Goal: Task Accomplishment & Management: Complete application form

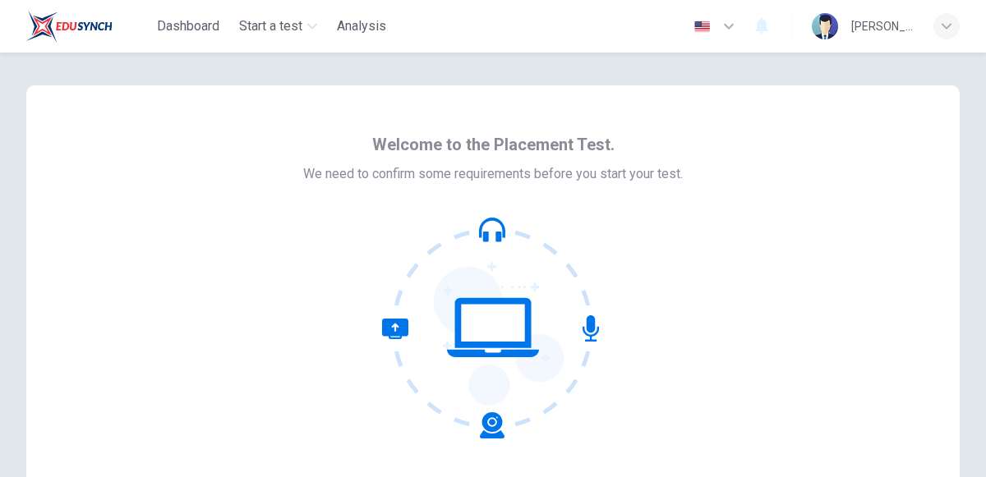
click at [1, 237] on div "Welcome to the Placement Test. We need to confirm some requirements before you …" at bounding box center [493, 326] width 986 height 547
click at [490, 309] on icon at bounding box center [493, 328] width 222 height 222
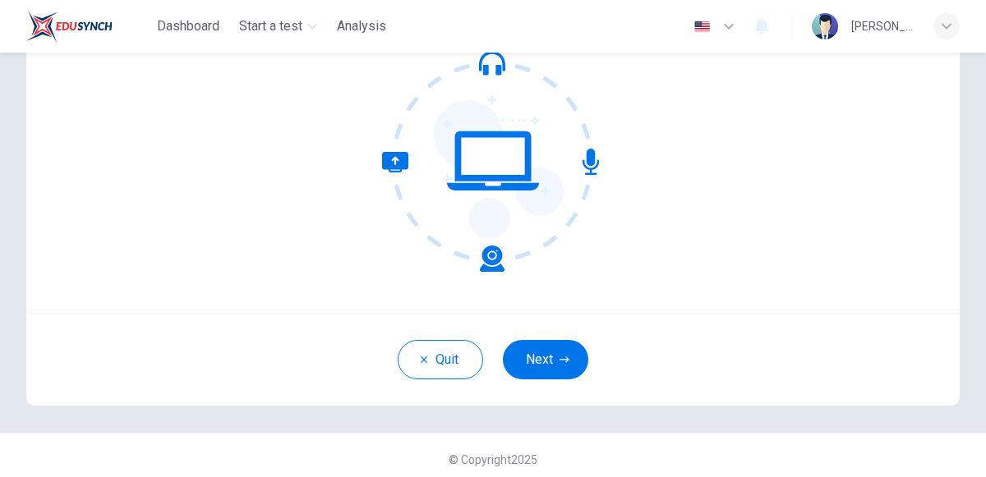
scroll to position [169, 0]
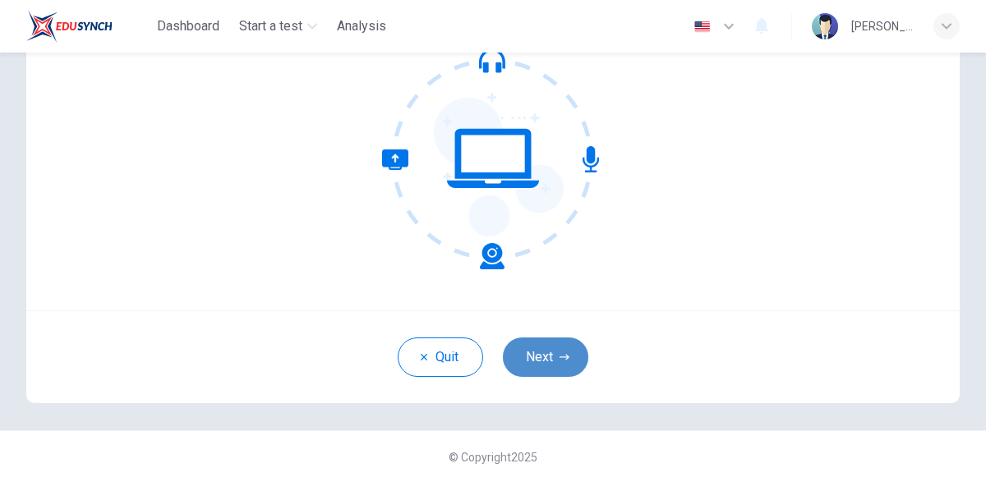
click at [563, 349] on button "Next" at bounding box center [545, 357] width 85 height 39
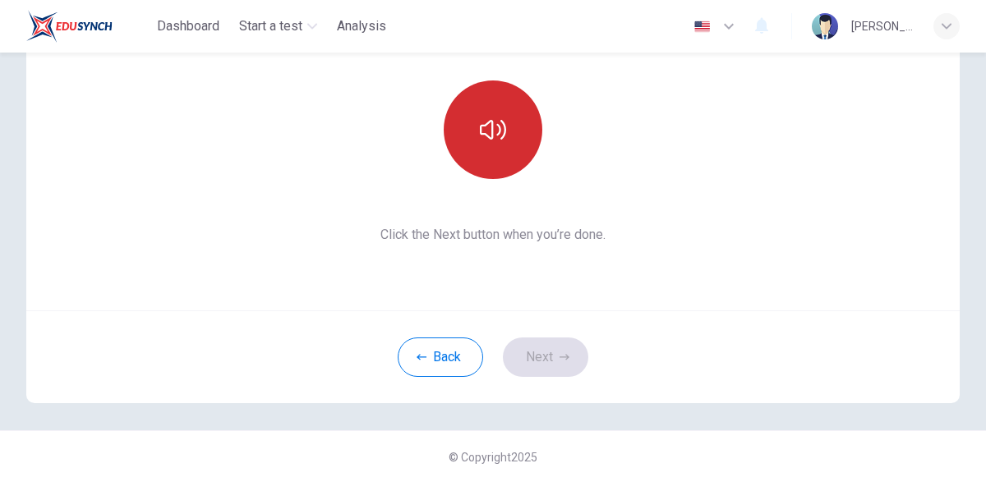
click at [499, 131] on icon "button" at bounding box center [493, 130] width 26 height 20
click at [499, 158] on button "button" at bounding box center [493, 129] width 99 height 99
click at [504, 149] on button "button" at bounding box center [493, 129] width 99 height 99
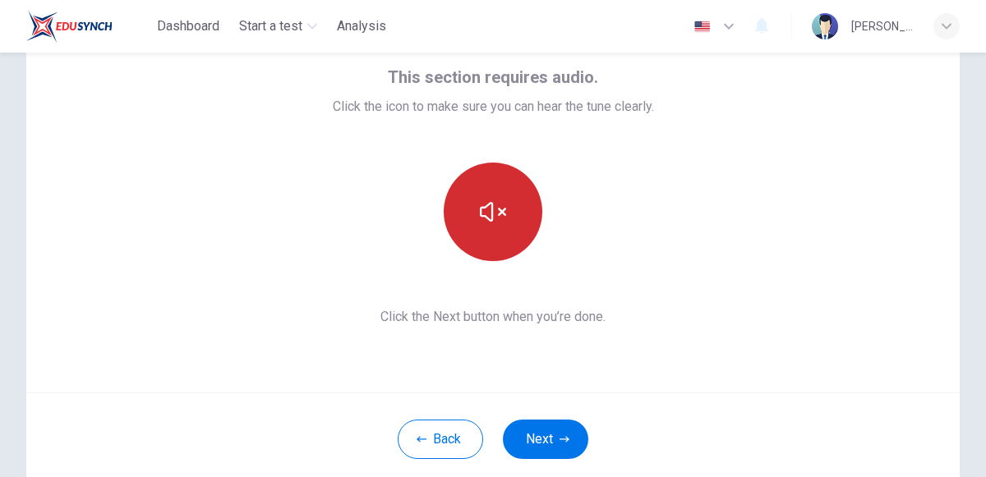
scroll to position [173, 0]
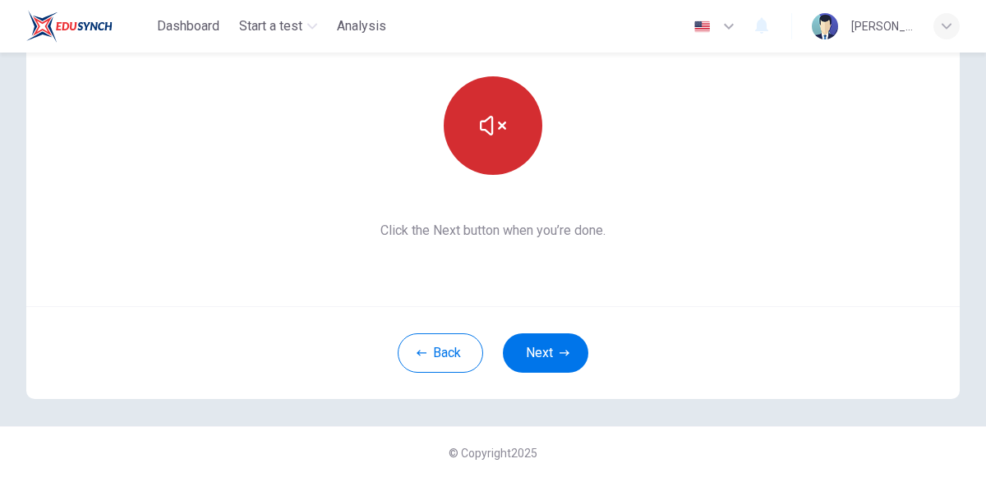
click at [495, 149] on button "button" at bounding box center [493, 125] width 99 height 99
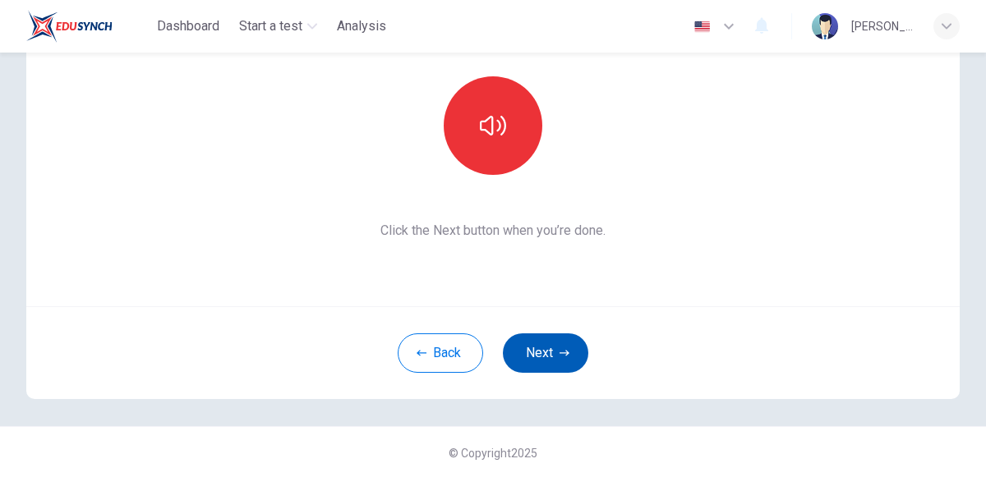
click at [563, 343] on button "Next" at bounding box center [545, 352] width 85 height 39
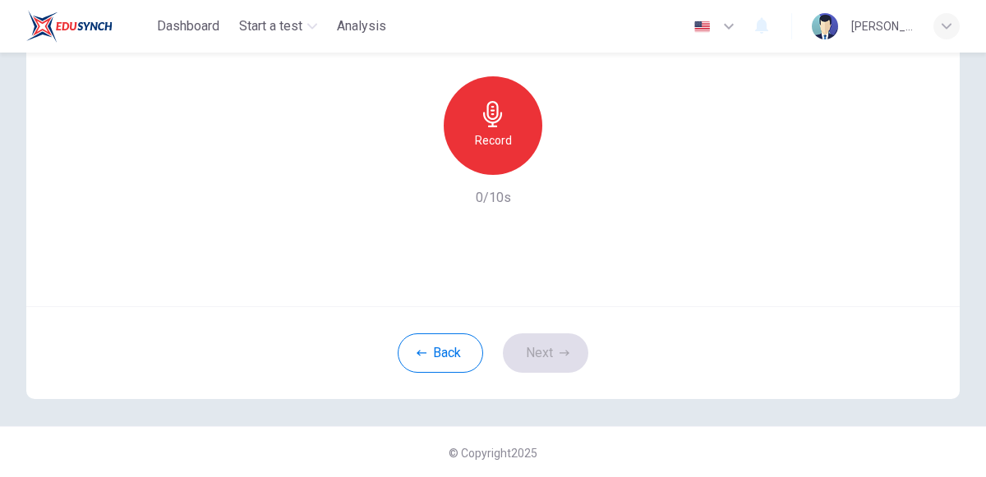
click at [505, 117] on icon "button" at bounding box center [493, 114] width 26 height 26
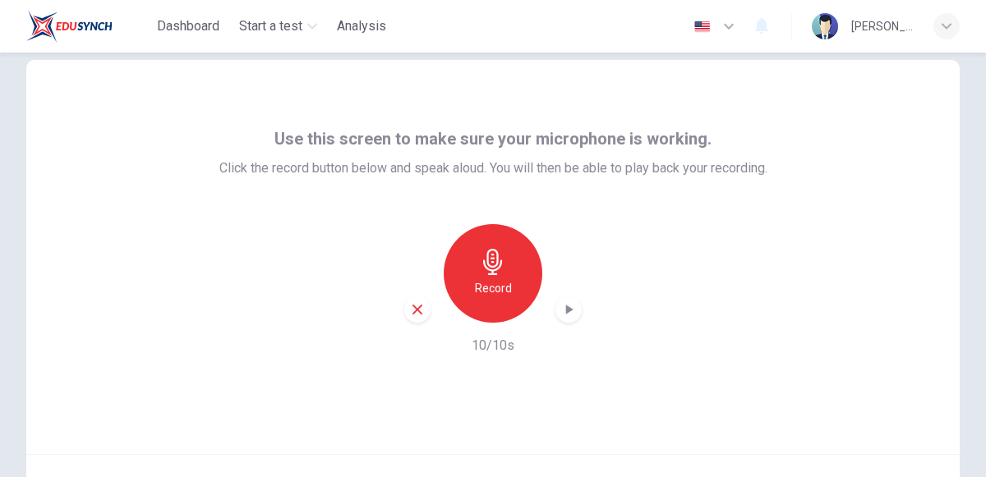
scroll to position [0, 0]
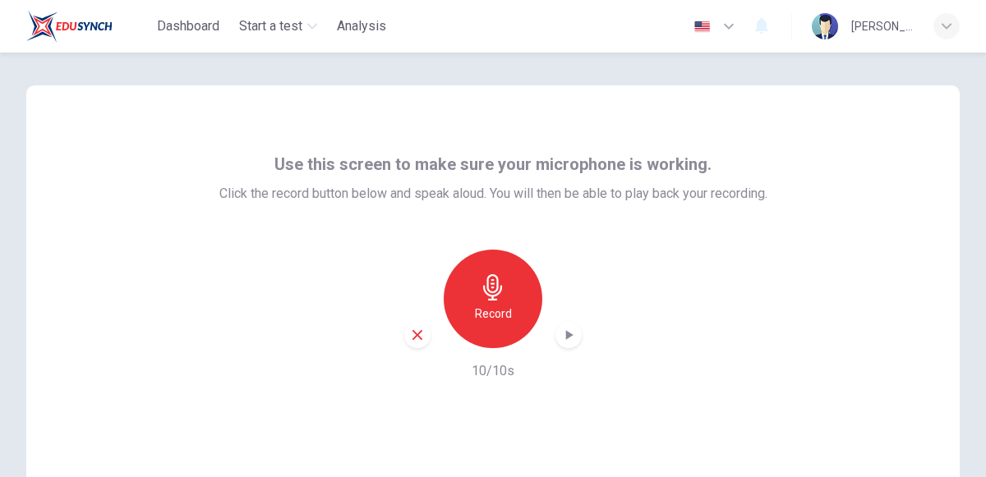
click at [494, 322] on h6 "Record" at bounding box center [493, 314] width 37 height 20
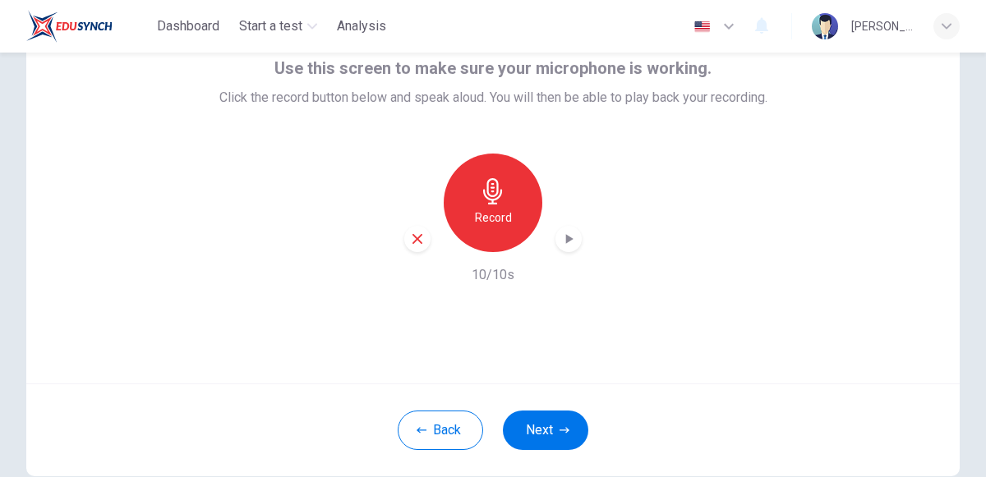
scroll to position [173, 0]
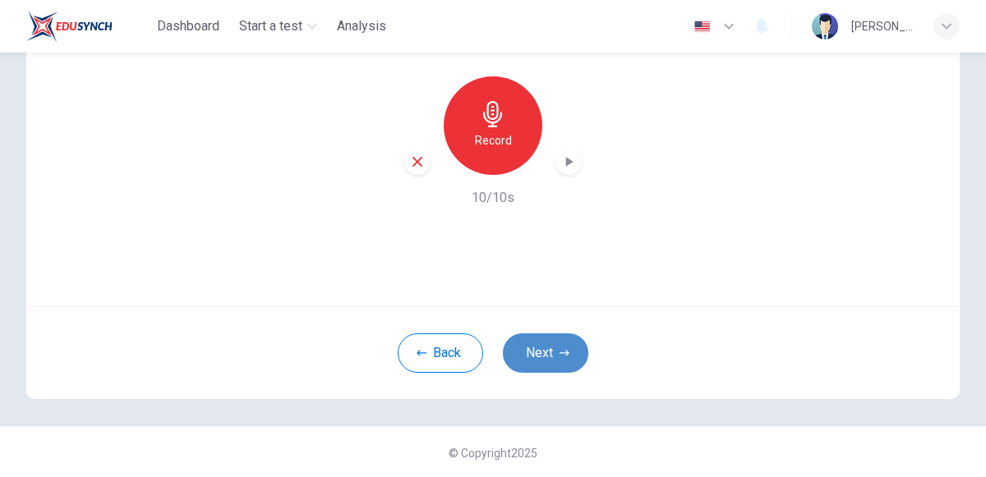
click at [540, 345] on button "Next" at bounding box center [545, 352] width 85 height 39
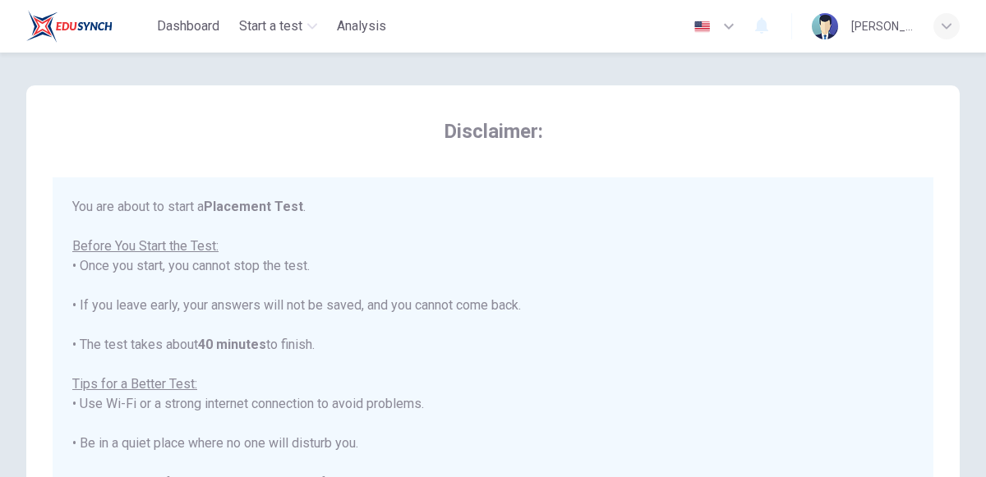
scroll to position [18, 0]
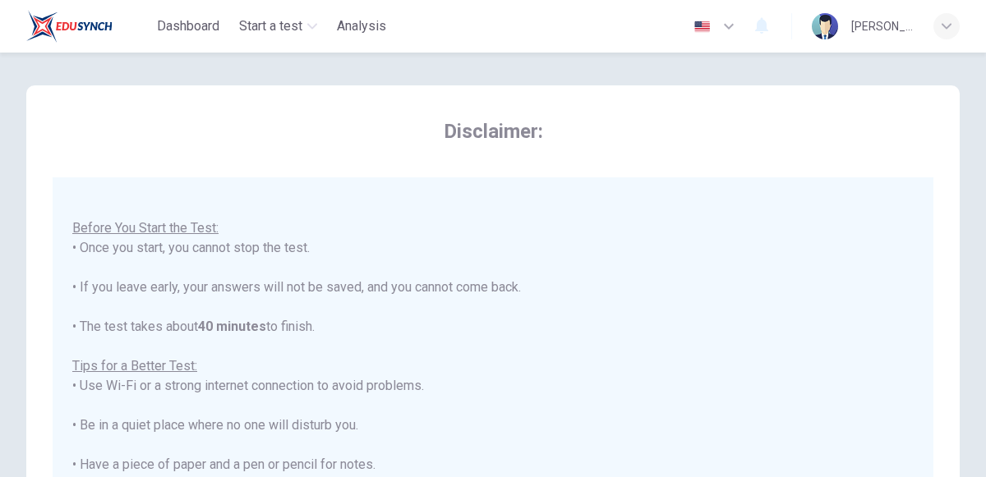
click at [175, 231] on u "Before You Start the Test:" at bounding box center [145, 228] width 146 height 16
click at [214, 233] on u "Before You Start the Test:" at bounding box center [145, 228] width 146 height 16
click at [312, 202] on div "You are about to start a Placement Test . Before You Start the Test: • Once you…" at bounding box center [492, 405] width 841 height 453
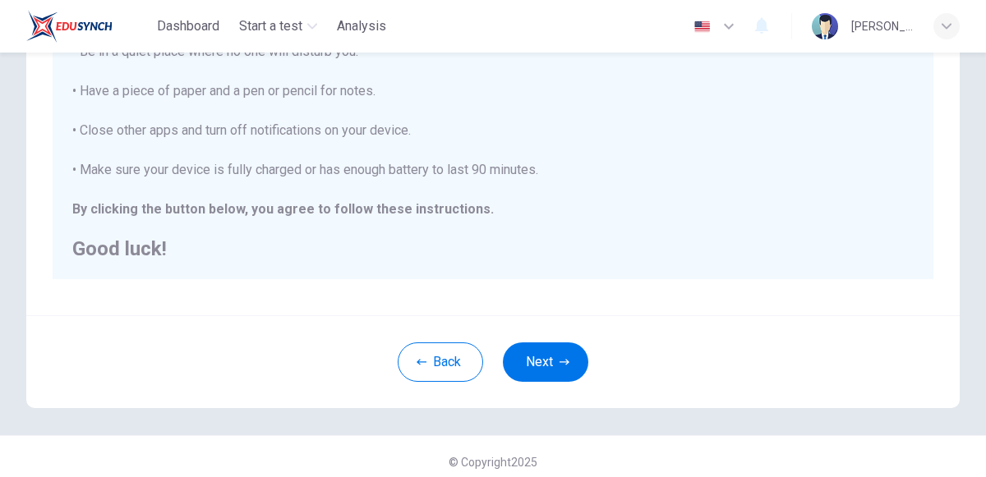
scroll to position [383, 0]
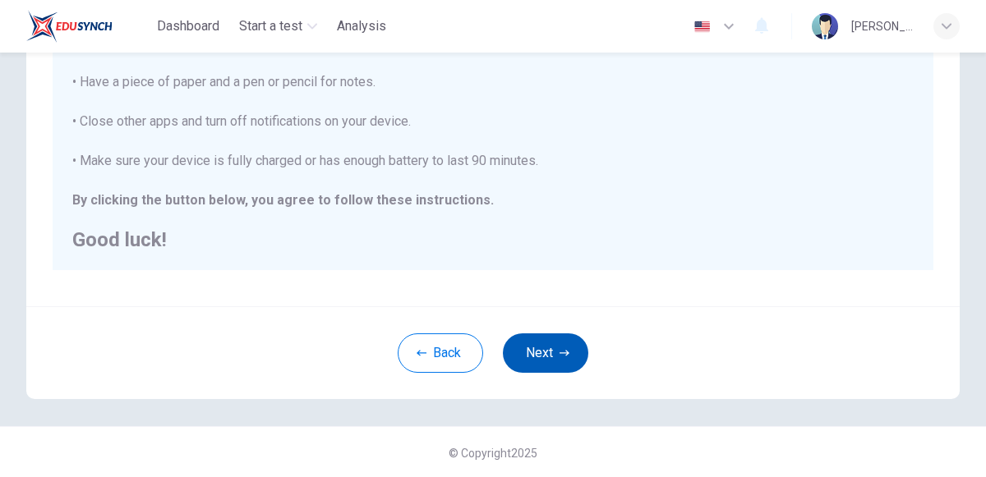
click at [555, 348] on button "Next" at bounding box center [545, 352] width 85 height 39
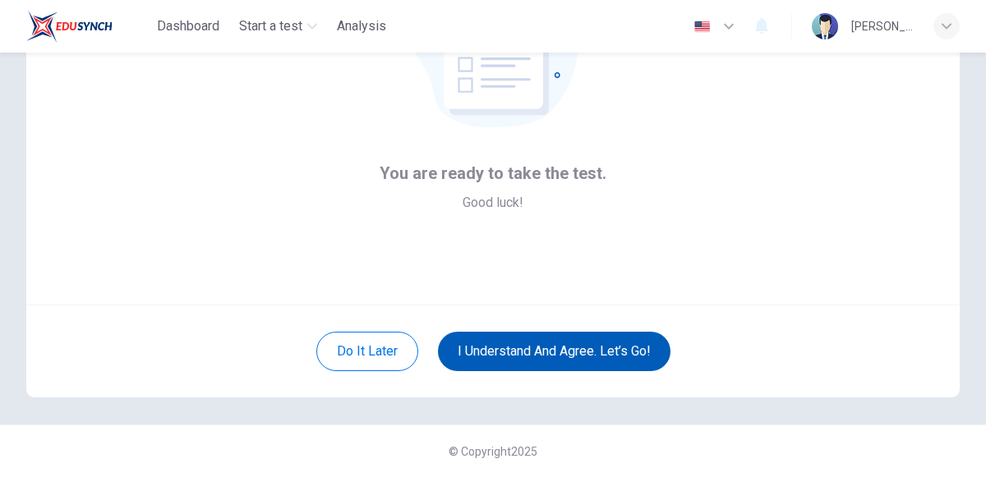
scroll to position [173, 0]
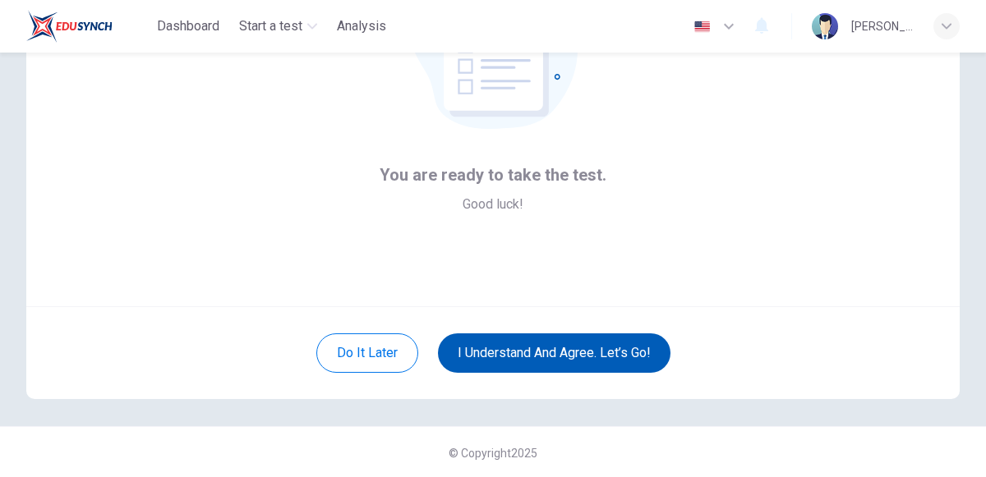
click at [591, 342] on button "I understand and agree. Let’s go!" at bounding box center [554, 352] width 232 height 39
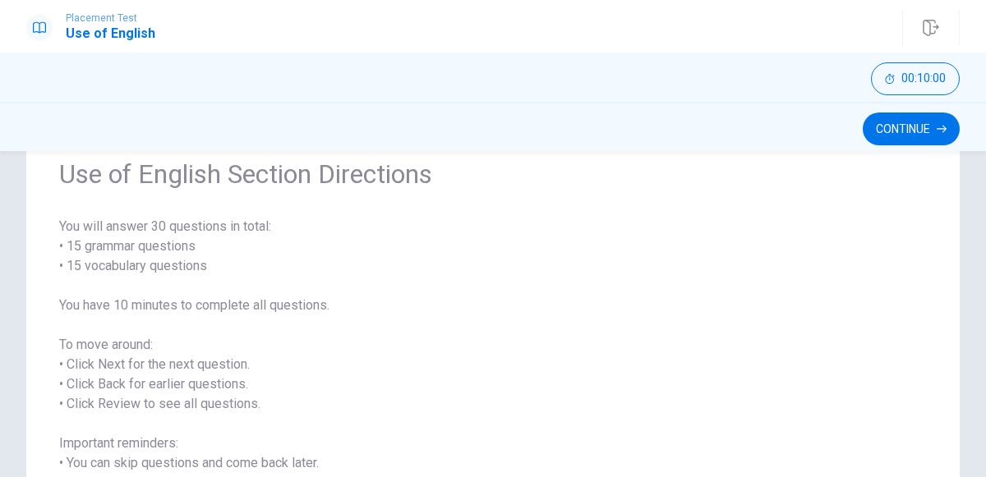
scroll to position [70, 0]
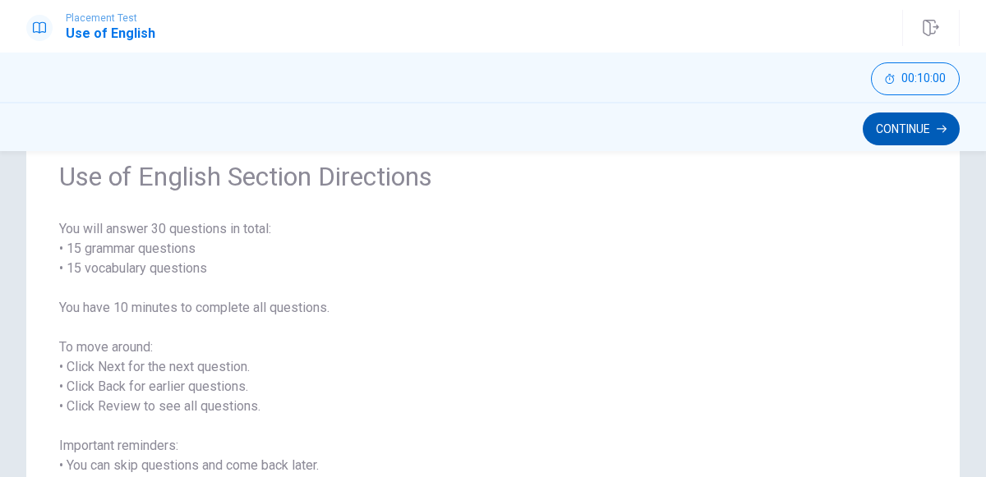
click at [886, 133] on button "Continue" at bounding box center [910, 129] width 97 height 33
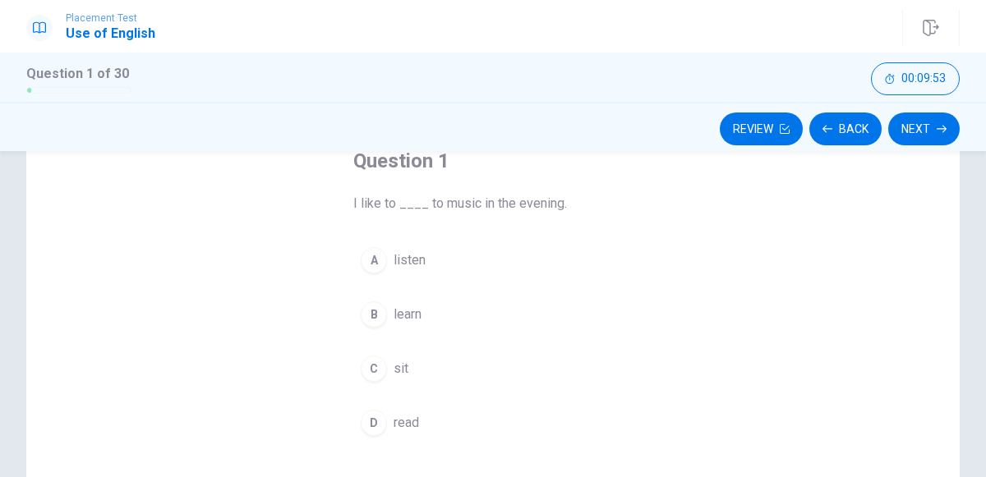
scroll to position [110, 0]
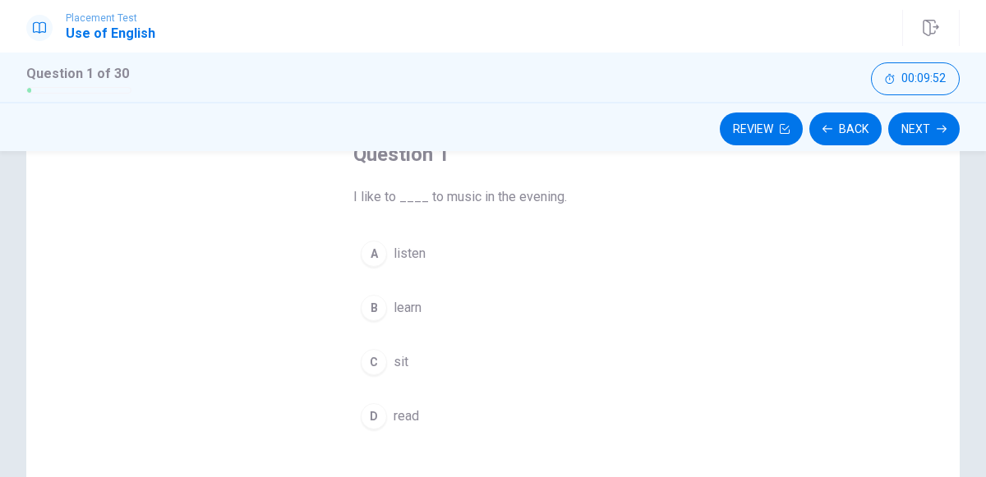
click at [399, 248] on span "listen" at bounding box center [409, 254] width 32 height 20
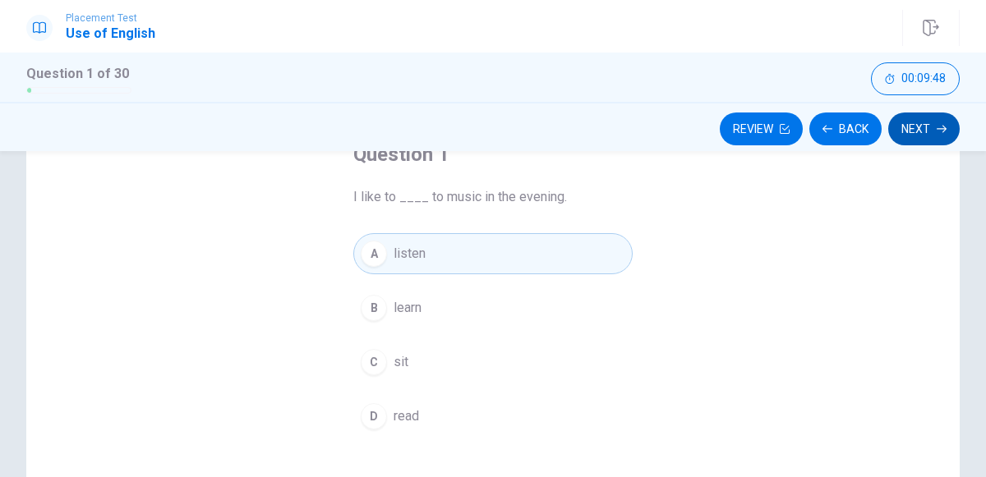
click at [915, 121] on button "Next" at bounding box center [923, 129] width 71 height 33
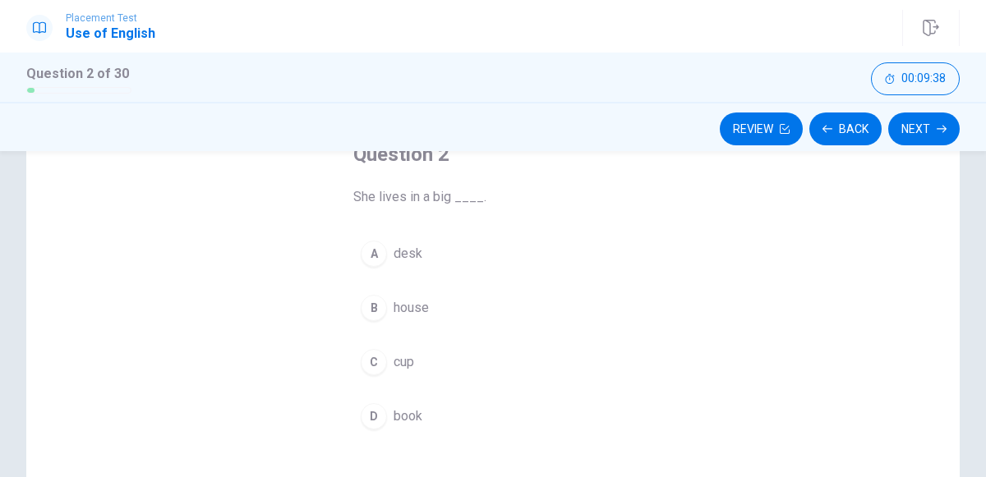
click at [419, 301] on span "house" at bounding box center [410, 308] width 35 height 20
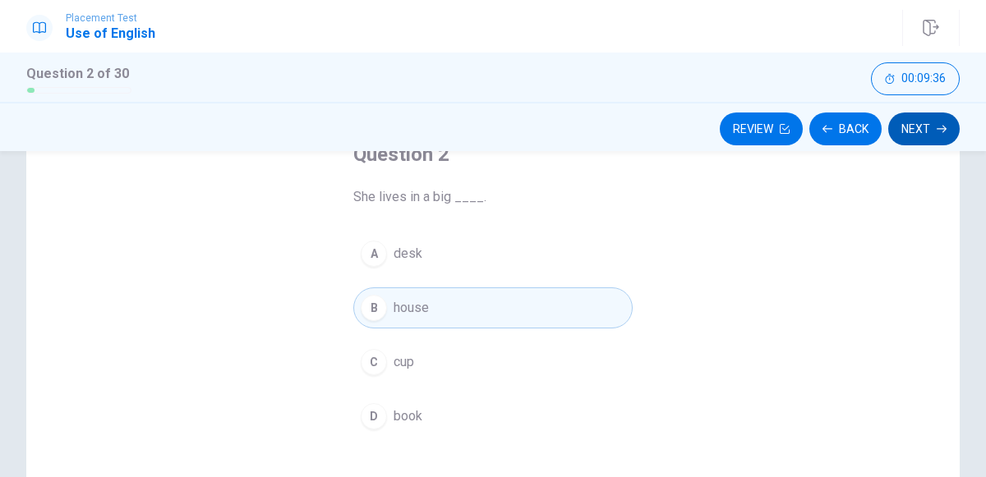
click at [926, 117] on button "Next" at bounding box center [923, 129] width 71 height 33
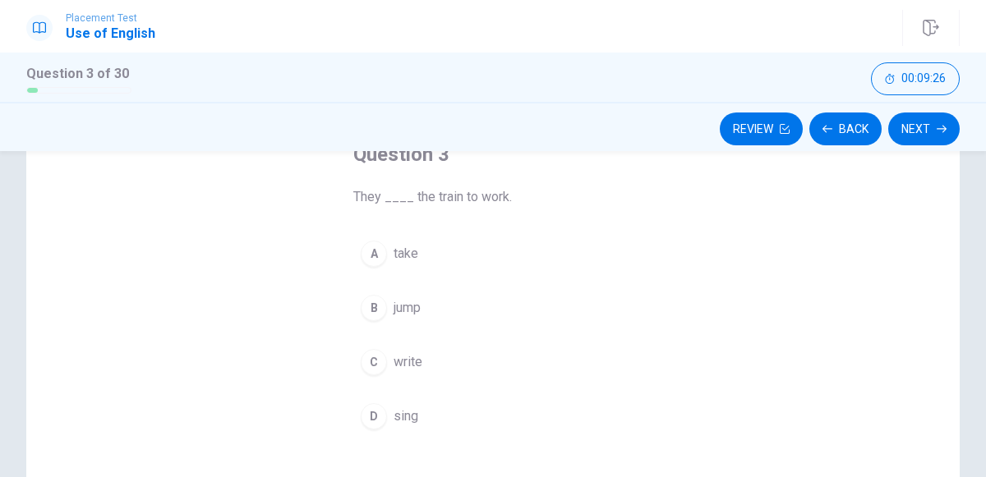
click at [384, 251] on div "A" at bounding box center [374, 254] width 26 height 26
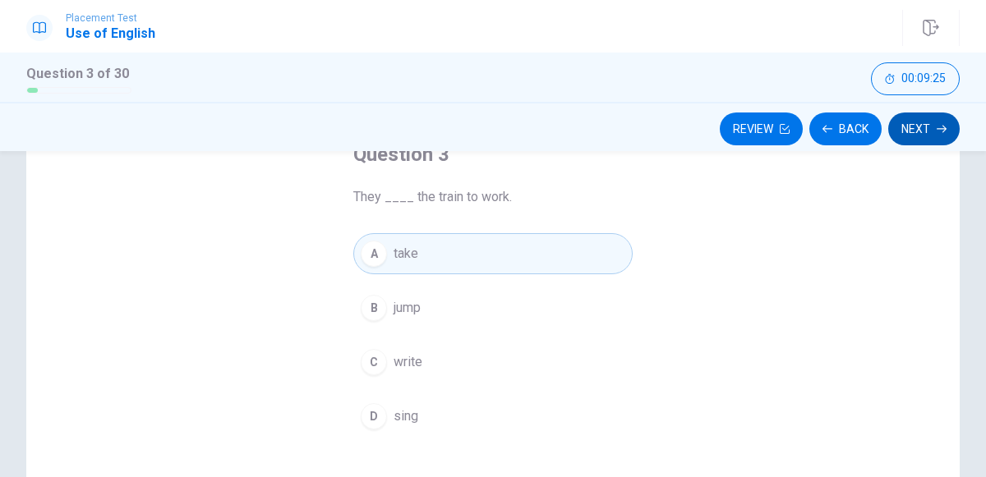
click at [899, 131] on button "Next" at bounding box center [923, 129] width 71 height 33
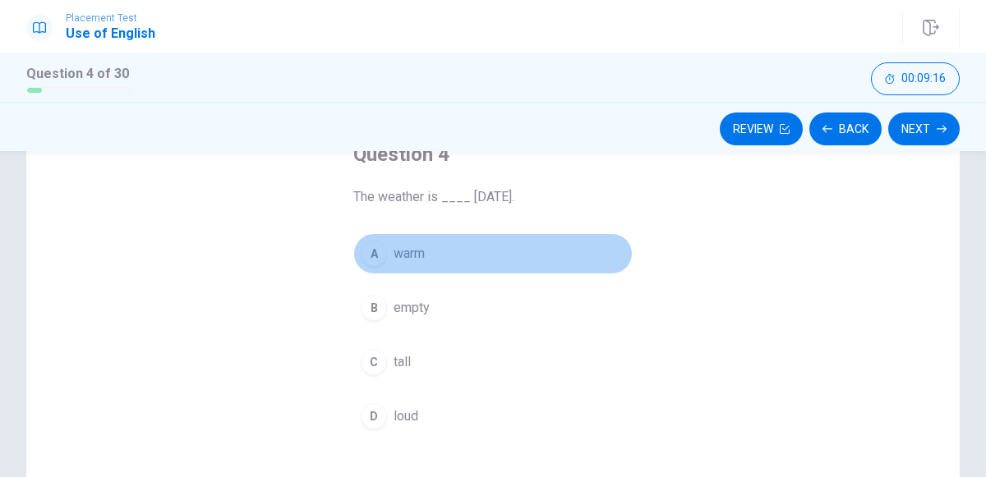
click at [414, 255] on span "warm" at bounding box center [408, 254] width 31 height 20
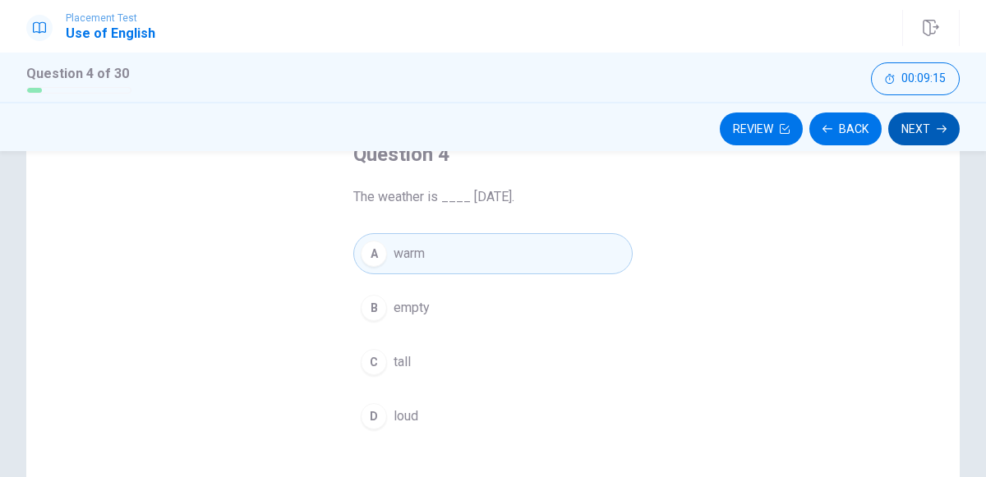
click at [916, 130] on button "Next" at bounding box center [923, 129] width 71 height 33
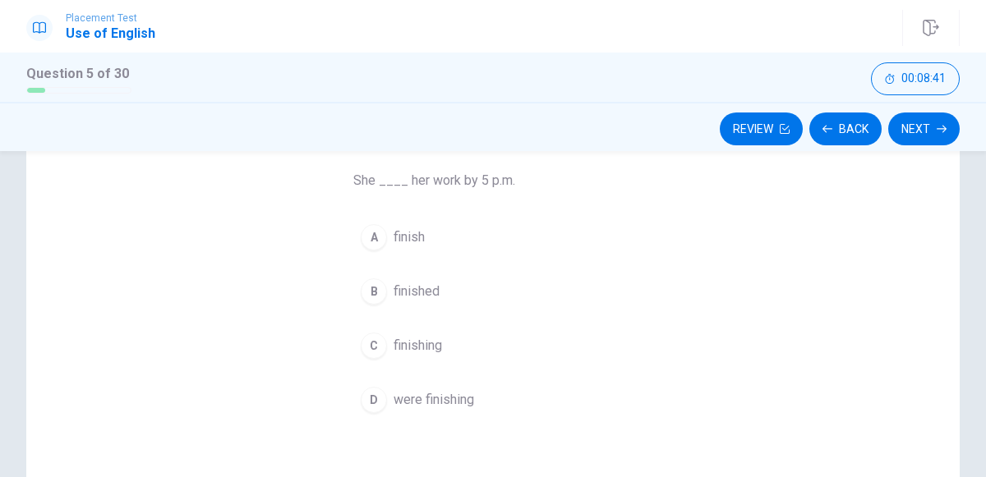
scroll to position [128, 0]
click at [411, 233] on span "finish" at bounding box center [408, 236] width 31 height 20
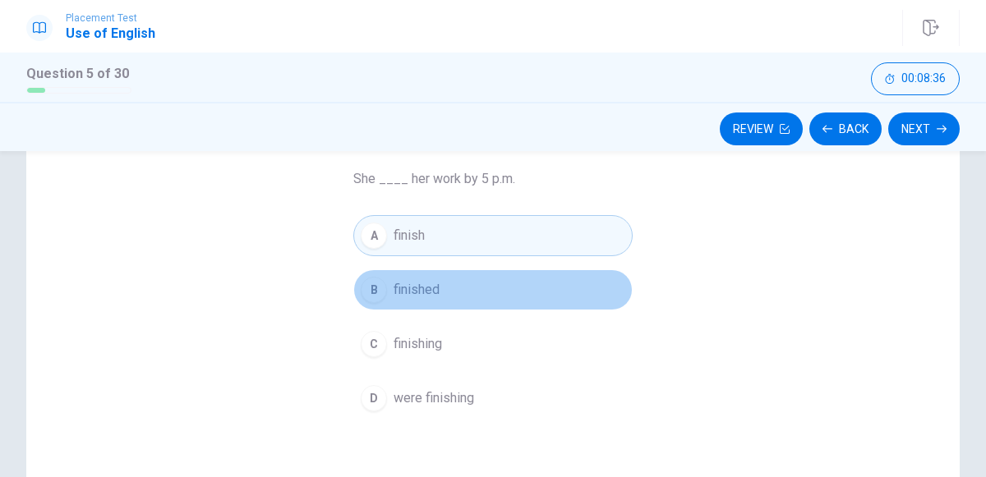
click at [401, 275] on button "B finished" at bounding box center [492, 289] width 279 height 41
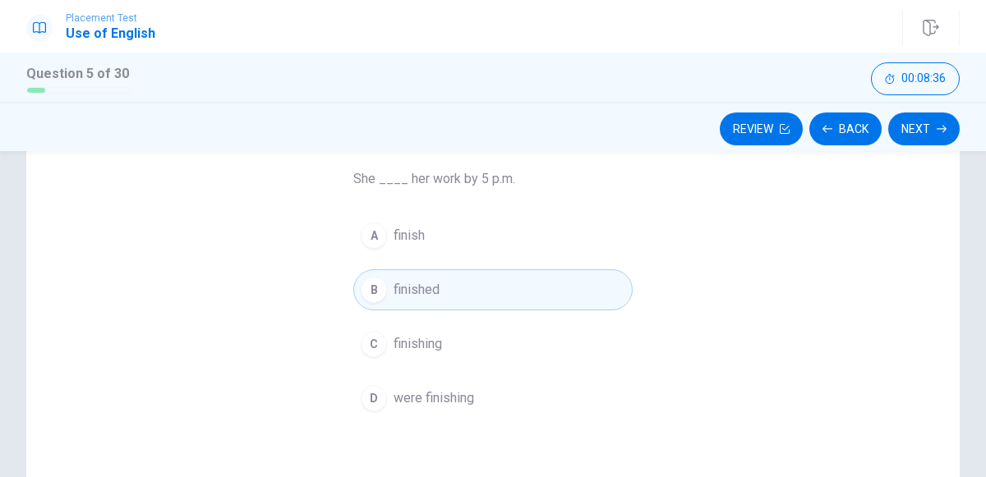
click at [434, 345] on span "finishing" at bounding box center [417, 344] width 48 height 20
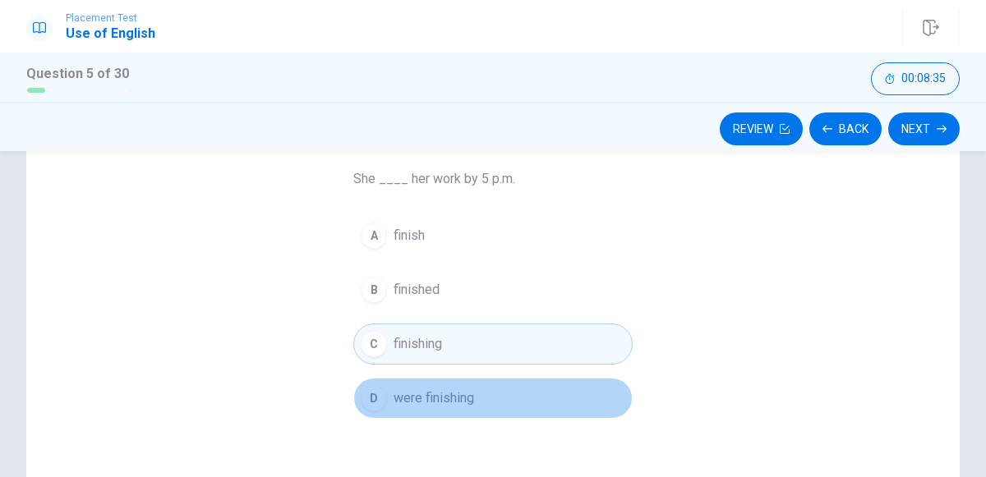
click at [522, 384] on button "D were finishing" at bounding box center [492, 398] width 279 height 41
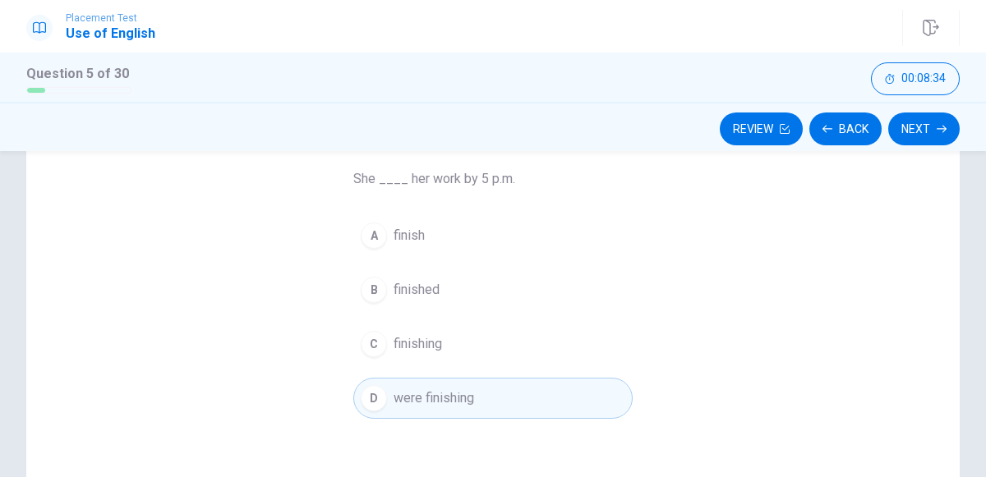
click at [678, 141] on div "Review Back Next" at bounding box center [492, 128] width 933 height 31
click at [692, 215] on div "Question 5 She ____ her work by 5 p.m. A finish B finished C finishing D were f…" at bounding box center [492, 341] width 933 height 571
click at [423, 340] on span "finishing" at bounding box center [417, 344] width 48 height 20
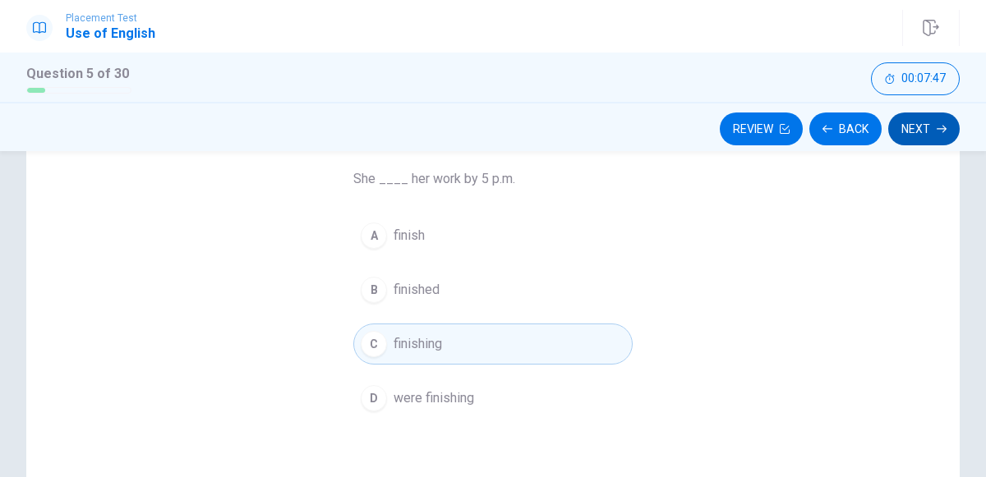
click at [937, 131] on icon "button" at bounding box center [941, 129] width 10 height 10
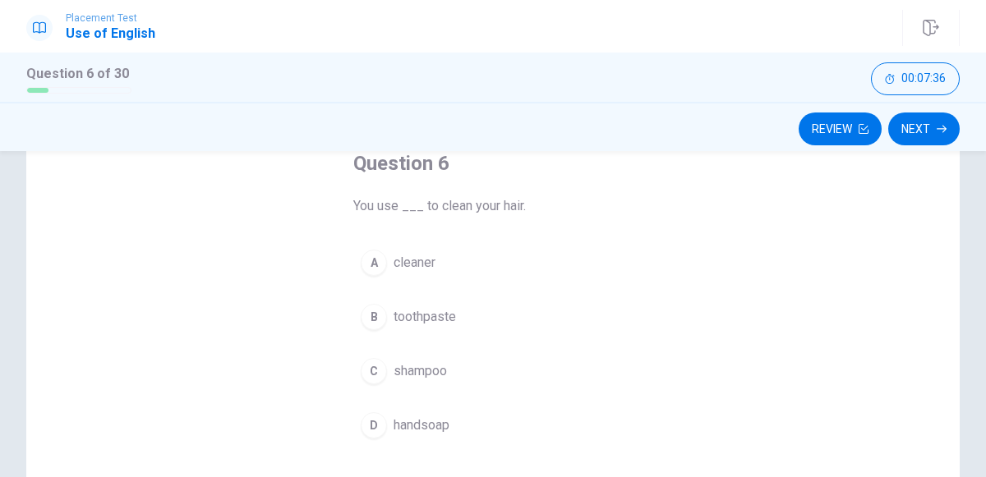
scroll to position [103, 0]
click at [442, 363] on span "shampoo" at bounding box center [419, 369] width 53 height 20
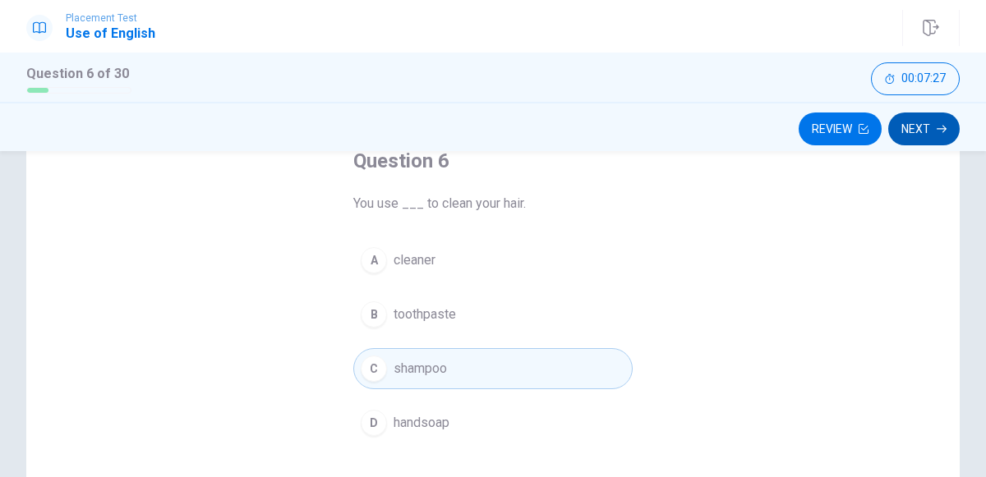
click at [942, 121] on button "Next" at bounding box center [923, 129] width 71 height 33
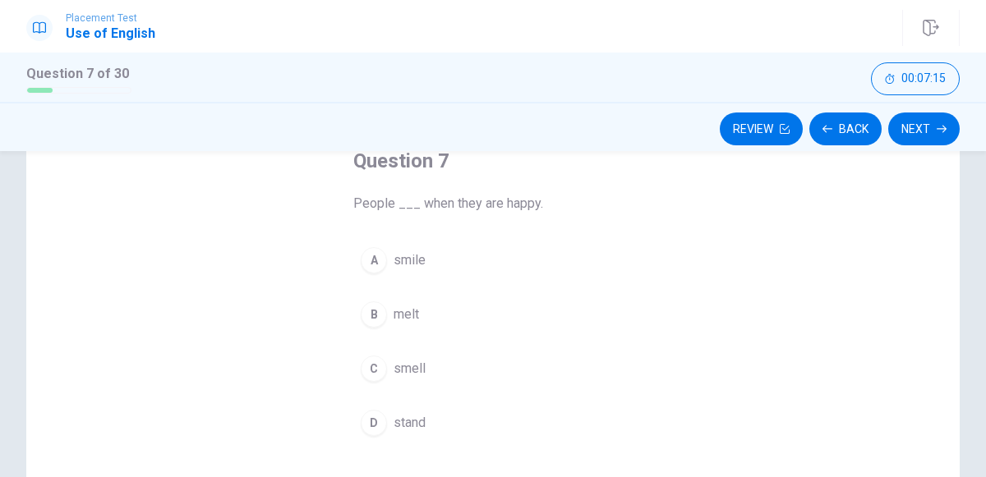
click at [413, 255] on span "smile" at bounding box center [409, 261] width 32 height 20
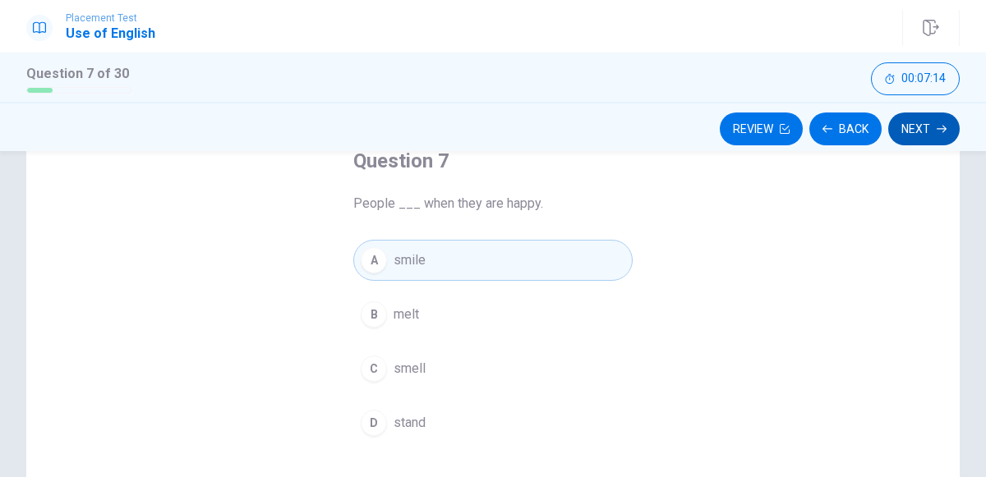
click at [933, 136] on button "Next" at bounding box center [923, 129] width 71 height 33
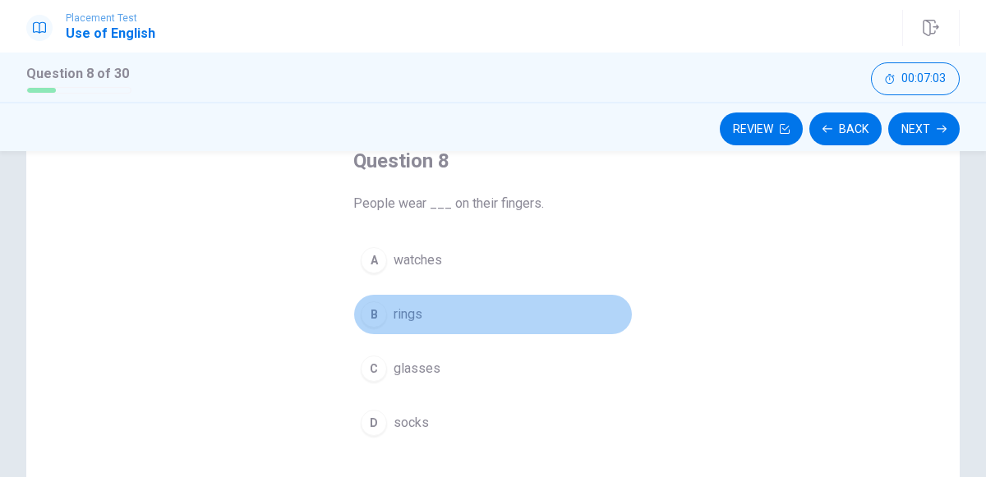
click at [383, 317] on div "B" at bounding box center [374, 314] width 26 height 26
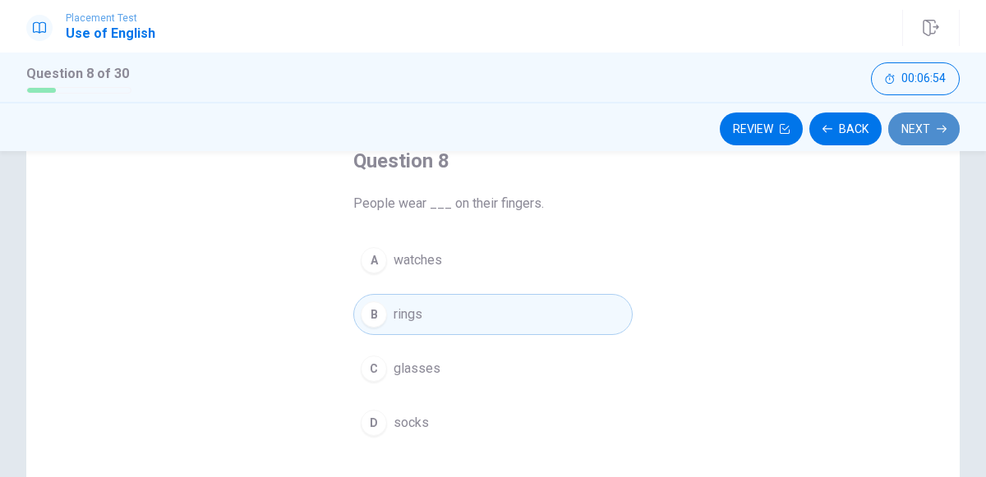
click at [913, 123] on button "Next" at bounding box center [923, 129] width 71 height 33
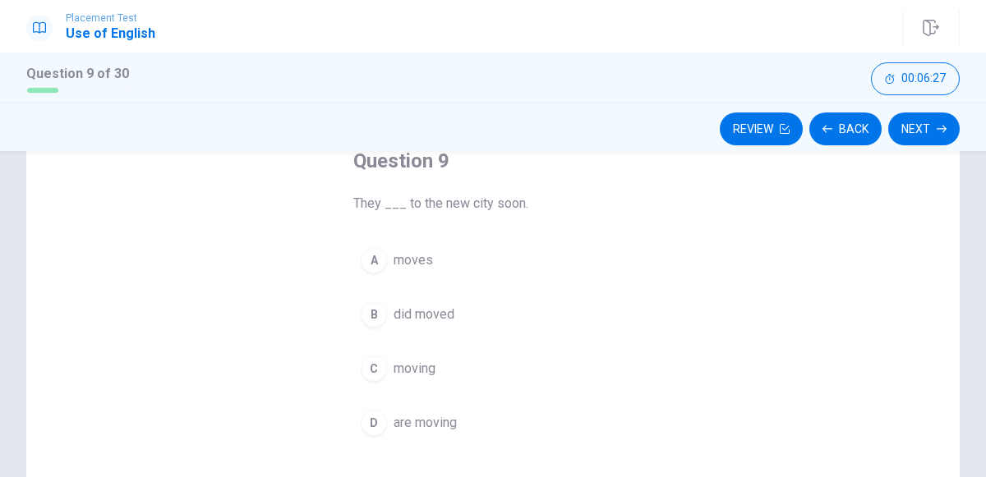
click at [416, 255] on span "moves" at bounding box center [412, 261] width 39 height 20
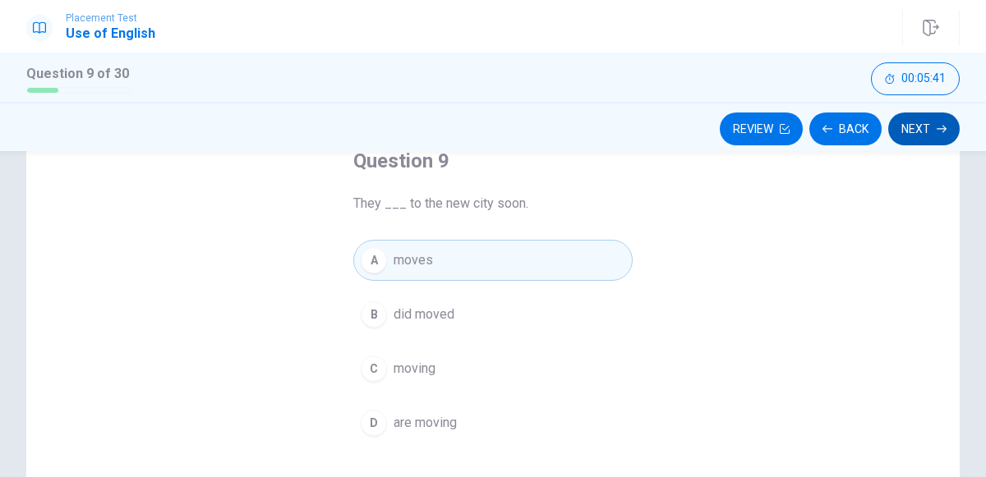
click at [934, 126] on button "Next" at bounding box center [923, 129] width 71 height 33
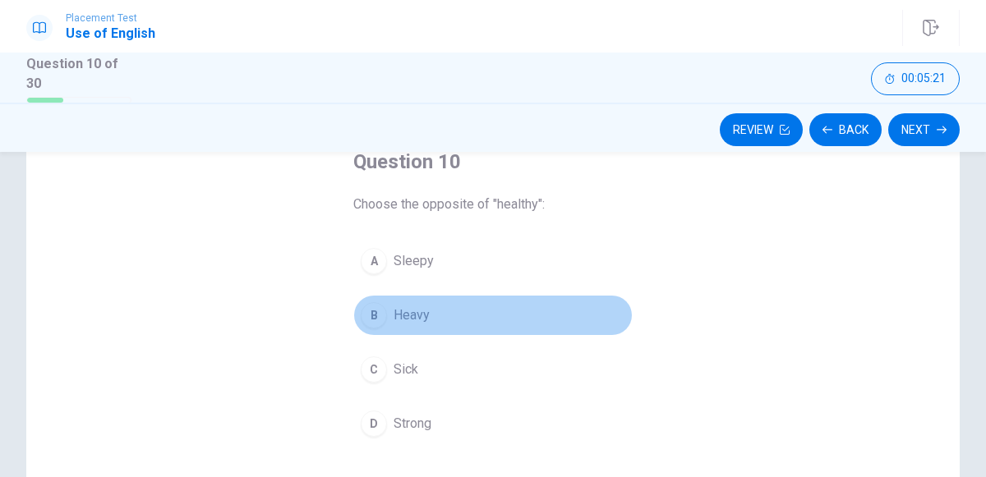
click at [411, 312] on span "Heavy" at bounding box center [411, 316] width 36 height 20
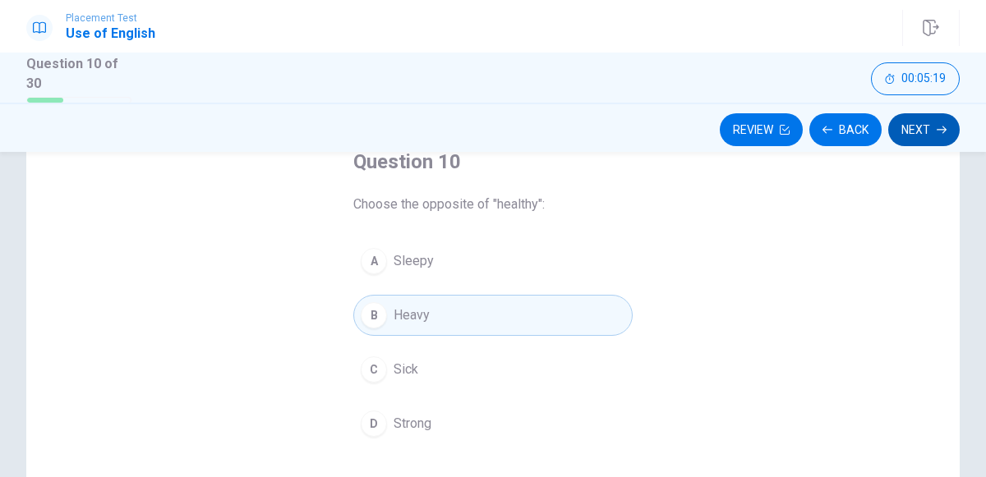
click at [927, 131] on button "Next" at bounding box center [923, 129] width 71 height 33
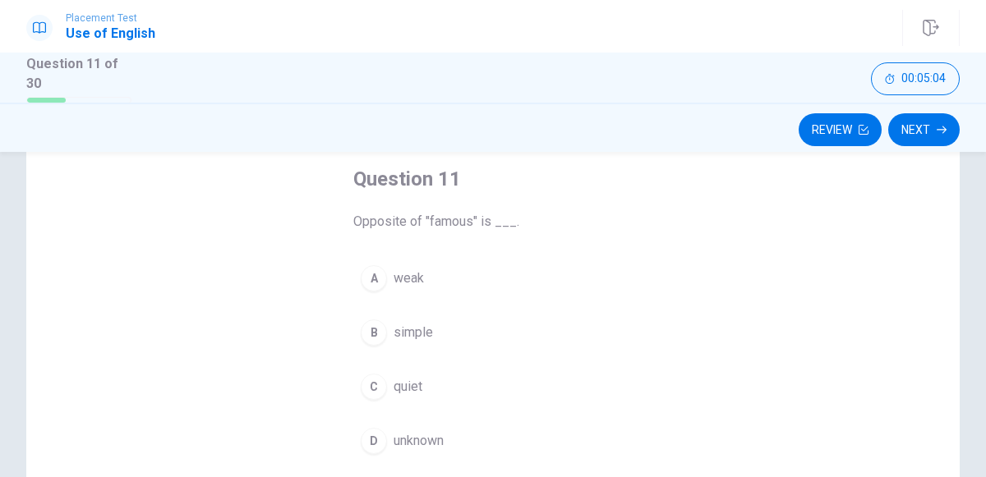
scroll to position [89, 0]
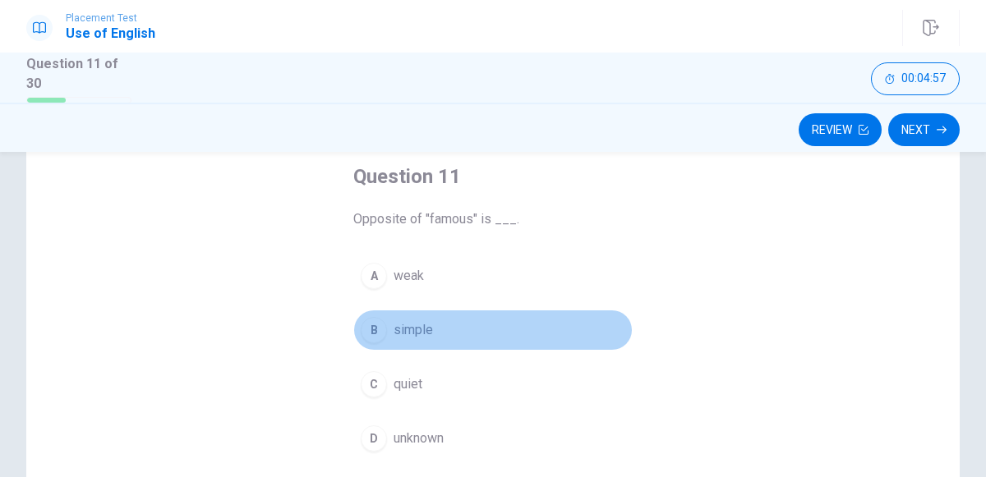
click at [385, 329] on div "B" at bounding box center [374, 330] width 26 height 26
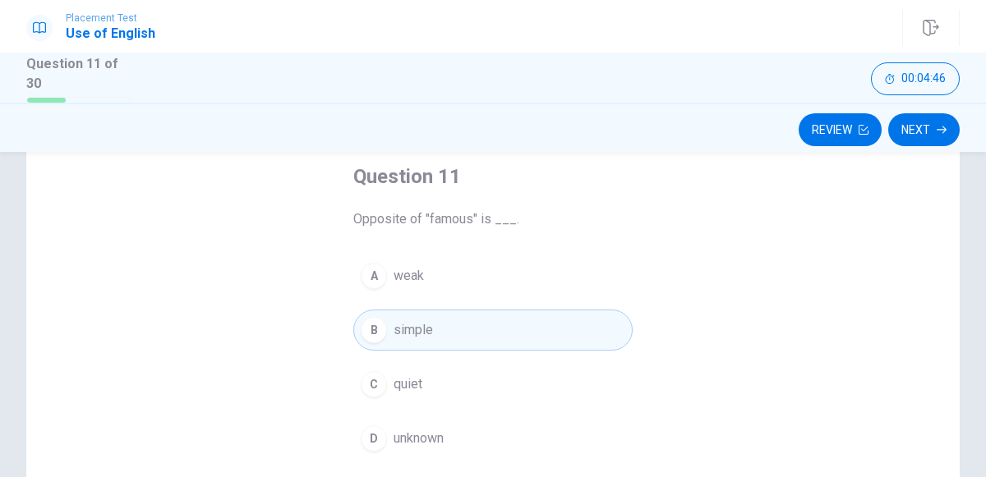
click at [917, 103] on div "Review Next" at bounding box center [493, 127] width 986 height 49
click at [916, 127] on button "Next" at bounding box center [923, 129] width 71 height 33
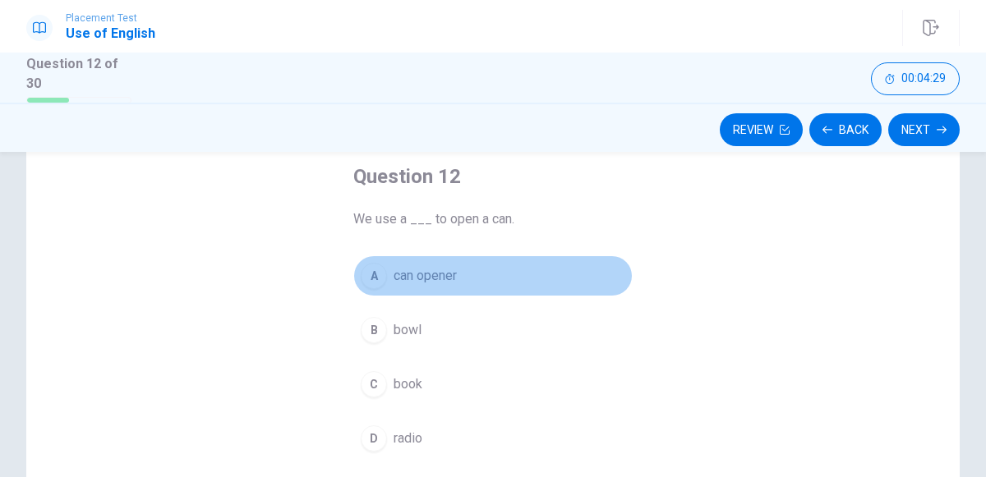
click at [406, 274] on span "can opener" at bounding box center [424, 276] width 63 height 20
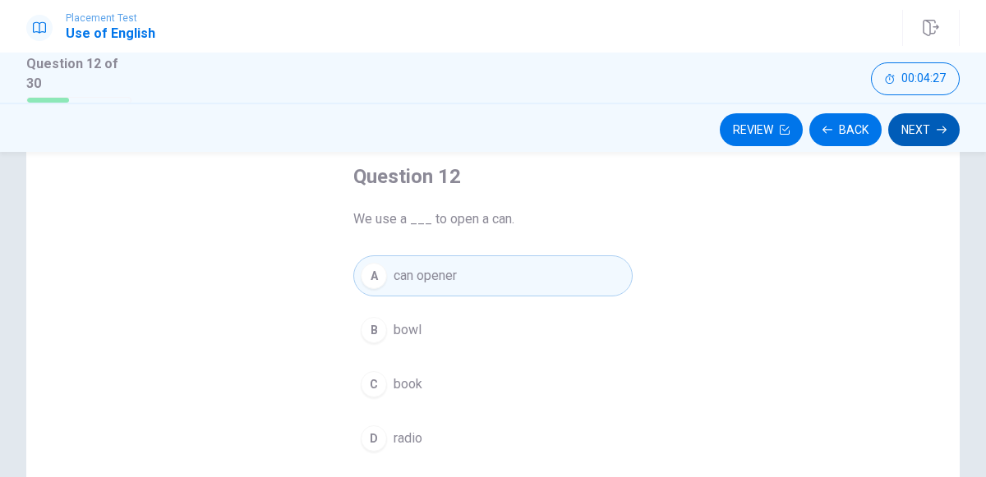
click at [899, 126] on button "Next" at bounding box center [923, 129] width 71 height 33
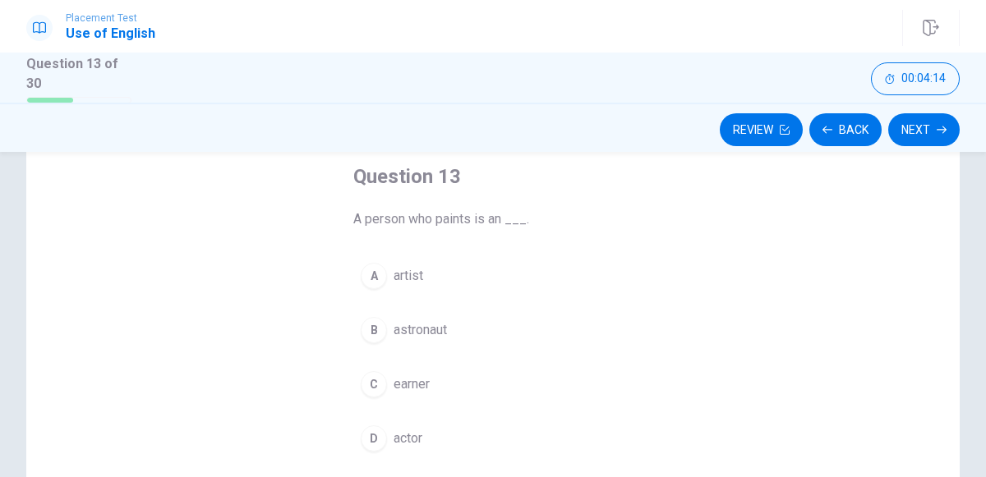
click at [384, 264] on button "A artist" at bounding box center [492, 275] width 279 height 41
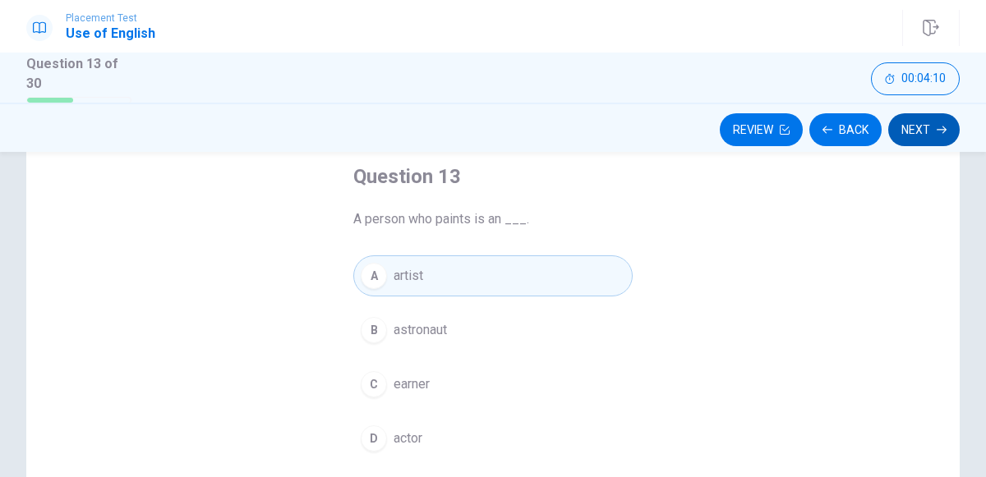
click at [942, 120] on button "Next" at bounding box center [923, 129] width 71 height 33
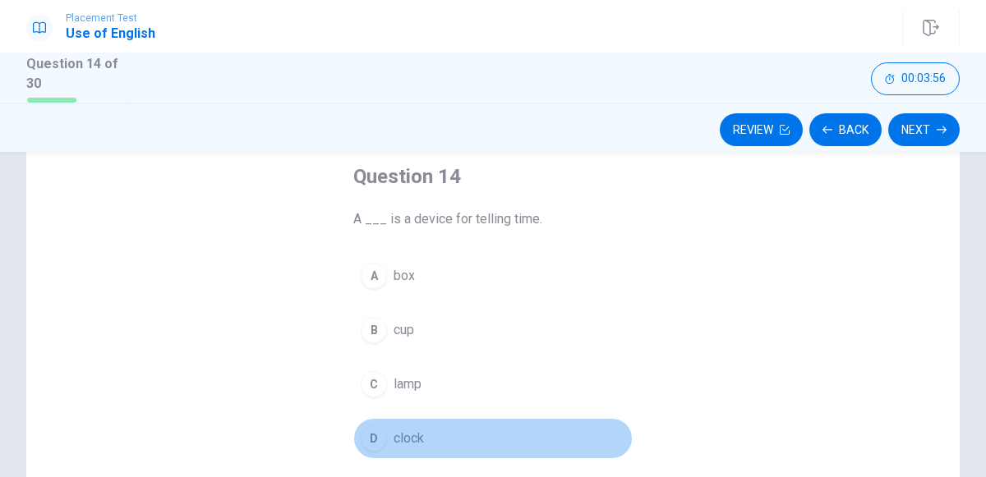
click at [365, 433] on div "D" at bounding box center [374, 438] width 26 height 26
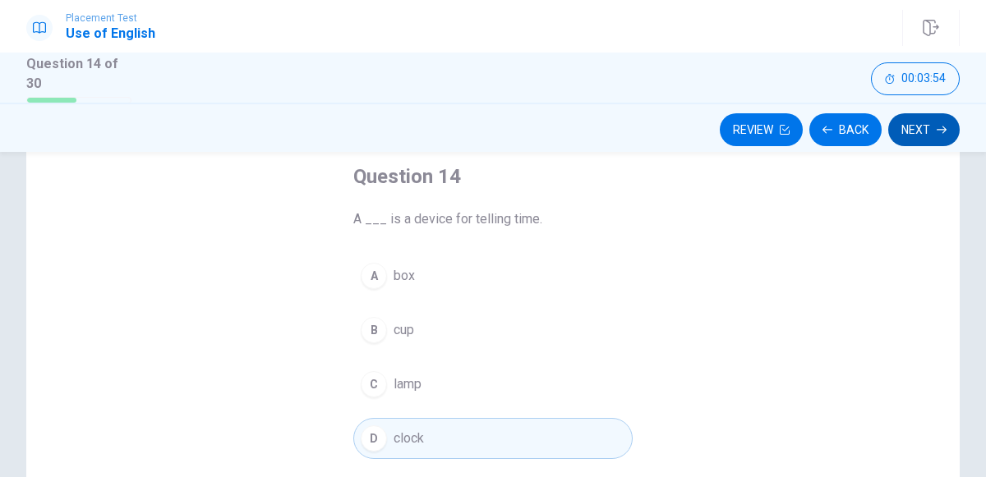
click at [900, 135] on button "Next" at bounding box center [923, 129] width 71 height 33
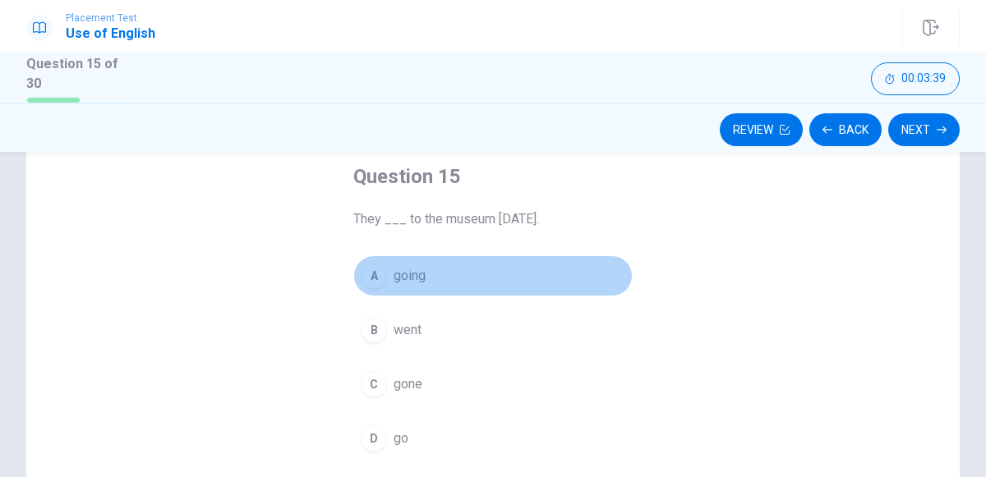
click at [368, 274] on div "A" at bounding box center [374, 276] width 26 height 26
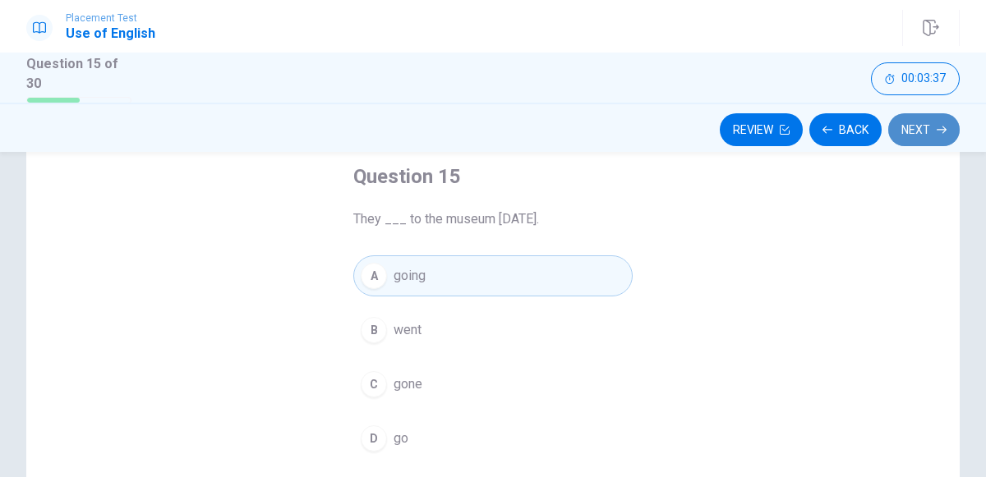
click at [923, 117] on button "Next" at bounding box center [923, 129] width 71 height 33
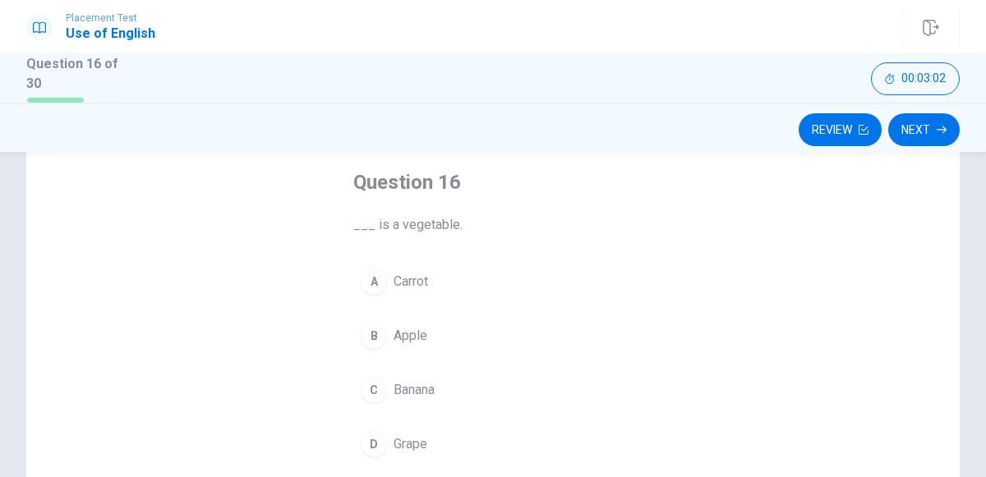
scroll to position [78, 0]
click at [366, 283] on div "A" at bounding box center [374, 287] width 26 height 26
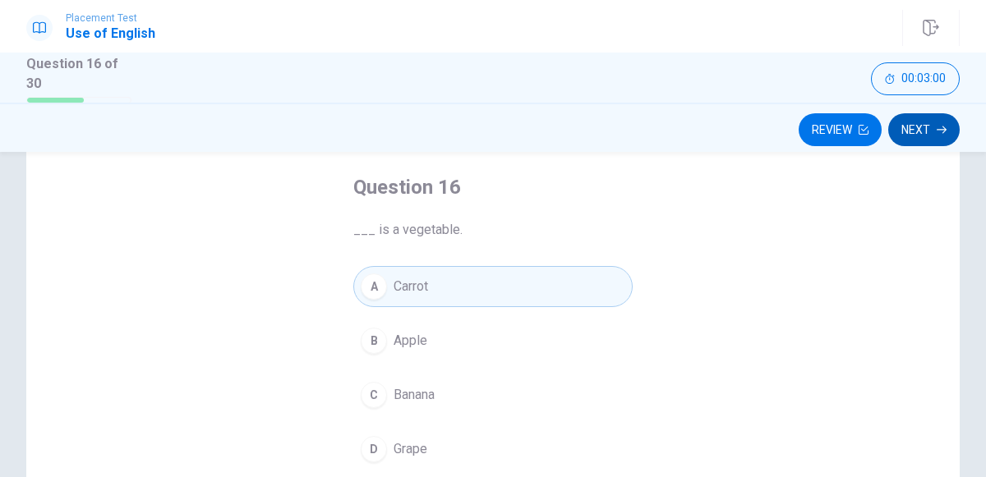
click at [917, 115] on button "Next" at bounding box center [923, 129] width 71 height 33
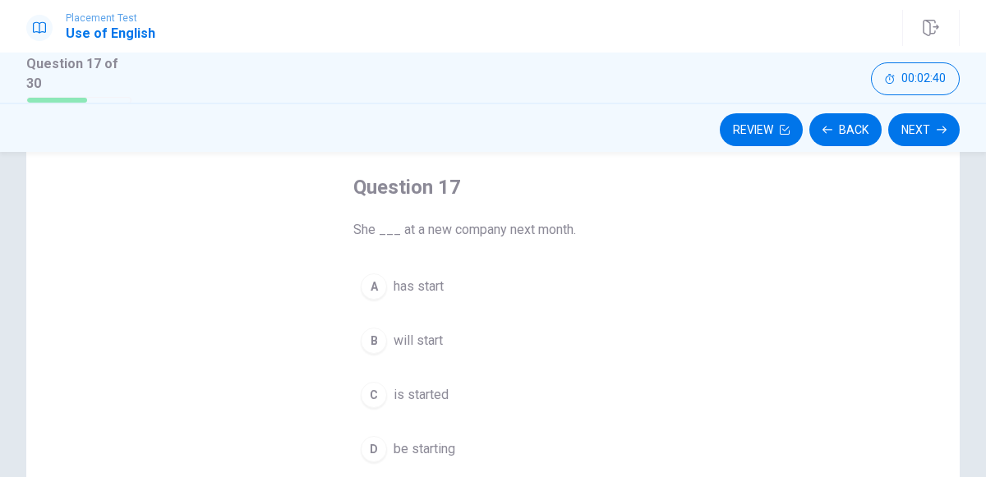
click at [434, 390] on span "is started" at bounding box center [420, 395] width 55 height 20
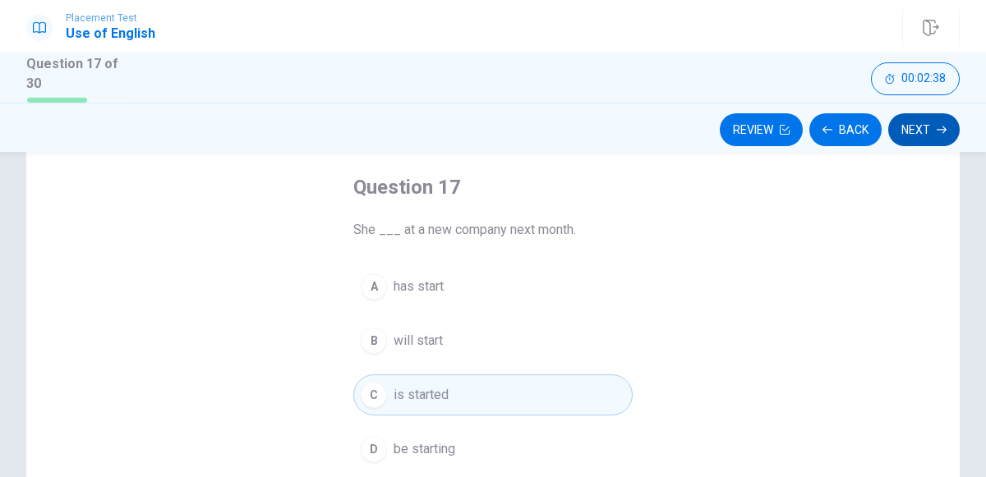
click at [908, 125] on button "Next" at bounding box center [923, 129] width 71 height 33
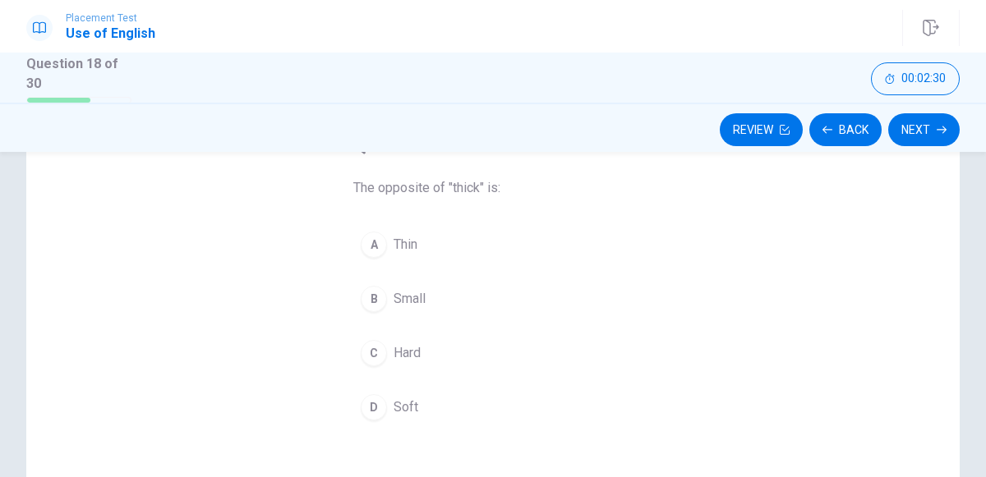
scroll to position [121, 0]
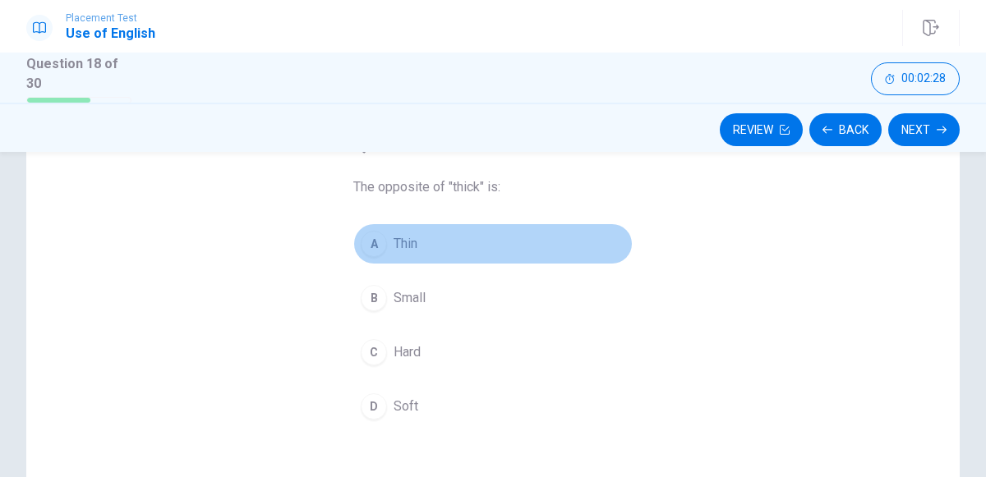
click at [384, 226] on button "A Thin" at bounding box center [492, 243] width 279 height 41
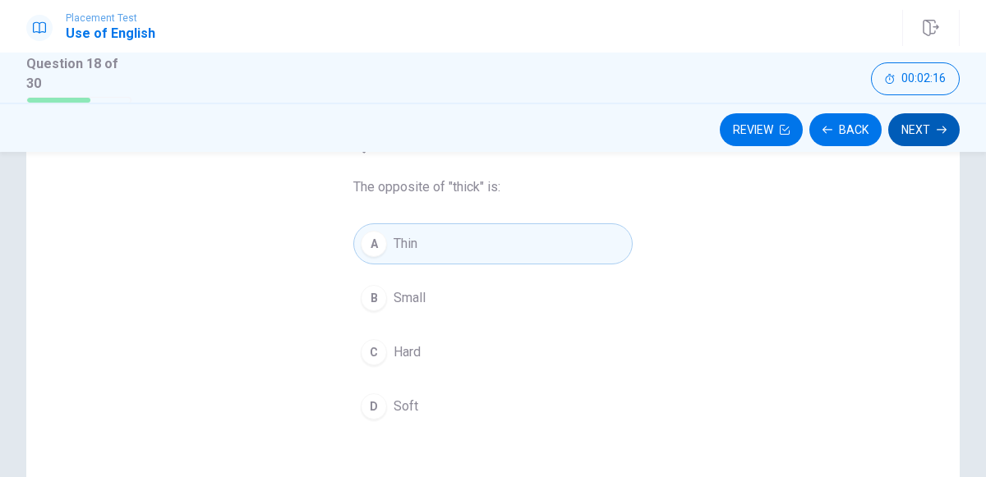
click at [917, 125] on button "Next" at bounding box center [923, 129] width 71 height 33
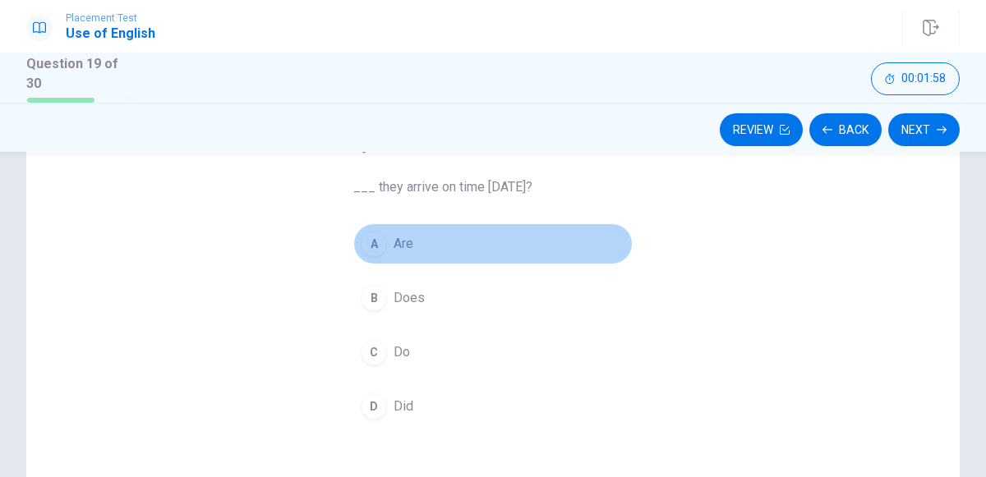
click at [400, 239] on span "Are" at bounding box center [403, 244] width 20 height 20
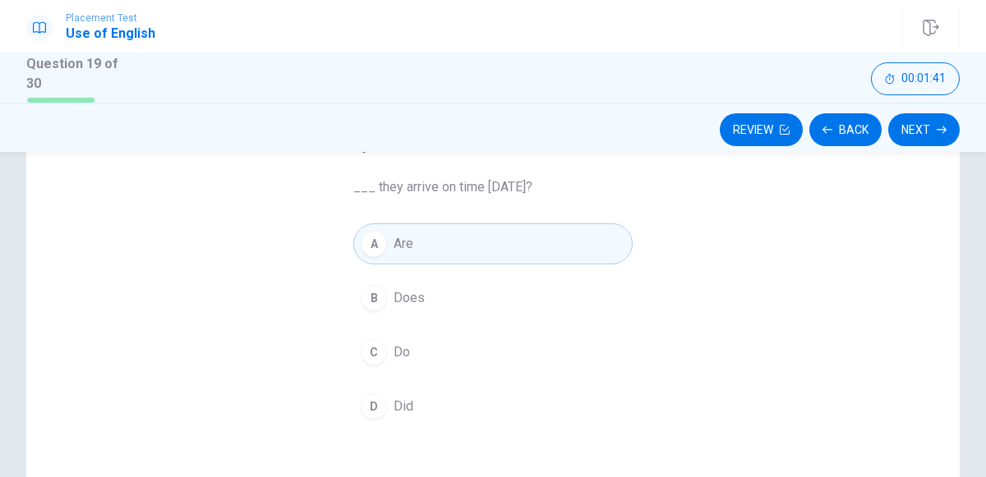
click at [396, 295] on span "Does" at bounding box center [408, 298] width 31 height 20
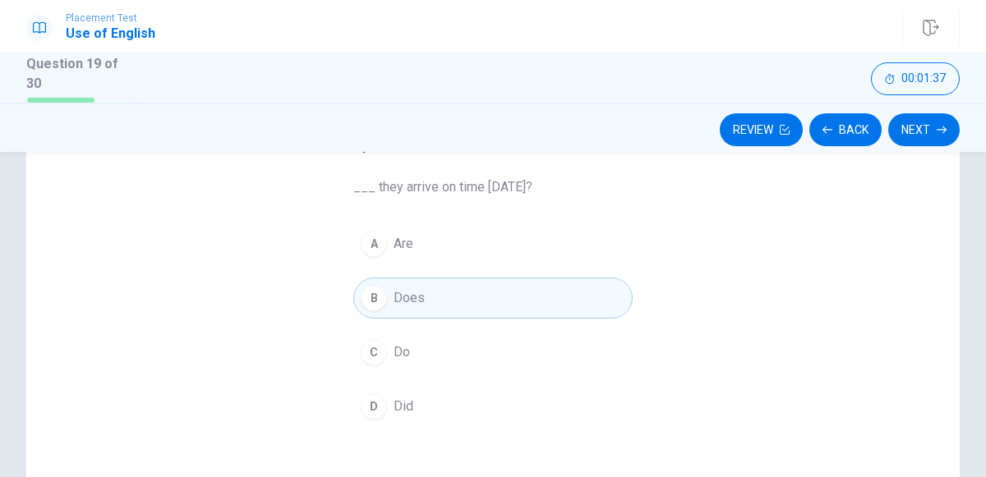
click at [411, 344] on button "C Do" at bounding box center [492, 352] width 279 height 41
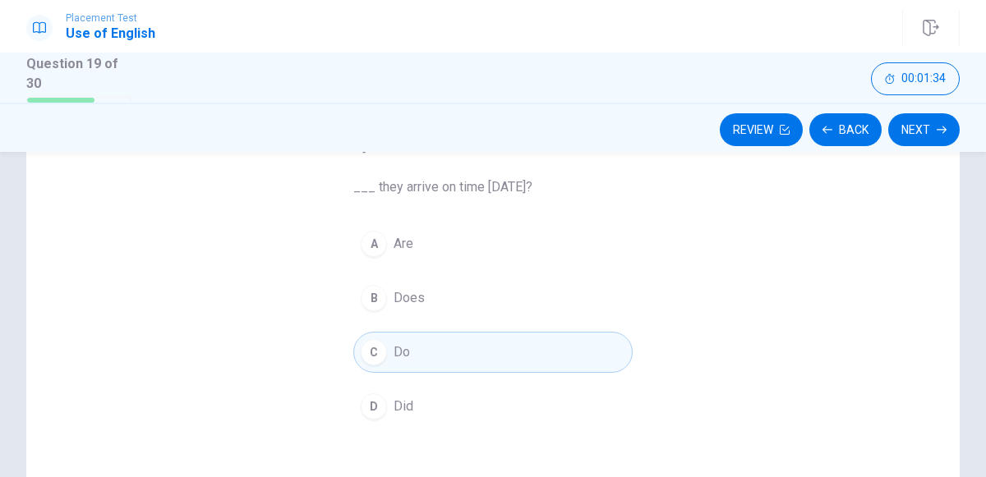
click at [388, 406] on button "D Did" at bounding box center [492, 406] width 279 height 41
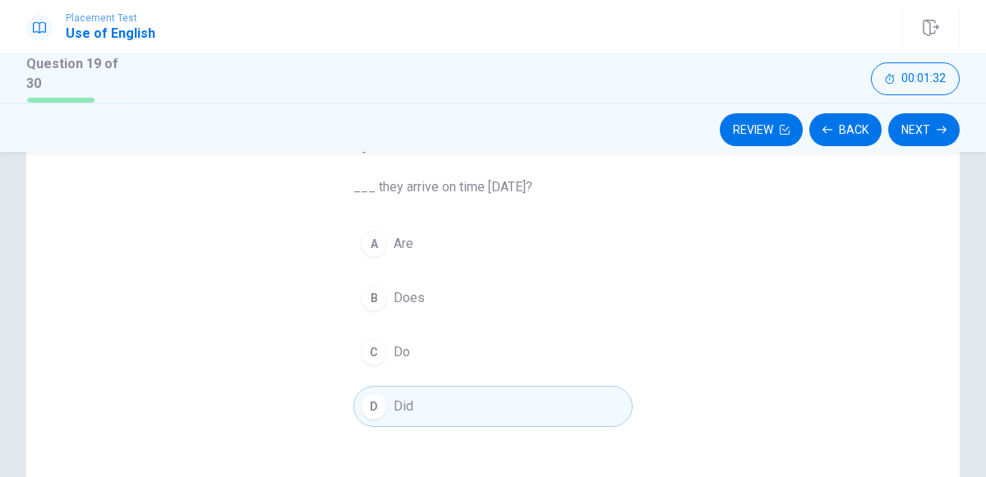
click at [388, 347] on button "C Do" at bounding box center [492, 352] width 279 height 41
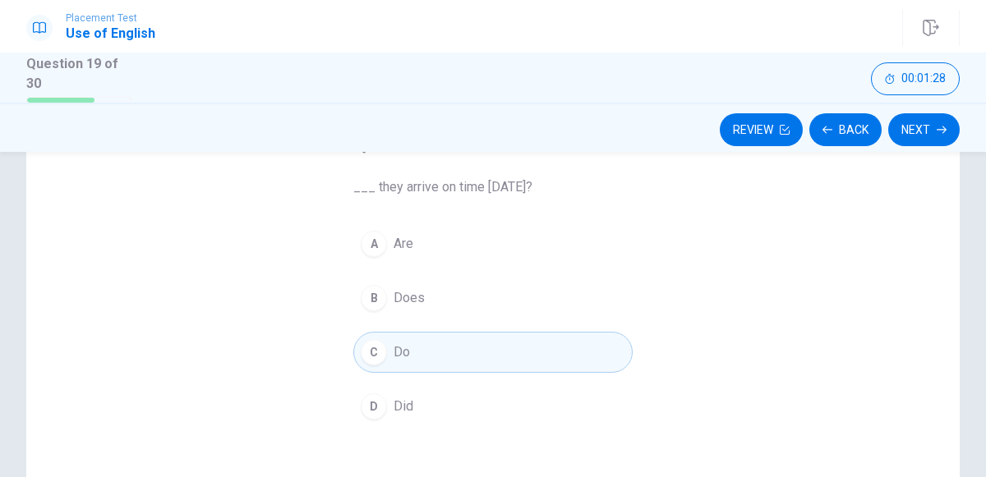
click at [410, 228] on button "A Are" at bounding box center [492, 243] width 279 height 41
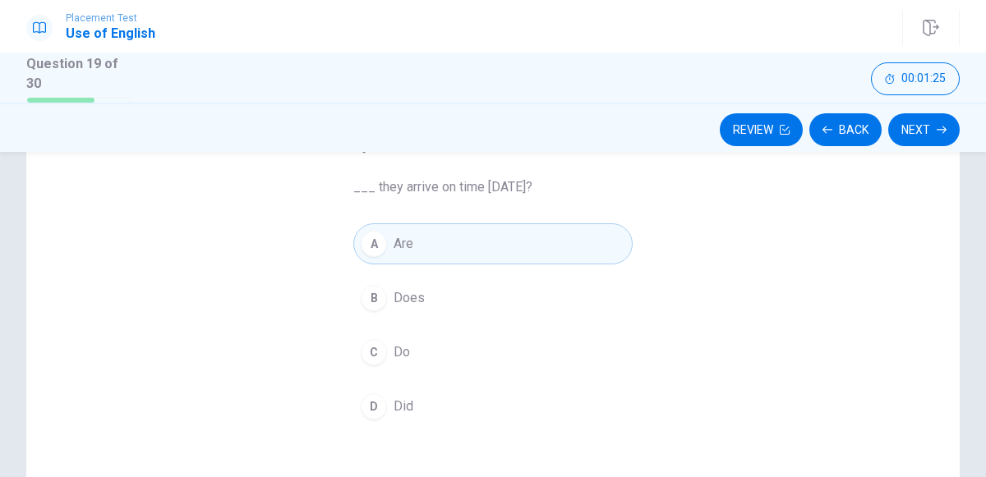
click at [483, 352] on button "C Do" at bounding box center [492, 352] width 279 height 41
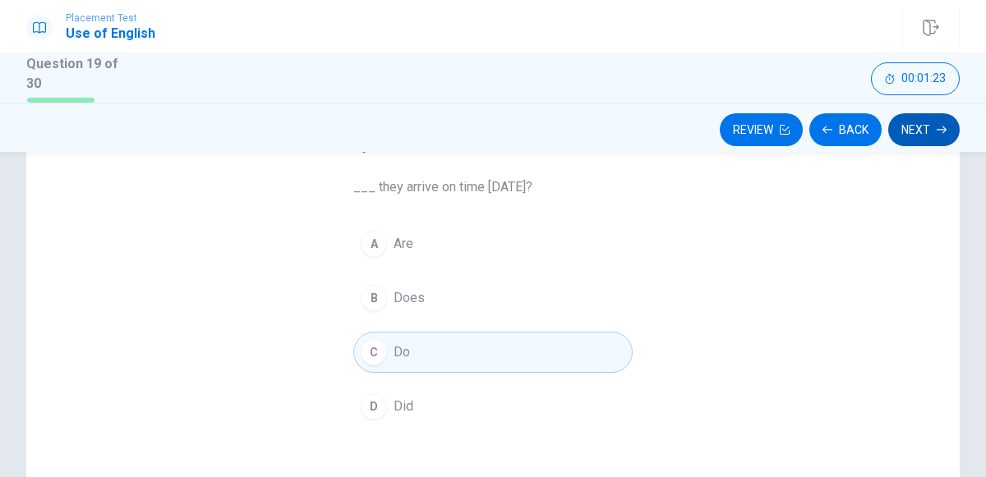
click at [918, 114] on button "Next" at bounding box center [923, 129] width 71 height 33
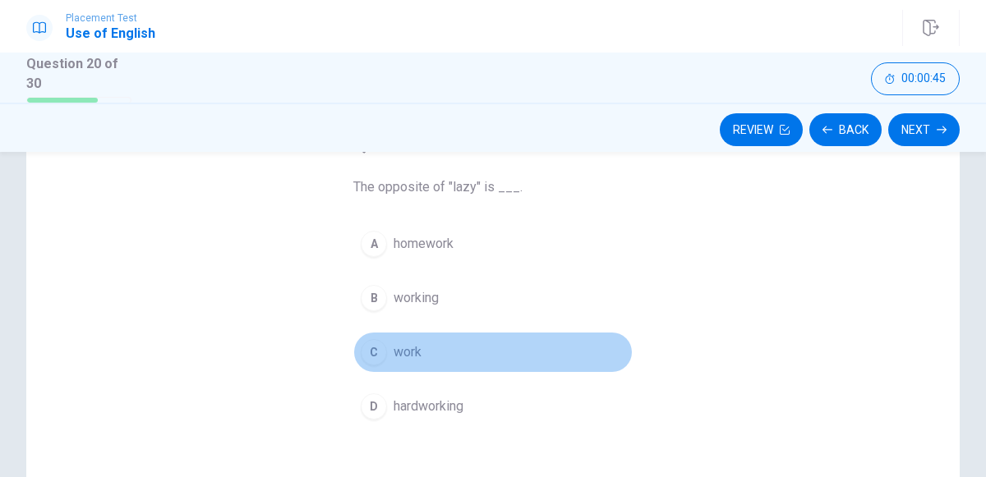
click at [399, 342] on span "work" at bounding box center [407, 352] width 28 height 20
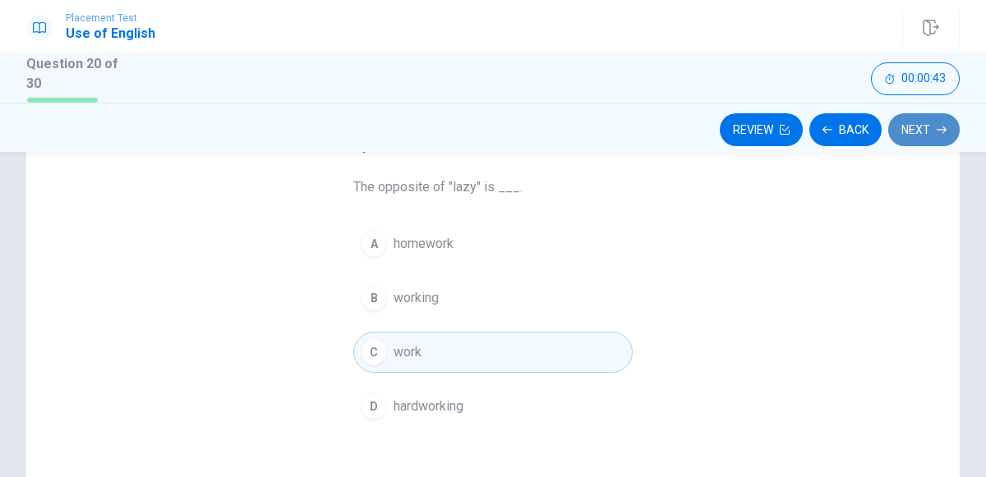
click at [917, 131] on button "Next" at bounding box center [923, 129] width 71 height 33
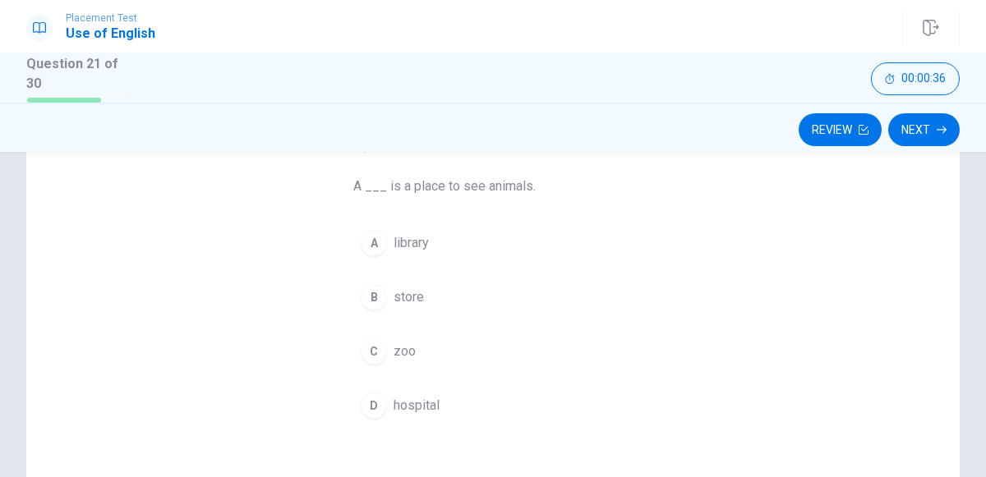
scroll to position [124, 0]
click at [398, 349] on span "zoo" at bounding box center [404, 349] width 22 height 20
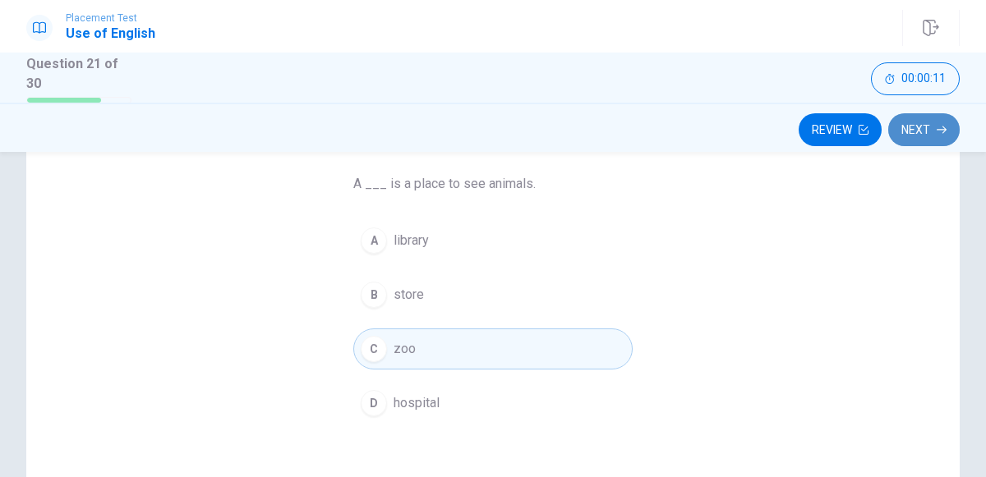
click at [917, 131] on button "Next" at bounding box center [923, 129] width 71 height 33
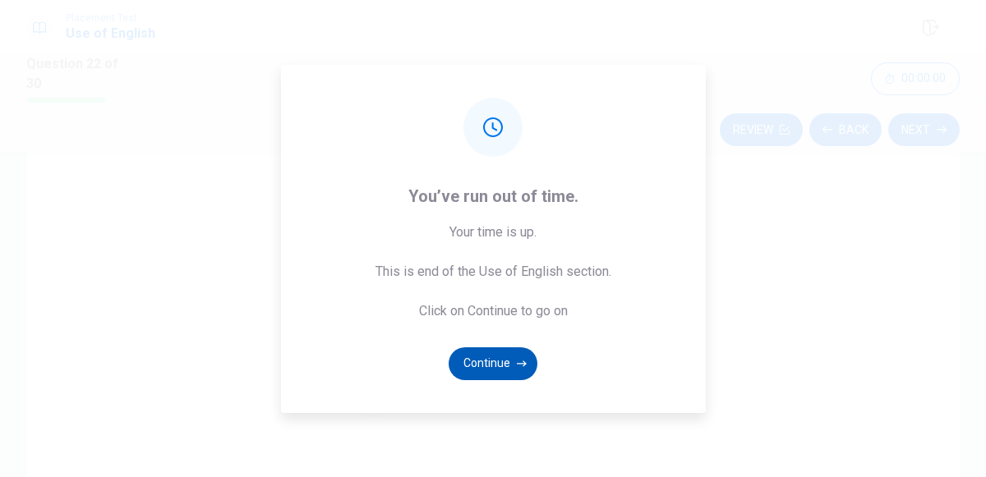
click at [494, 365] on button "Continue" at bounding box center [492, 363] width 89 height 33
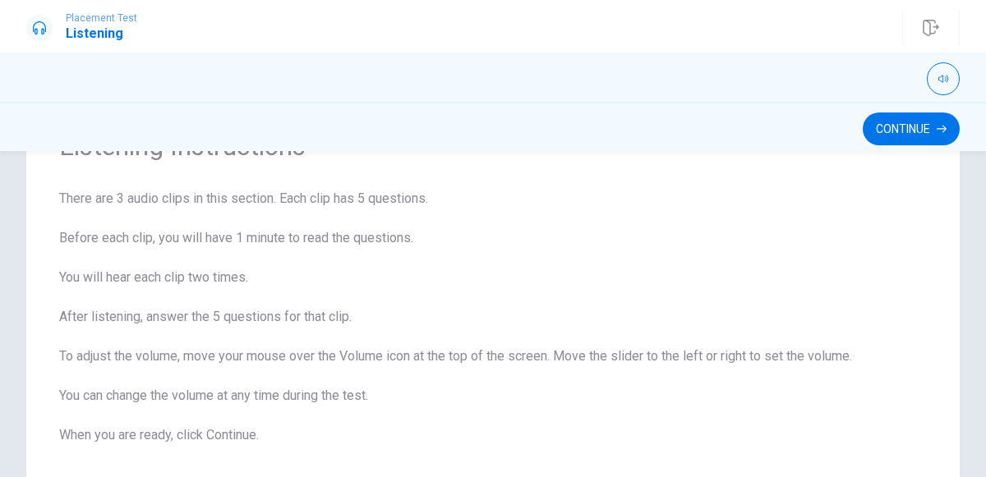
scroll to position [172, 0]
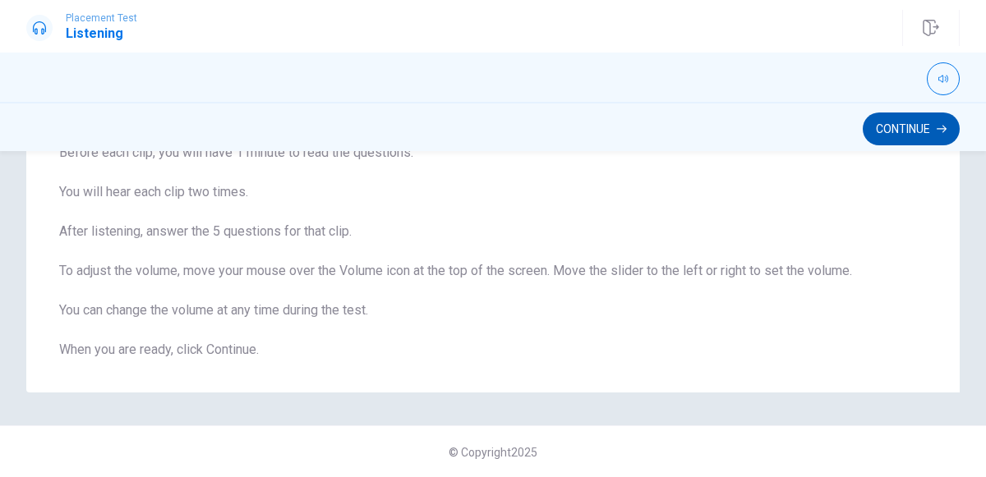
click at [927, 120] on button "Continue" at bounding box center [910, 129] width 97 height 33
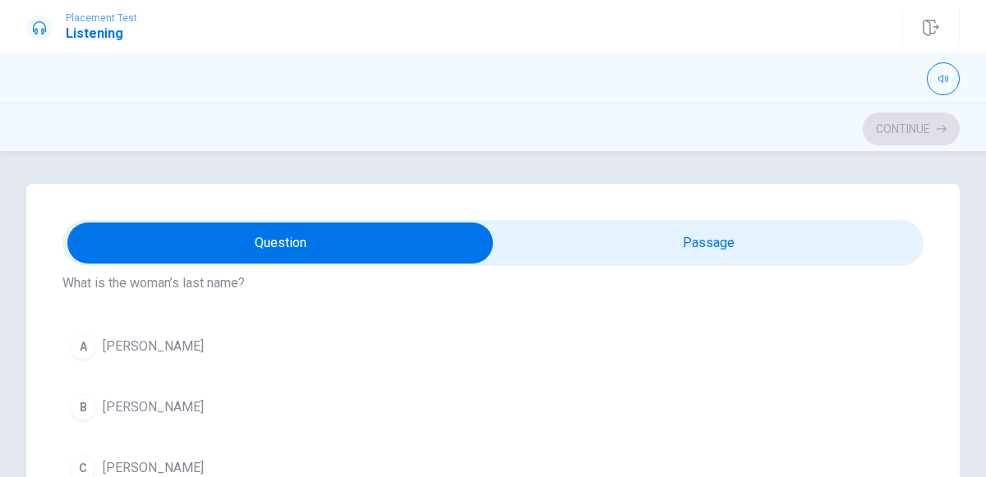
scroll to position [66, 0]
click at [90, 338] on div "A" at bounding box center [83, 346] width 26 height 26
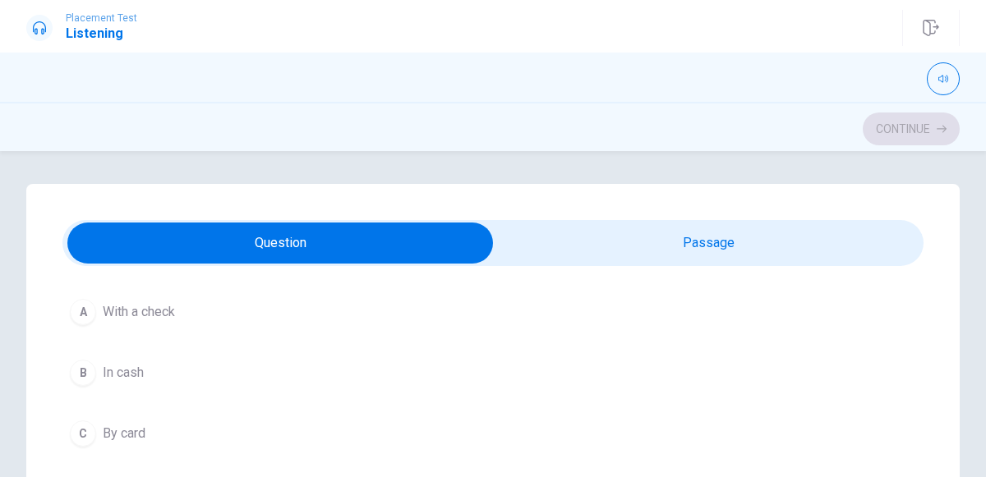
scroll to position [469, 0]
click at [133, 433] on span "By card" at bounding box center [124, 439] width 43 height 20
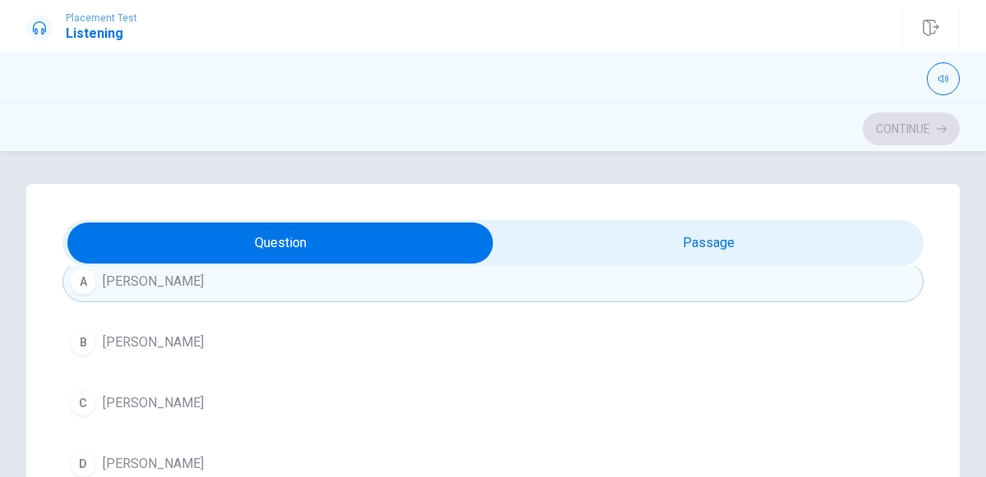
scroll to position [124, 0]
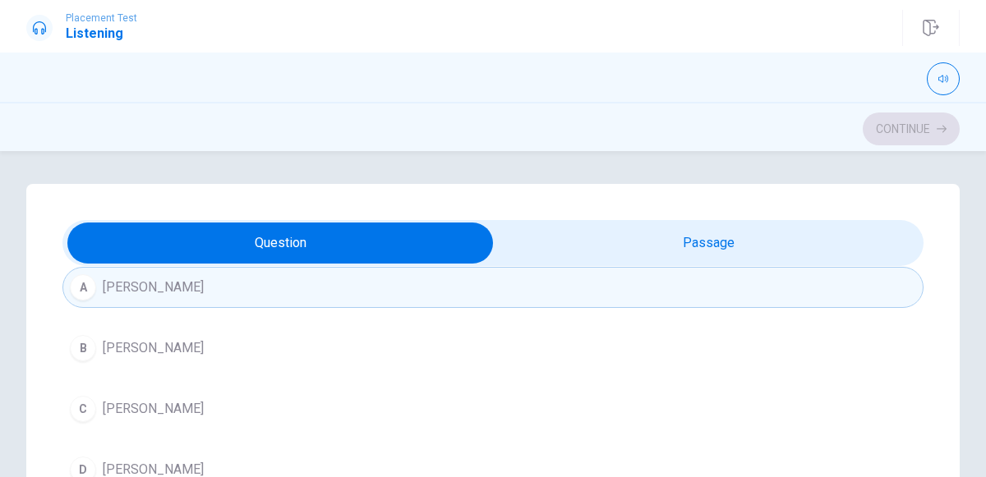
click at [153, 342] on span "[PERSON_NAME]" at bounding box center [153, 348] width 101 height 20
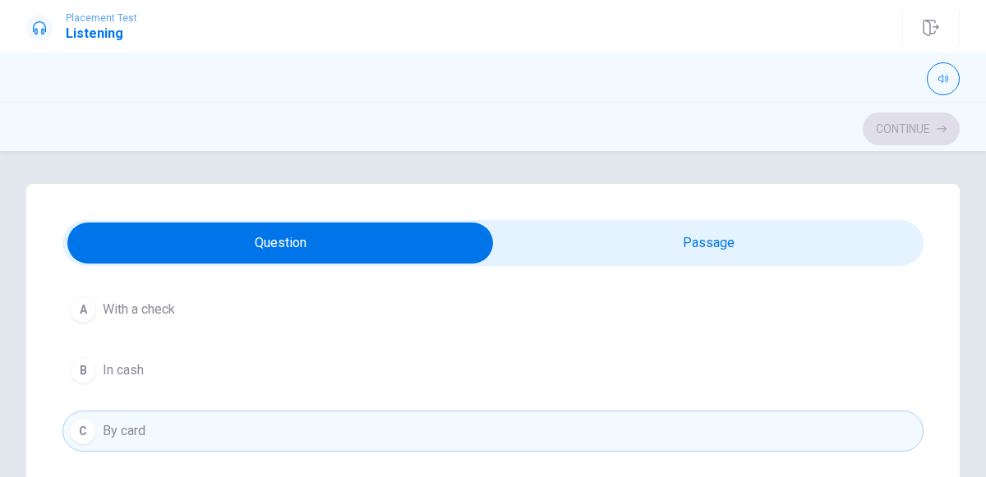
scroll to position [480, 0]
click at [132, 358] on span "In cash" at bounding box center [123, 366] width 41 height 20
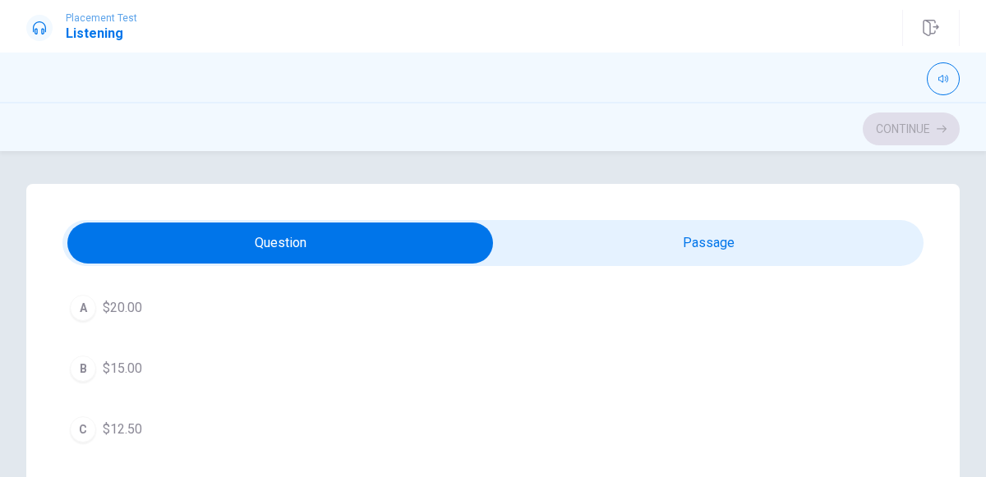
scroll to position [855, 0]
click at [83, 355] on div "B" at bounding box center [83, 366] width 26 height 26
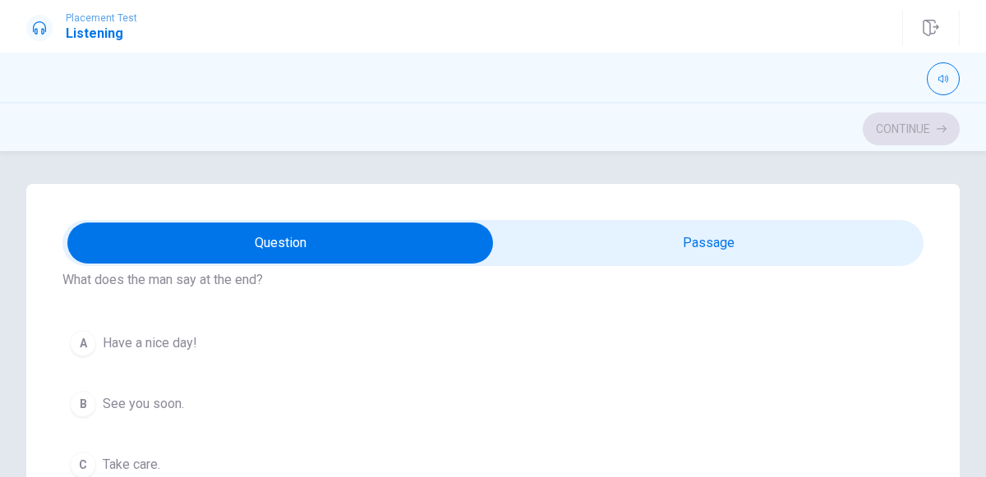
scroll to position [1189, 0]
click at [176, 342] on span "Have a nice day!" at bounding box center [150, 346] width 94 height 20
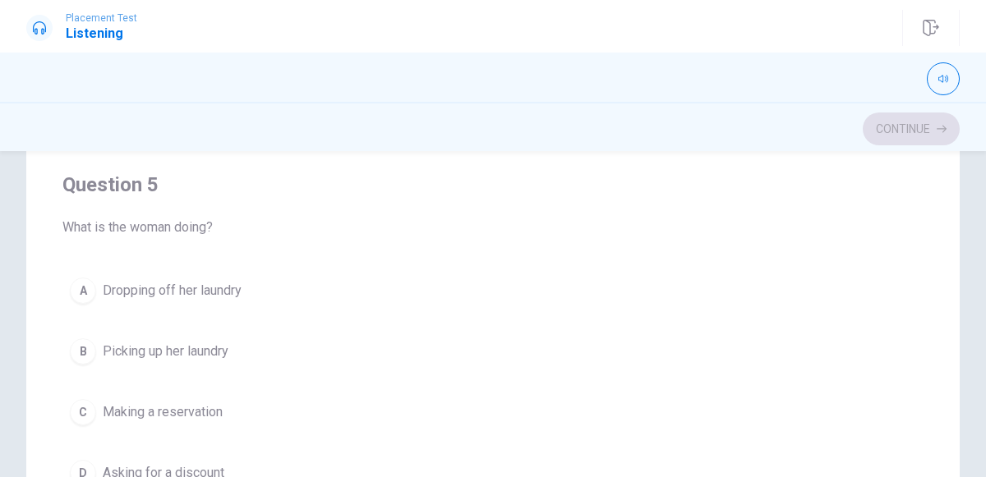
scroll to position [306, 0]
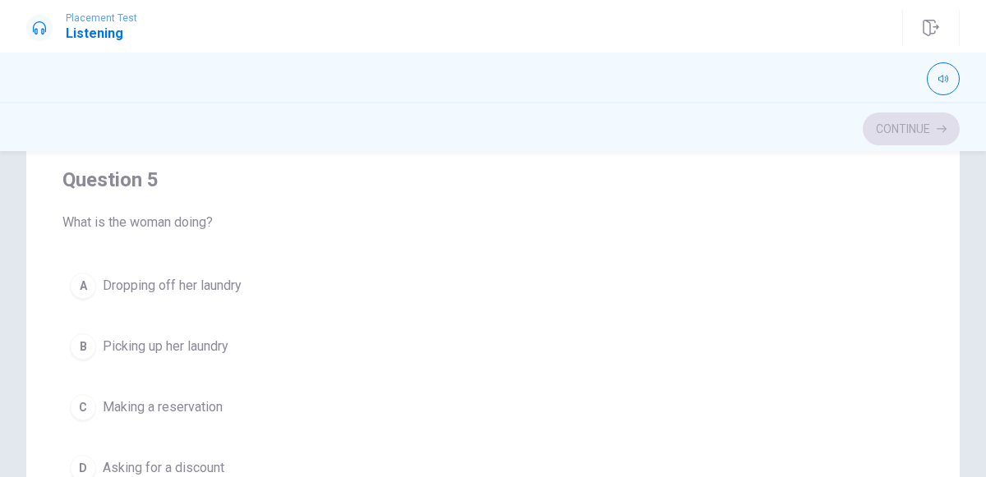
click at [207, 276] on span "Dropping off her laundry" at bounding box center [172, 286] width 139 height 20
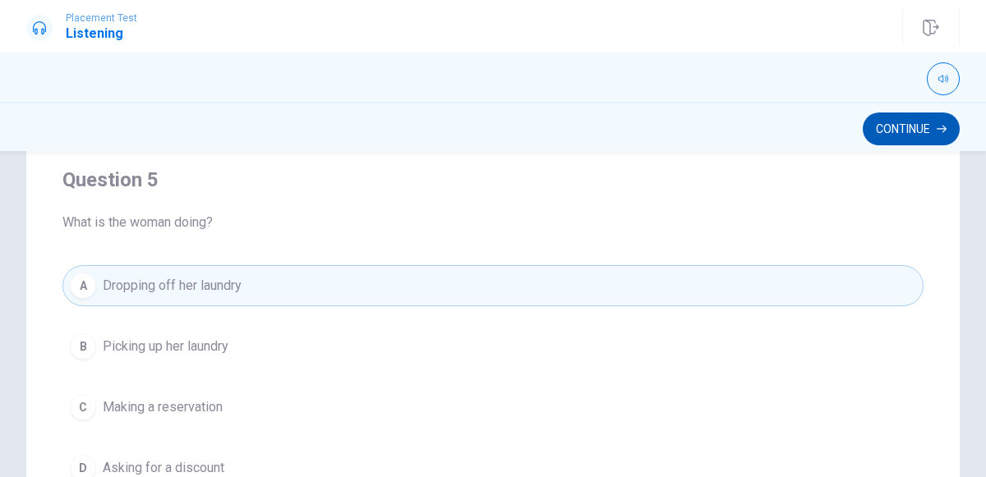
click at [917, 128] on button "Continue" at bounding box center [910, 129] width 97 height 33
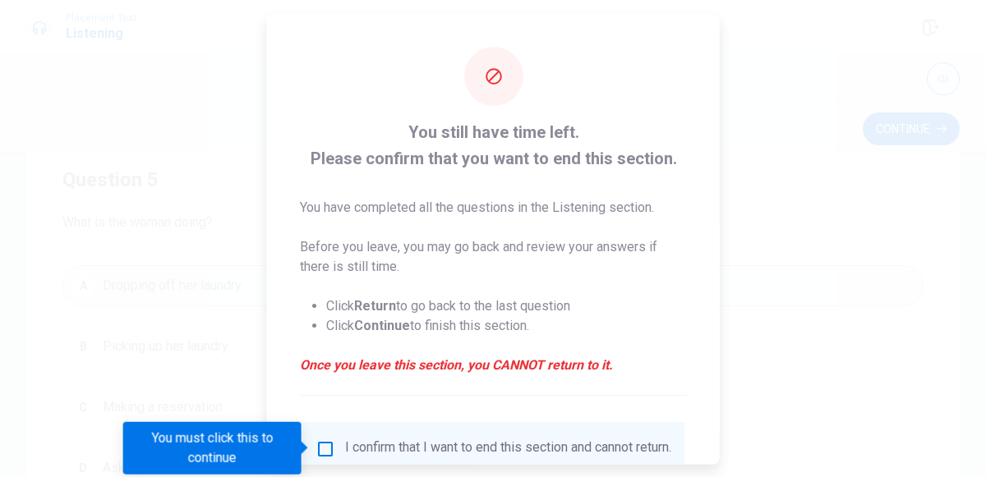
scroll to position [134, 0]
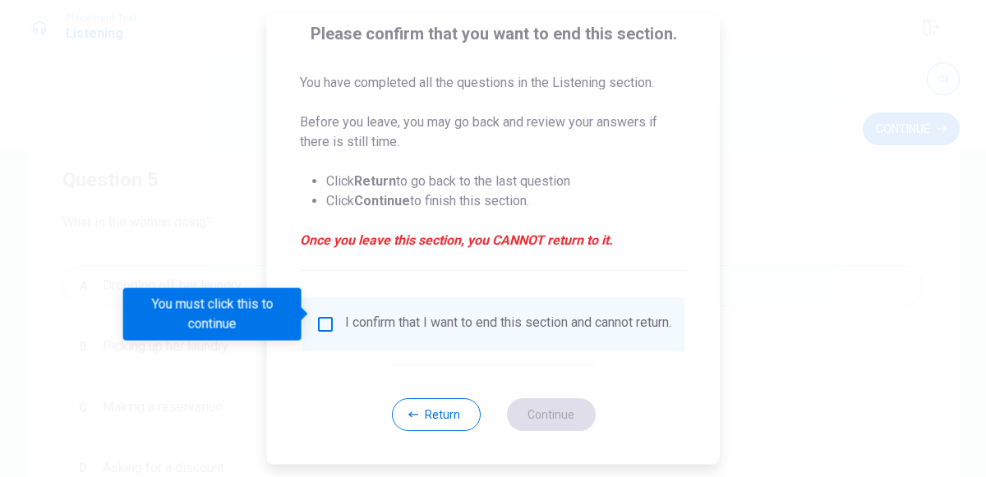
click at [315, 315] on input "You must click this to continue" at bounding box center [325, 325] width 20 height 20
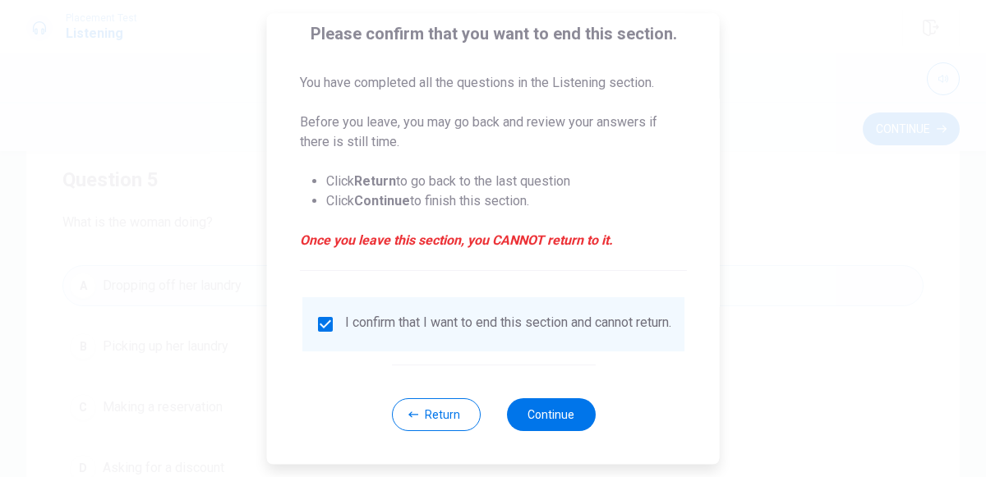
click at [315, 315] on input "checkbox" at bounding box center [325, 325] width 20 height 20
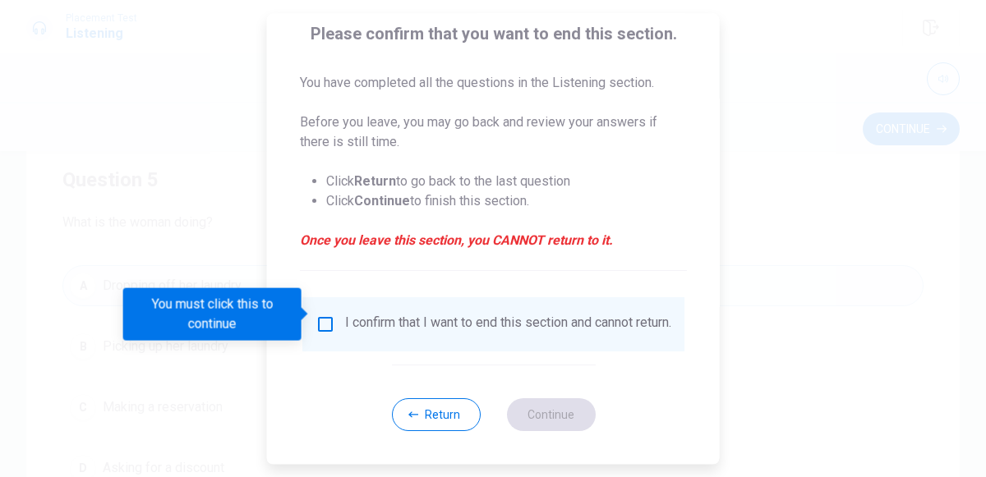
click at [320, 315] on input "You must click this to continue" at bounding box center [325, 325] width 20 height 20
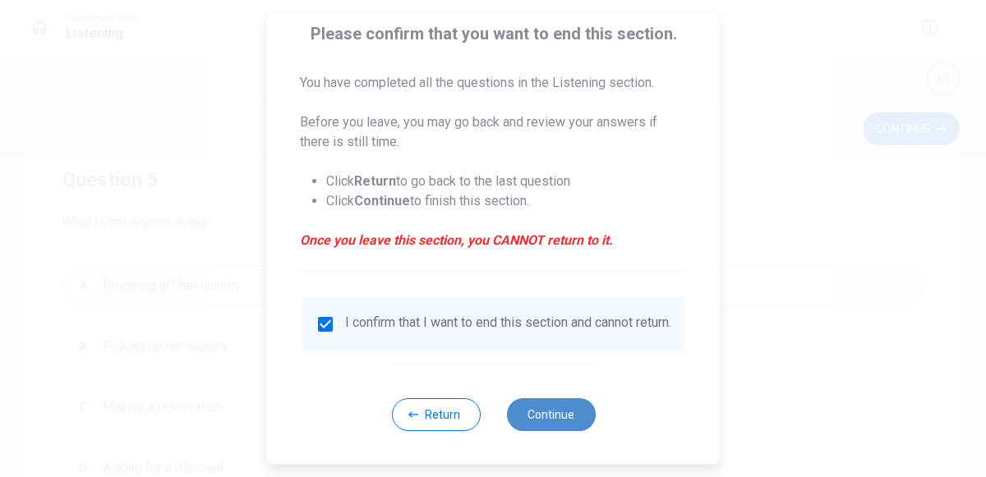
click at [523, 427] on button "Continue" at bounding box center [550, 414] width 89 height 33
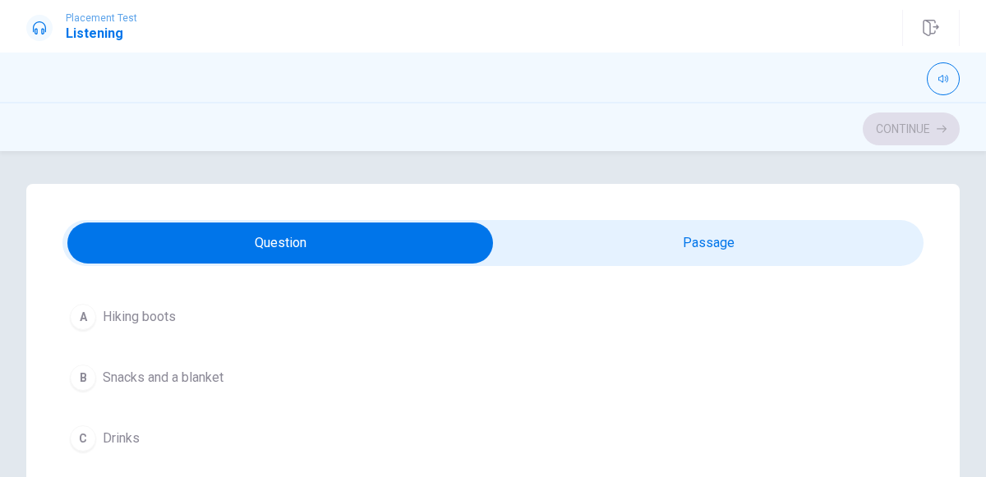
scroll to position [1223, 0]
click at [152, 365] on span "Snacks and a blanket" at bounding box center [163, 373] width 121 height 20
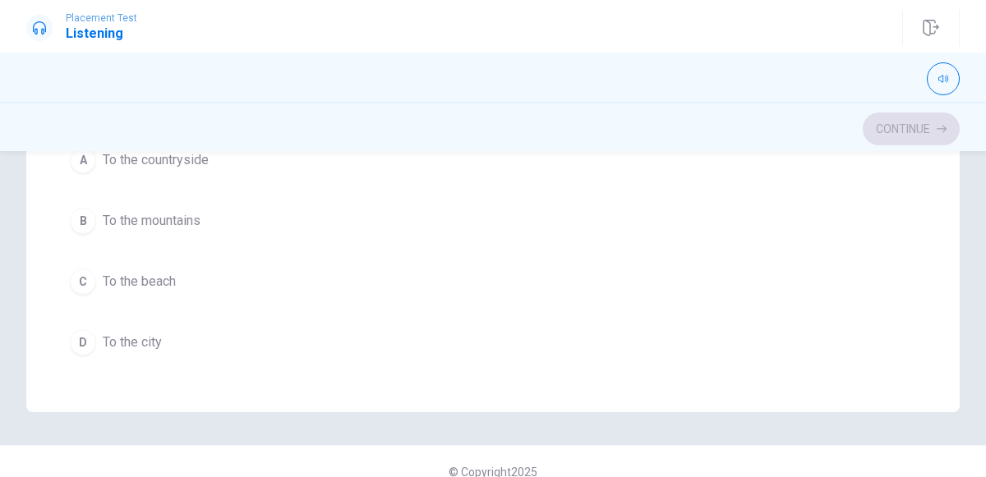
scroll to position [452, 0]
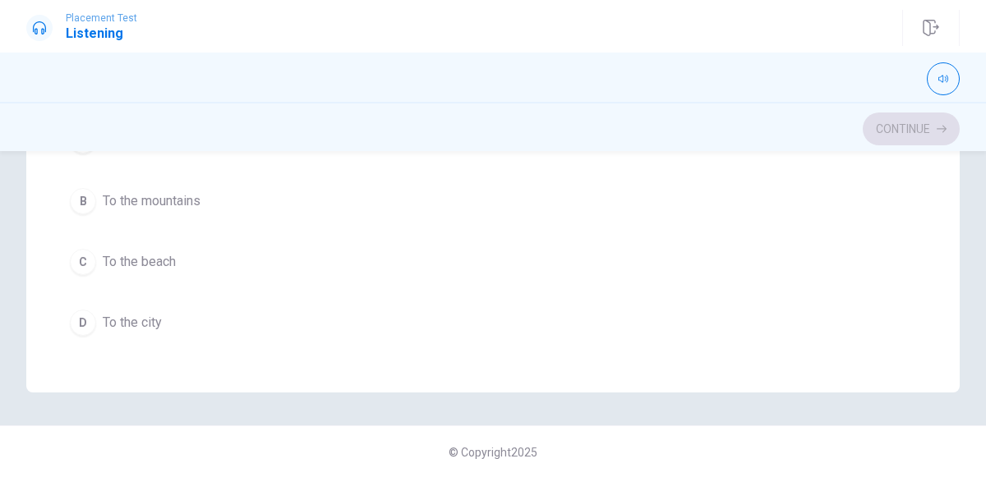
click at [122, 313] on span "To the city" at bounding box center [132, 323] width 59 height 20
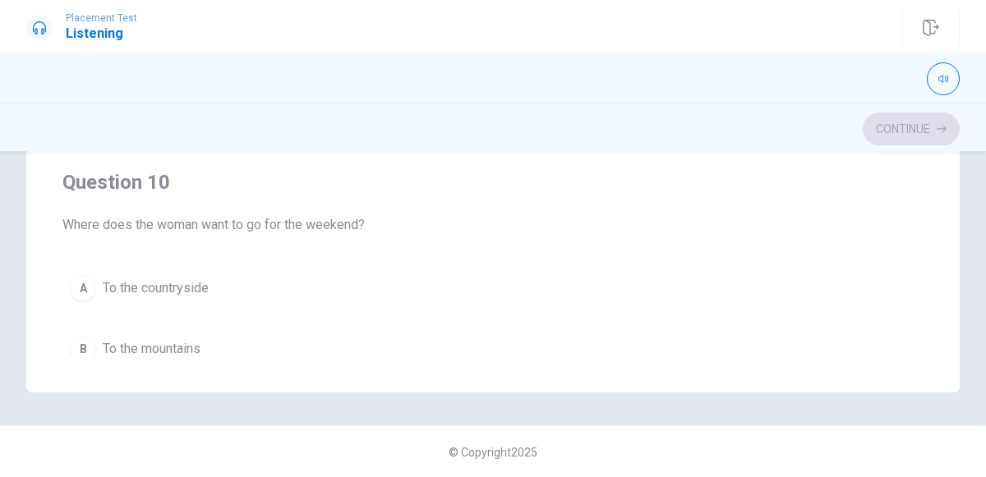
scroll to position [1165, 0]
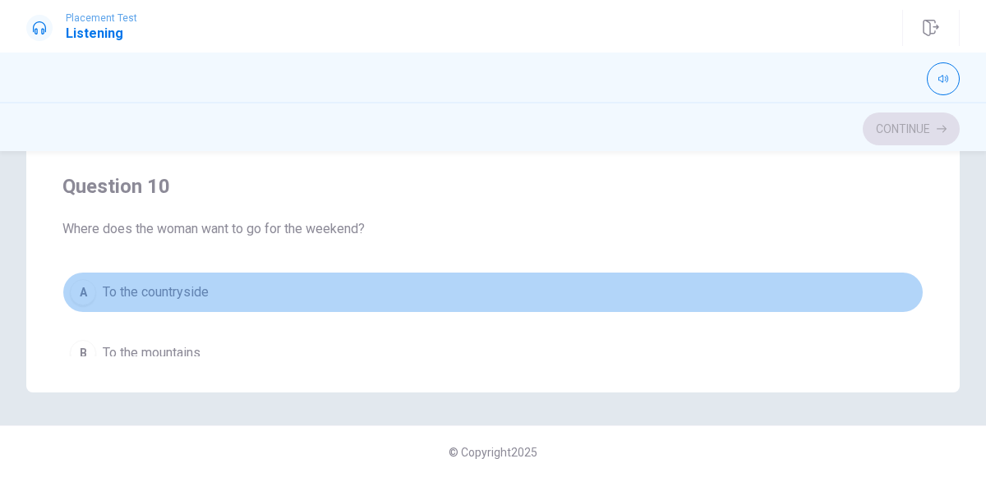
click at [124, 272] on button "A To the countryside" at bounding box center [492, 292] width 861 height 41
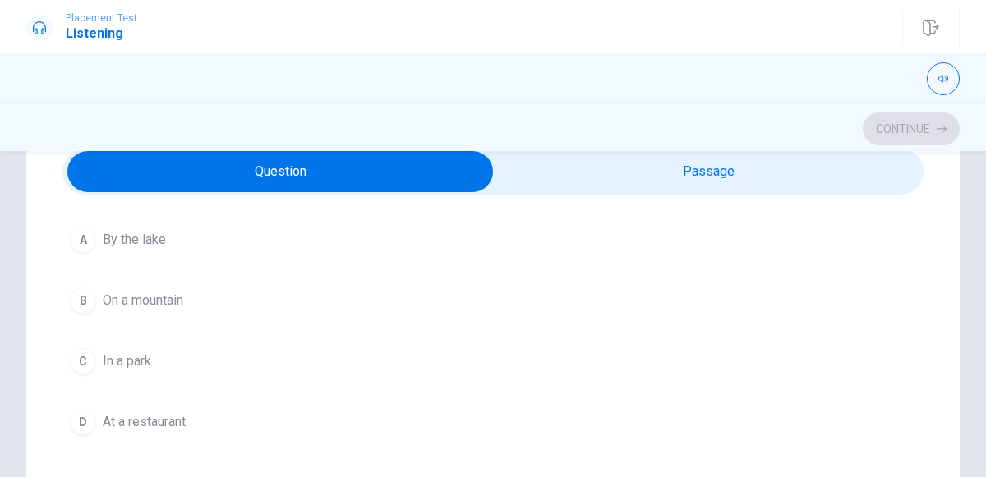
scroll to position [107, 0]
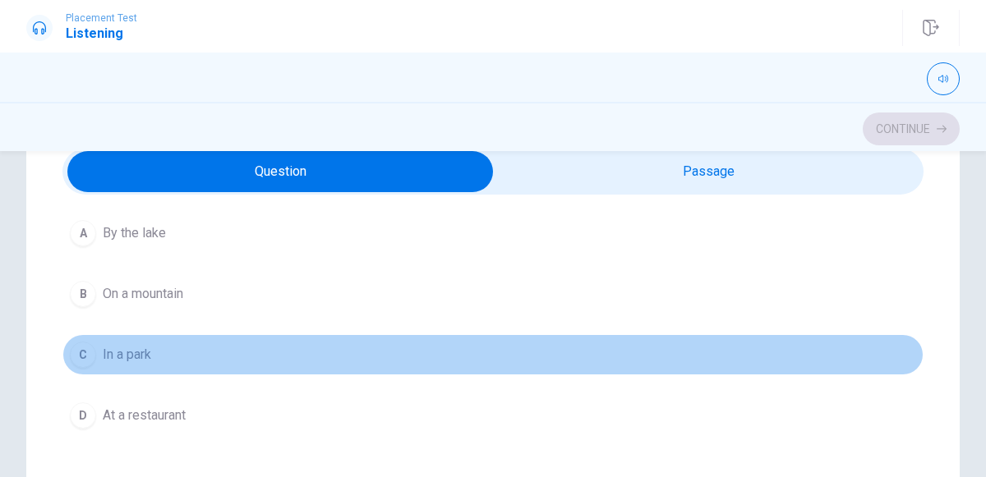
click at [131, 347] on span "In a park" at bounding box center [127, 355] width 48 height 20
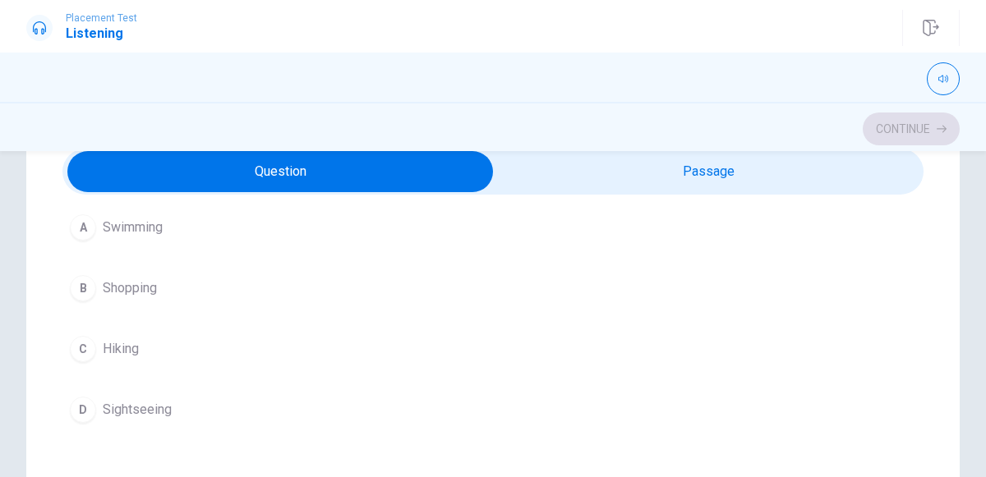
scroll to position [487, 0]
click at [157, 409] on span "Sightseeing" at bounding box center [137, 410] width 69 height 20
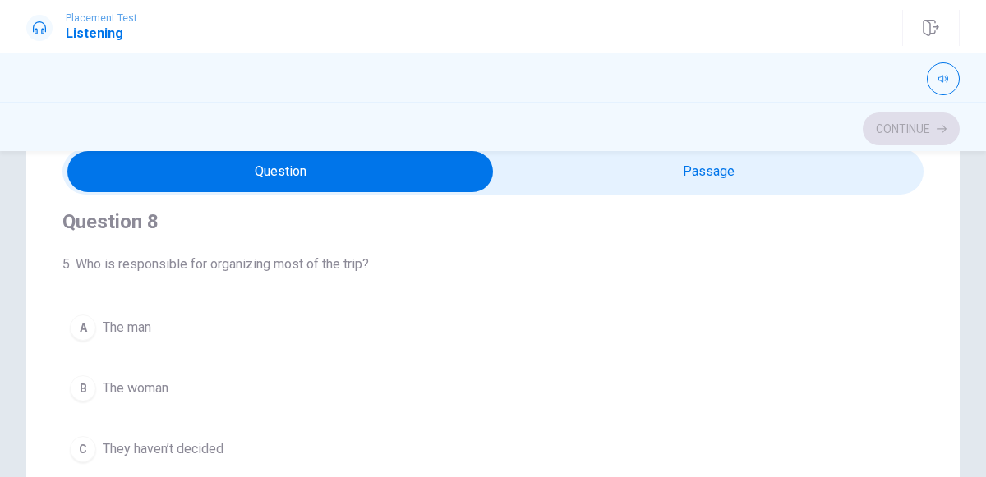
scroll to position [761, 0]
click at [149, 319] on span "The man" at bounding box center [127, 329] width 48 height 20
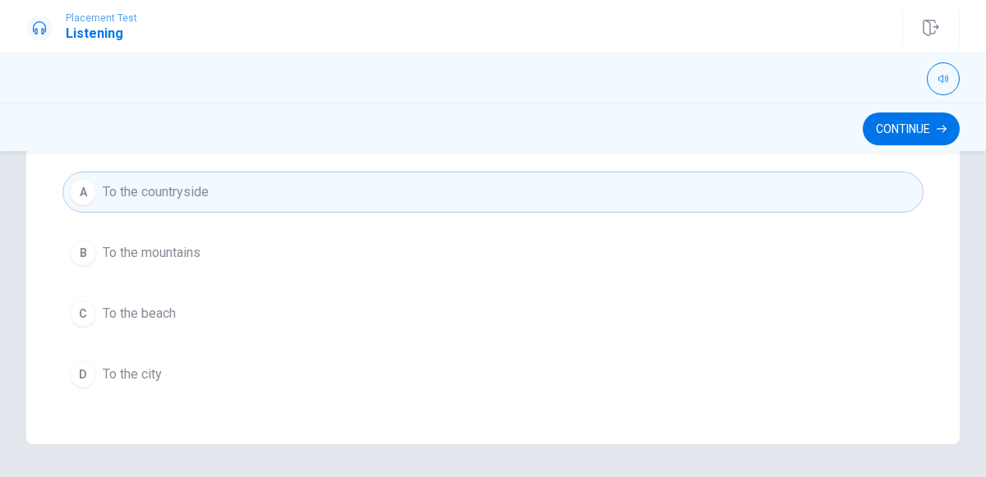
scroll to position [399, 0]
click at [929, 119] on button "Continue" at bounding box center [910, 129] width 97 height 33
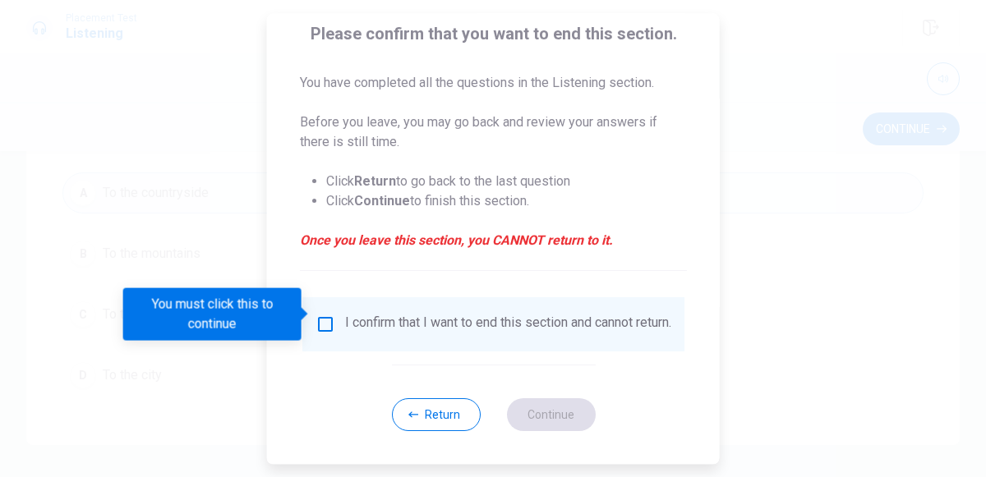
scroll to position [134, 0]
click at [328, 315] on input "You must click this to continue" at bounding box center [325, 325] width 20 height 20
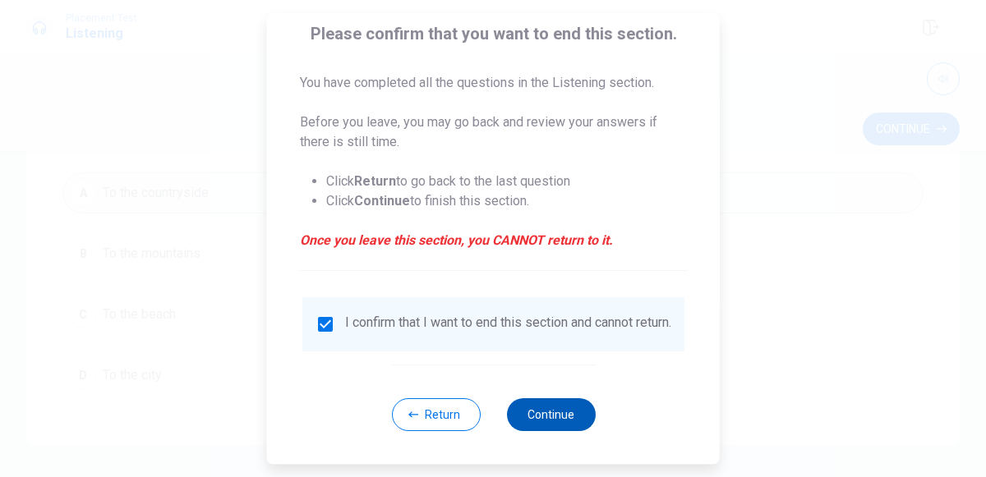
click at [540, 416] on button "Continue" at bounding box center [550, 414] width 89 height 33
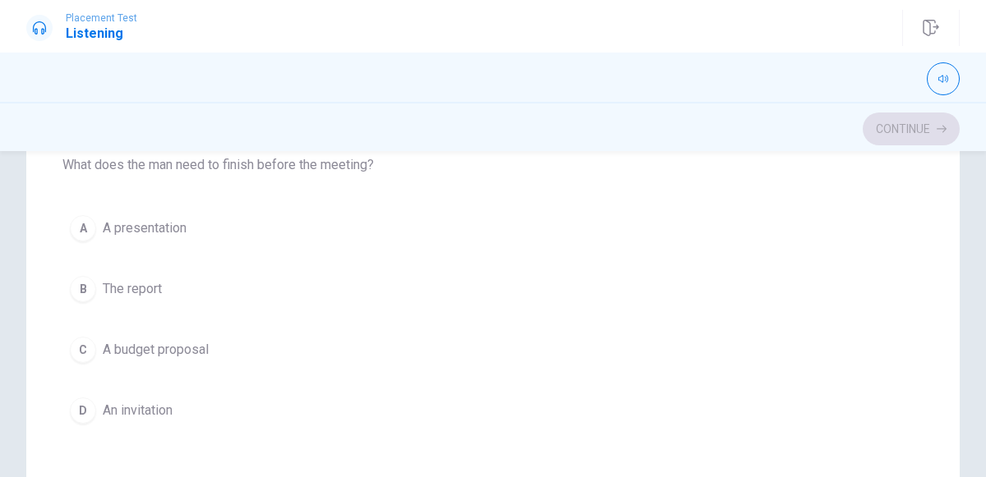
scroll to position [0, 0]
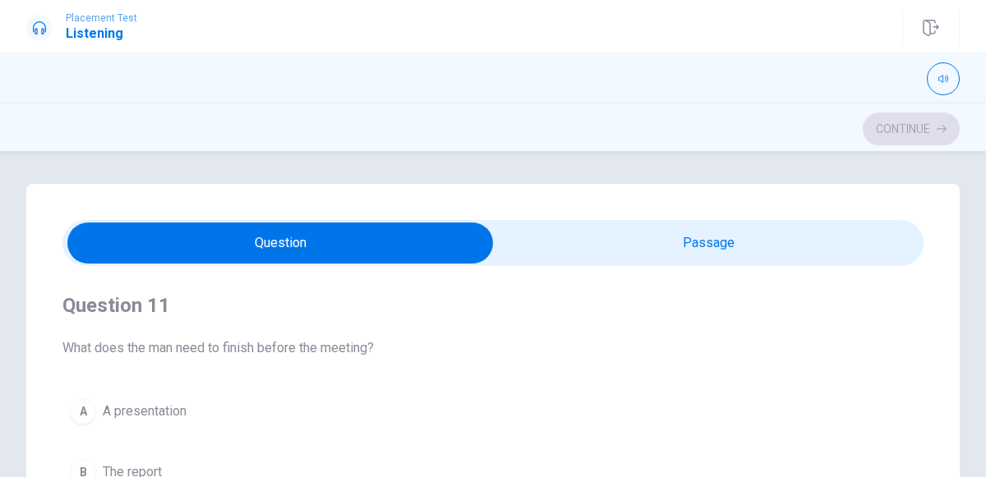
click at [537, 384] on div "Question 11 What does the man need to finish before the meeting? A A presentati…" at bounding box center [492, 453] width 861 height 375
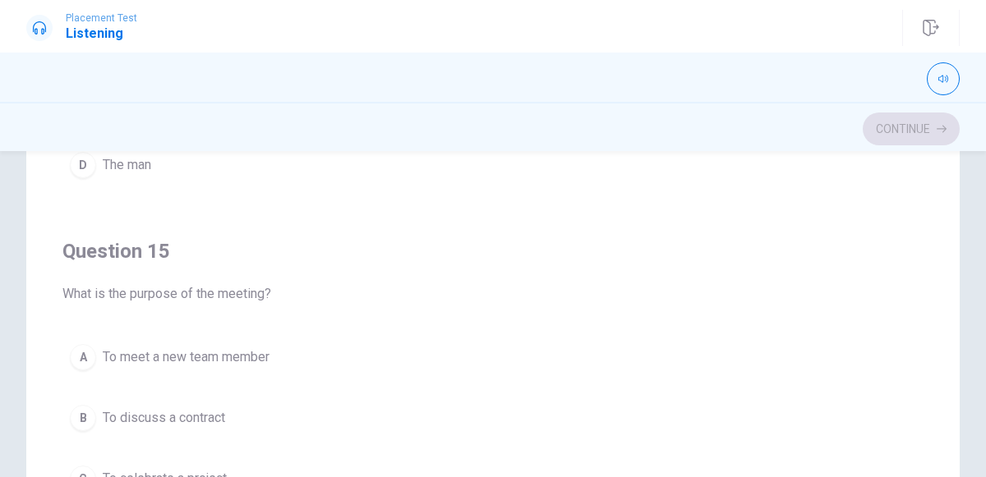
scroll to position [1317, 0]
click at [248, 345] on span "To meet a new team member" at bounding box center [186, 355] width 167 height 20
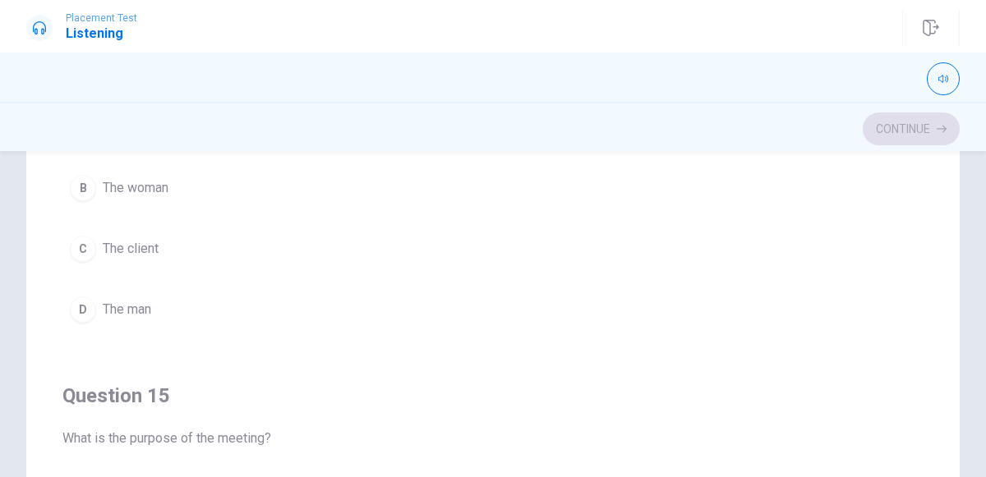
scroll to position [1184, 0]
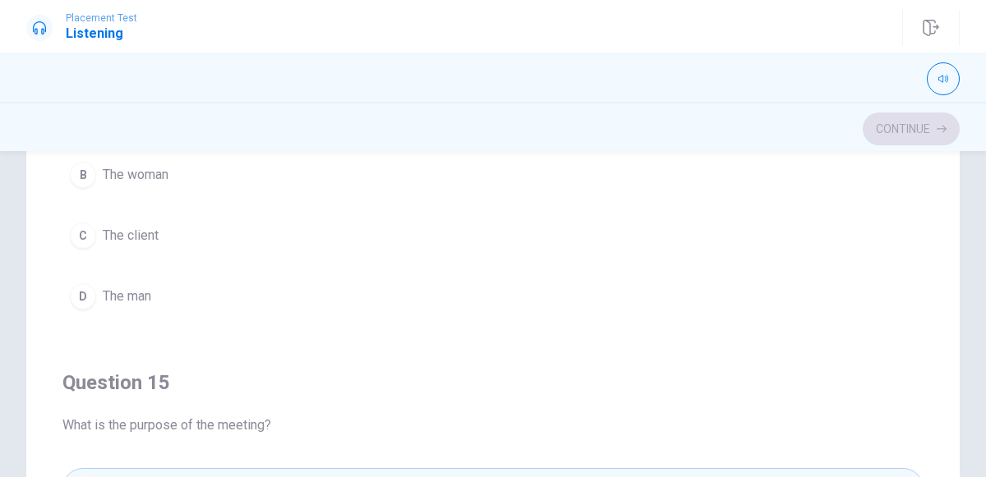
click at [127, 287] on span "The man" at bounding box center [127, 297] width 48 height 20
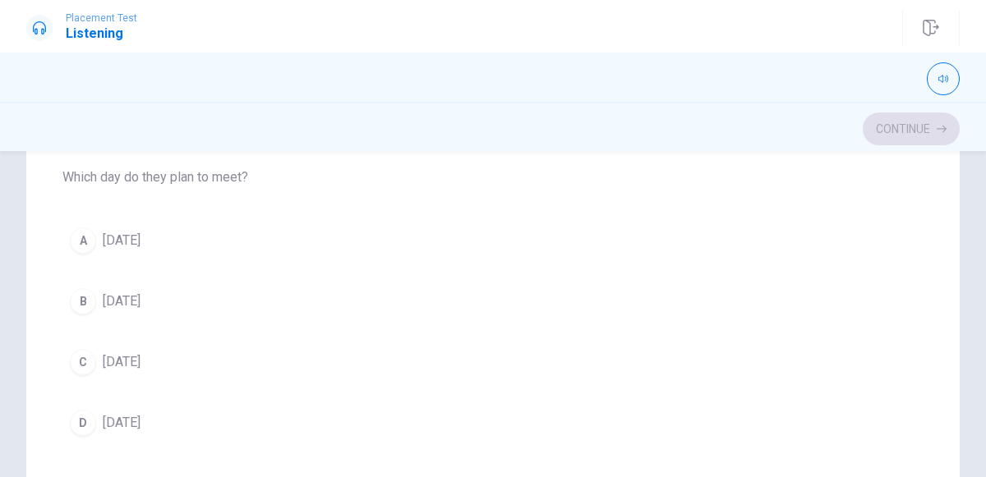
scroll to position [682, 0]
click at [133, 236] on span "[DATE]" at bounding box center [122, 242] width 38 height 20
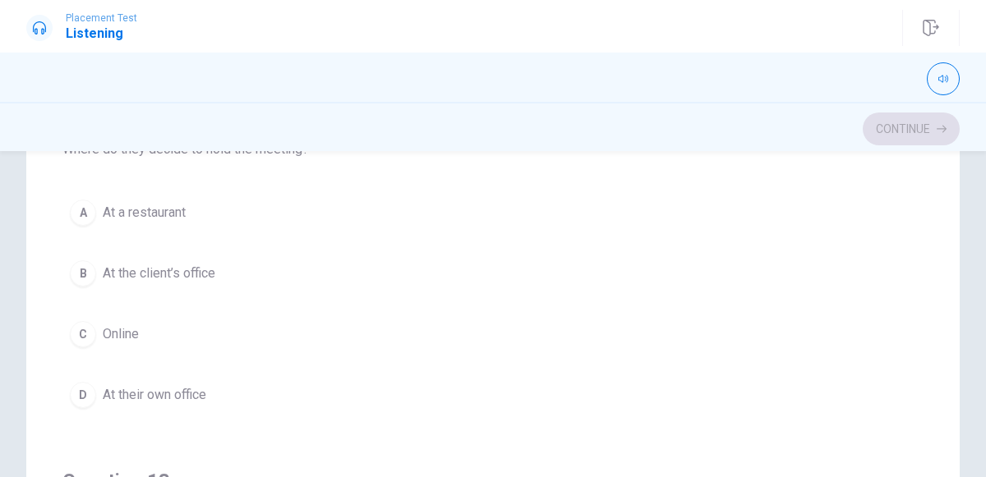
scroll to position [333, 0]
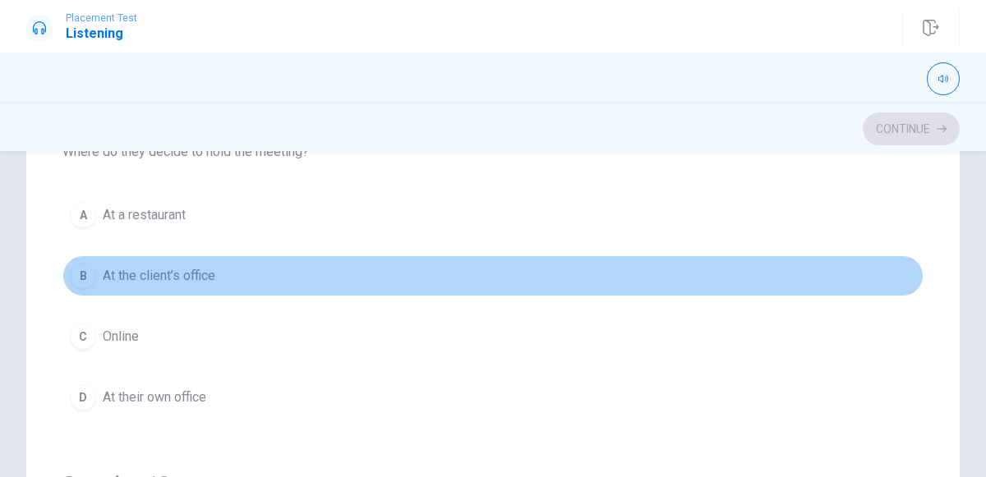
click at [195, 257] on button "B At the client’s office" at bounding box center [492, 275] width 861 height 41
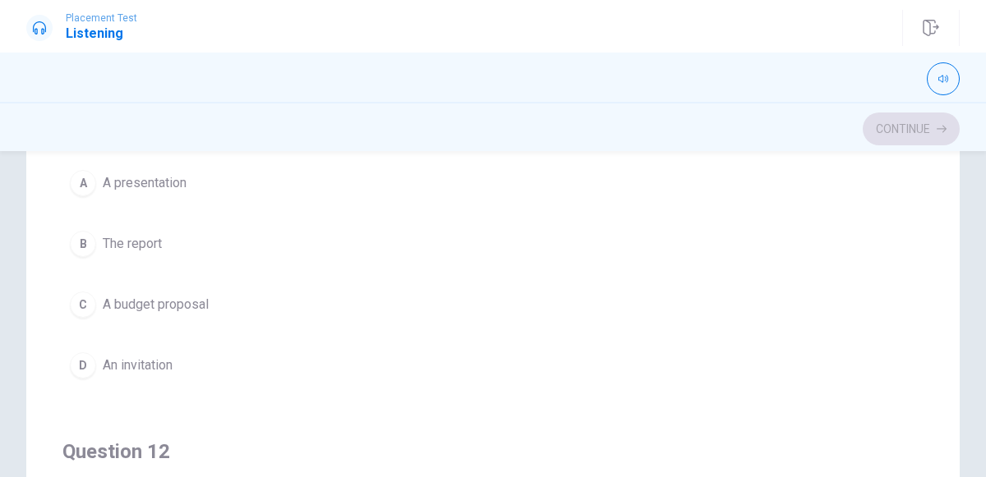
scroll to position [82, 0]
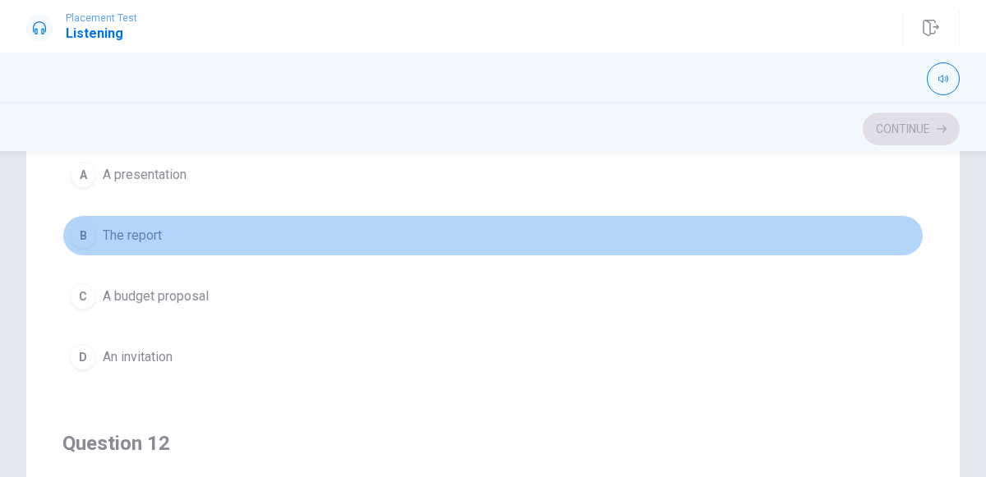
click at [146, 227] on span "The report" at bounding box center [132, 236] width 59 height 20
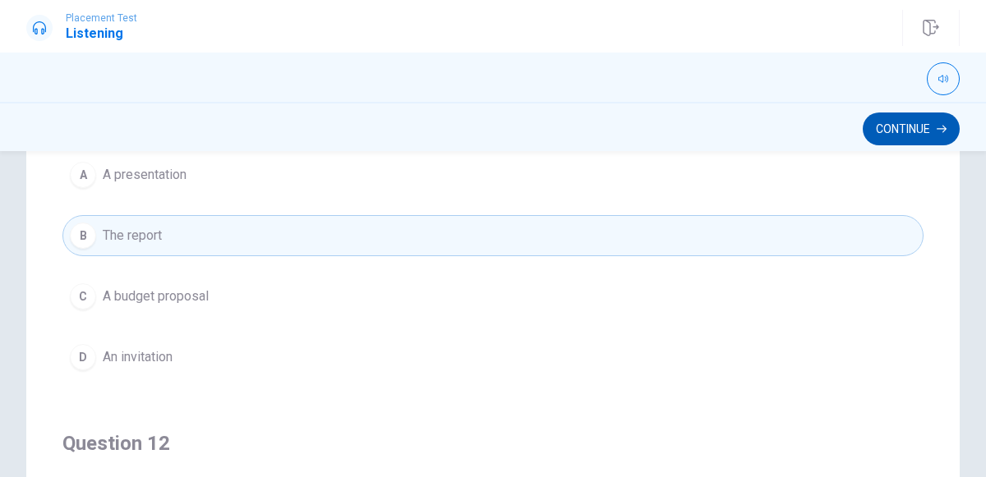
click at [926, 122] on button "Continue" at bounding box center [910, 129] width 97 height 33
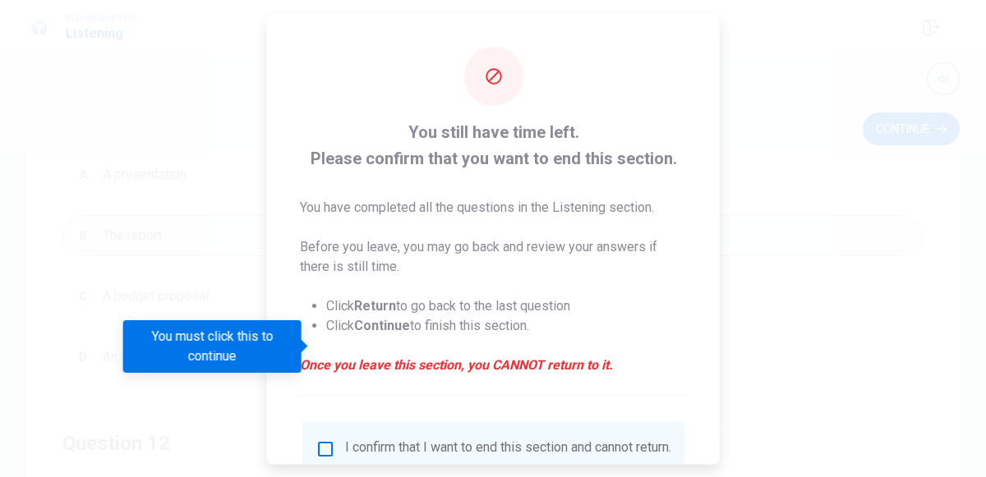
scroll to position [134, 0]
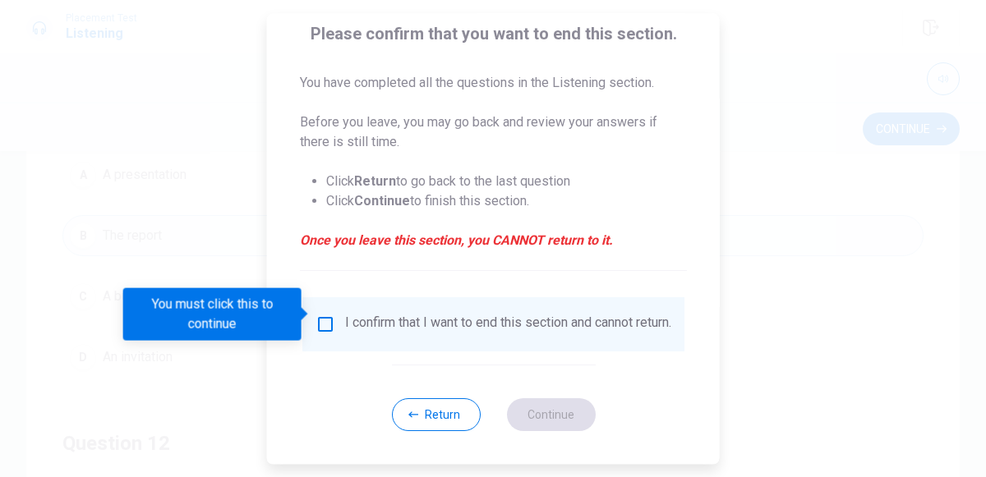
click at [320, 315] on input "You must click this to continue" at bounding box center [325, 325] width 20 height 20
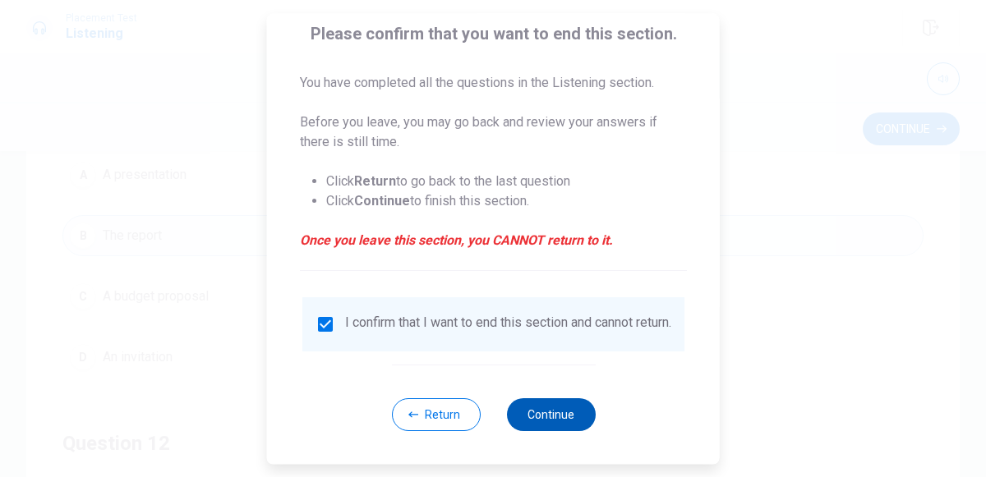
click at [550, 416] on button "Continue" at bounding box center [550, 414] width 89 height 33
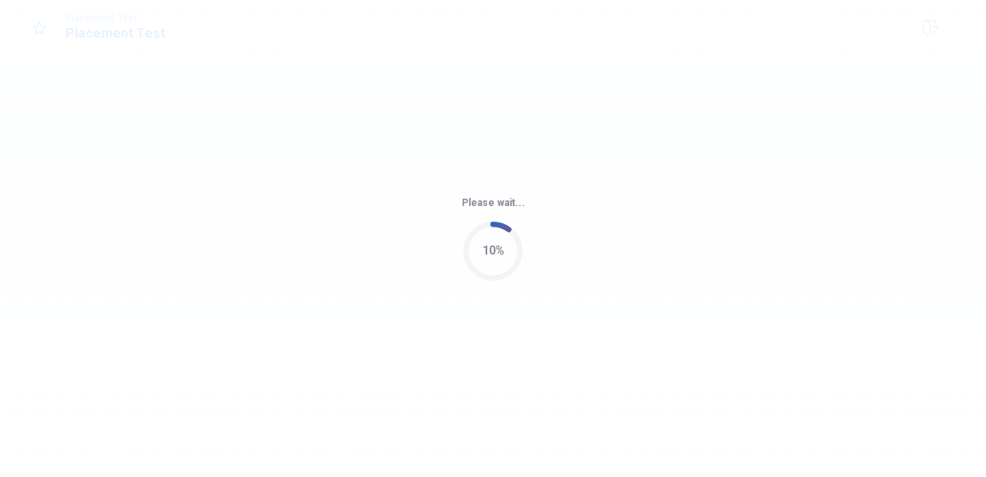
scroll to position [0, 0]
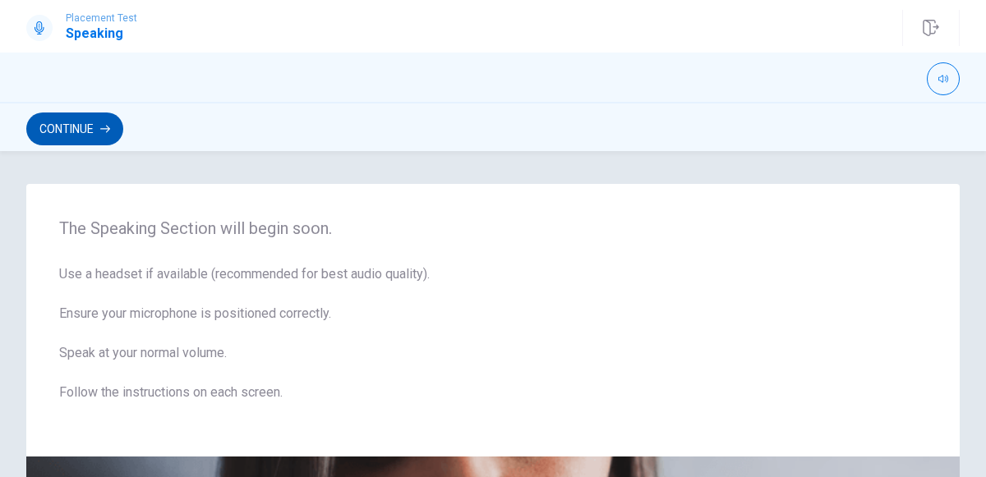
click at [94, 126] on button "Continue" at bounding box center [74, 129] width 97 height 33
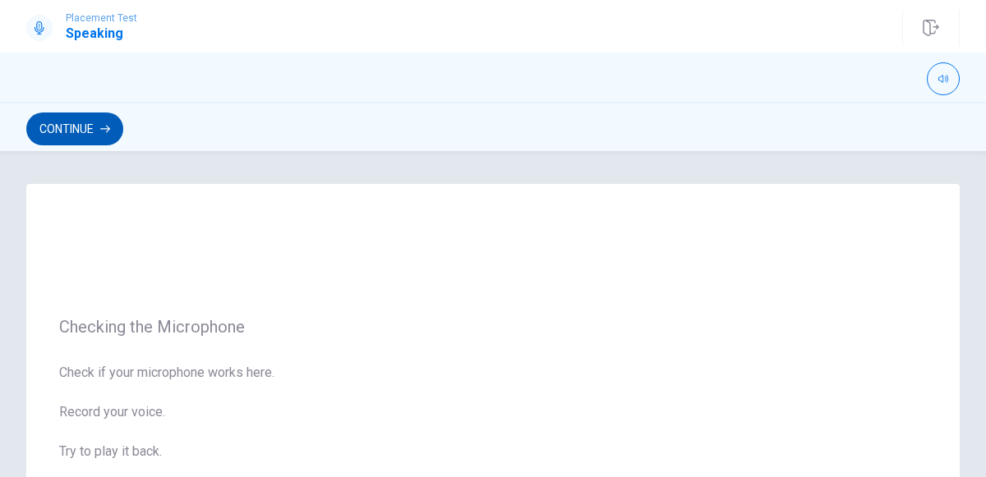
click at [94, 126] on button "Continue" at bounding box center [74, 129] width 97 height 33
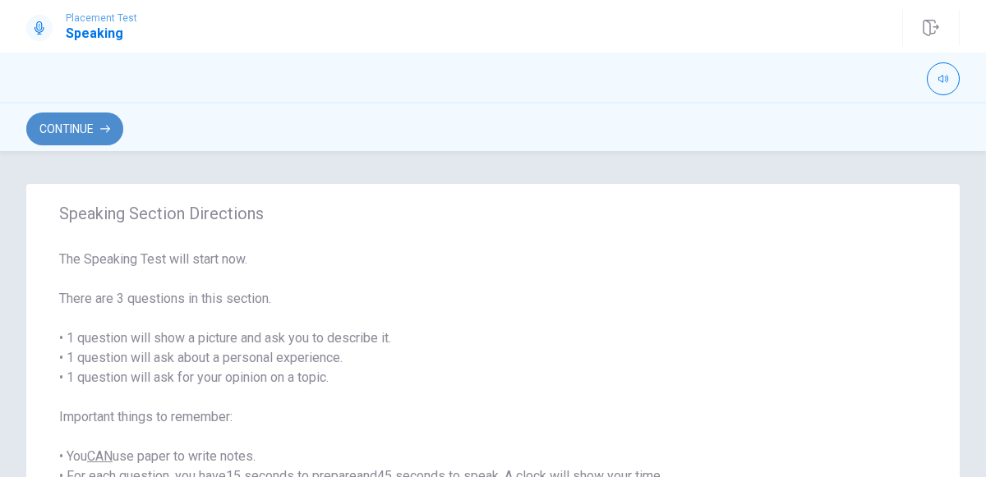
click at [94, 126] on button "Continue" at bounding box center [74, 129] width 97 height 33
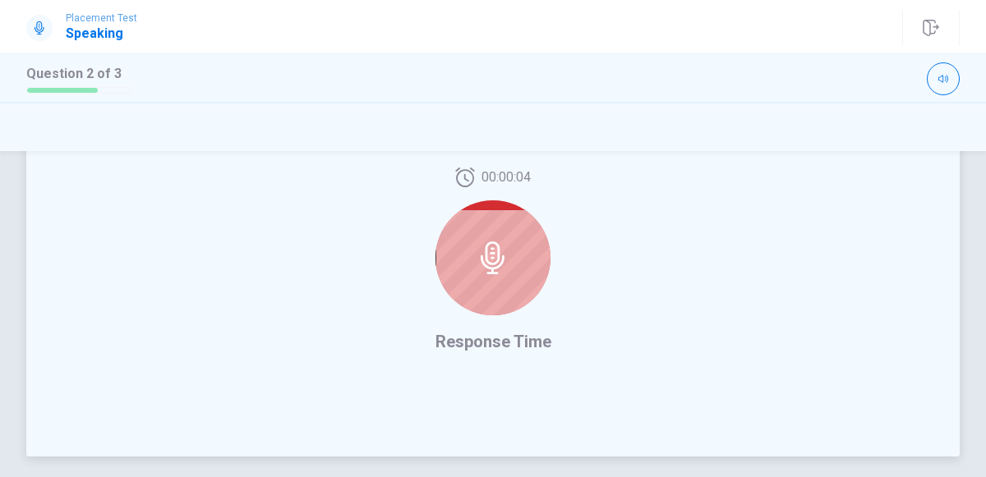
scroll to position [472, 0]
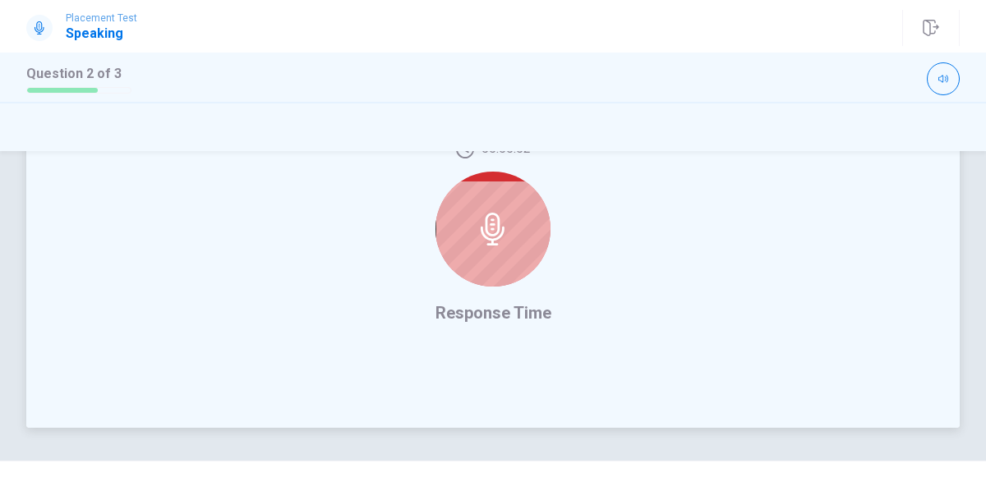
click at [513, 315] on span "Response Time" at bounding box center [493, 313] width 116 height 20
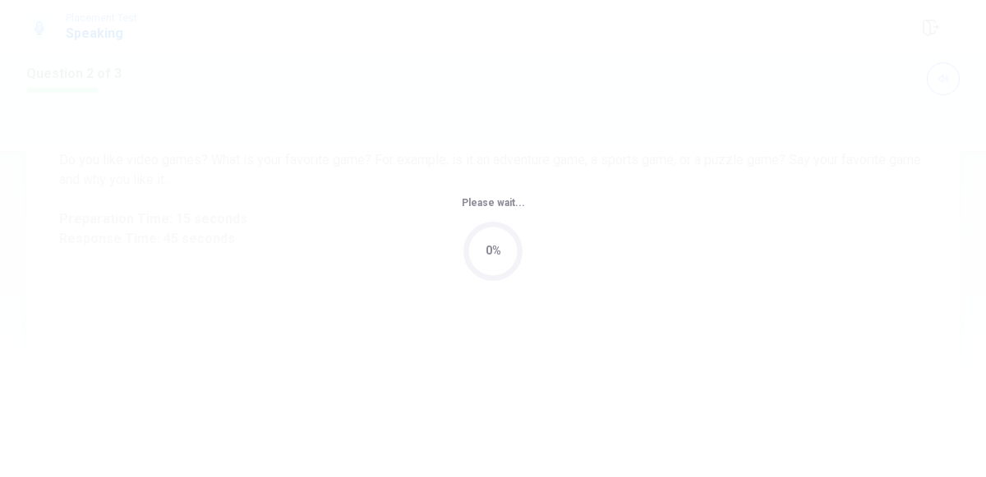
scroll to position [0, 0]
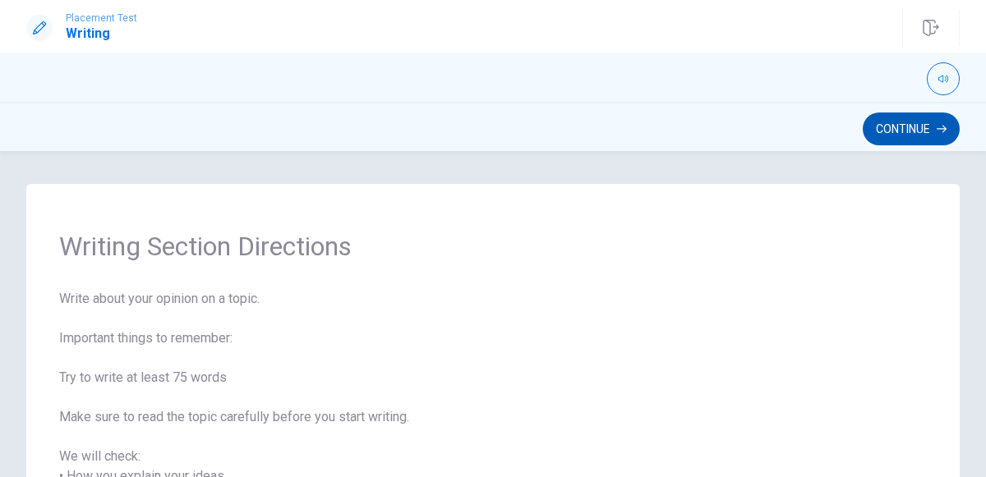
click at [931, 122] on button "Continue" at bounding box center [910, 129] width 97 height 33
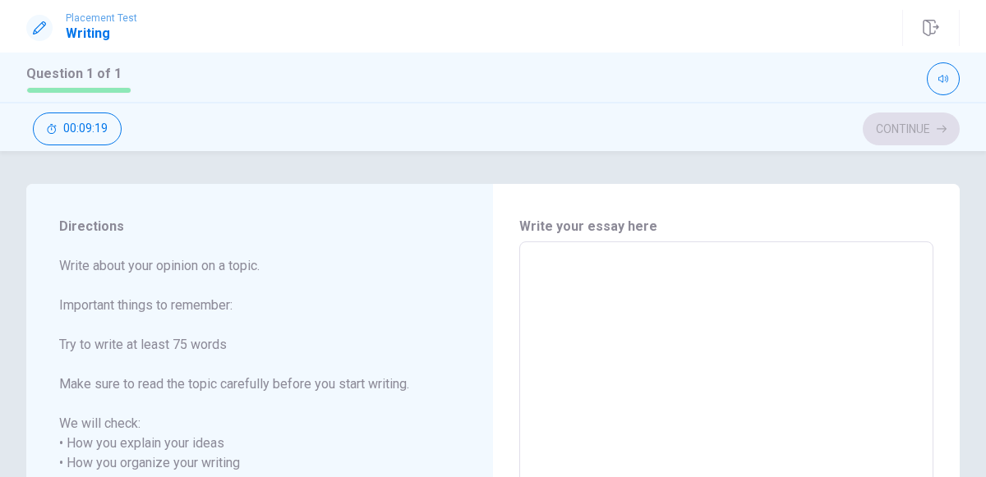
click at [540, 261] on textarea at bounding box center [726, 483] width 391 height 456
type textarea "i"
type textarea "x"
type textarea "i"
type textarea "x"
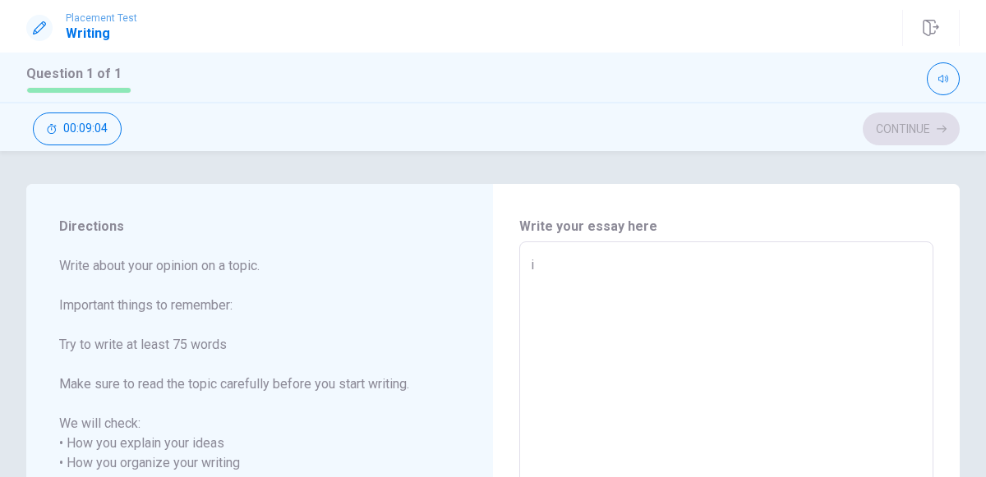
type textarea "i l"
type textarea "x"
type textarea "i li"
type textarea "x"
type textarea "i lik"
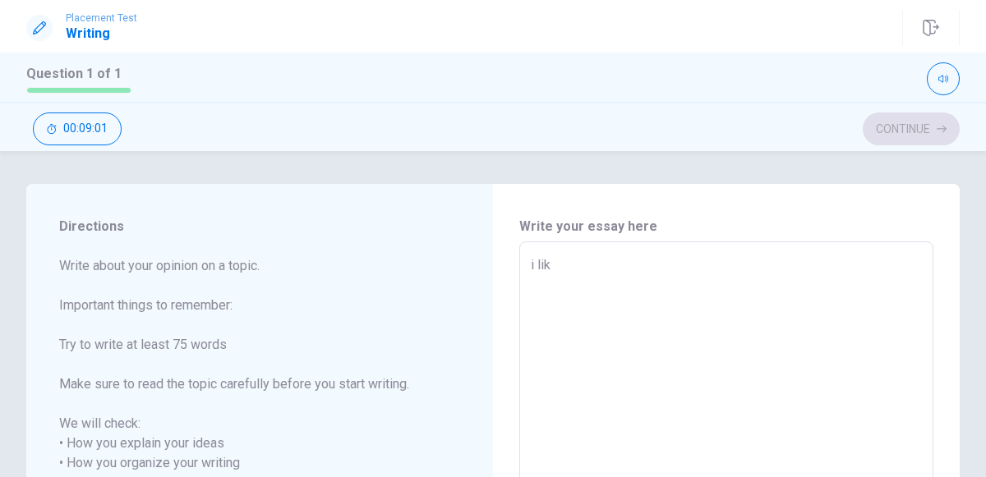
type textarea "x"
type textarea "i liki"
type textarea "x"
type textarea "i lik"
type textarea "x"
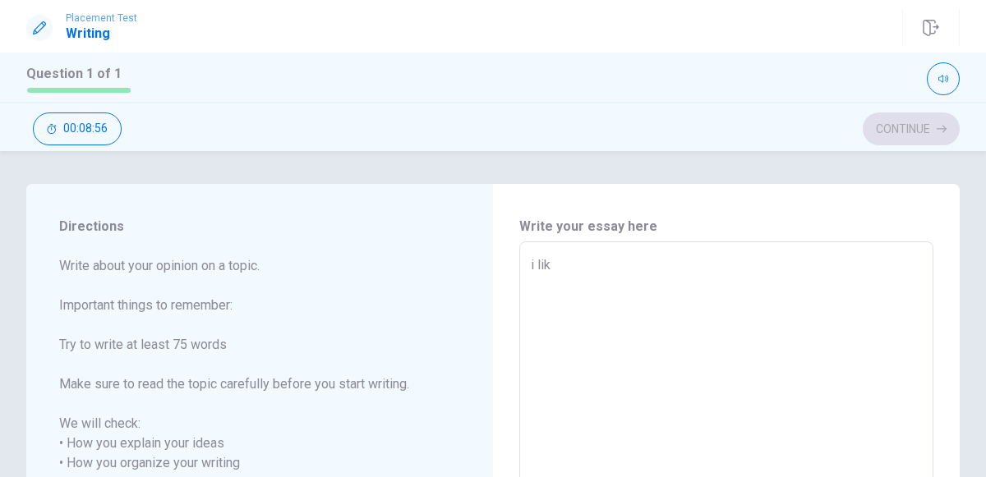
type textarea "i like"
type textarea "x"
type textarea "i like"
type textarea "x"
type textarea "i like m"
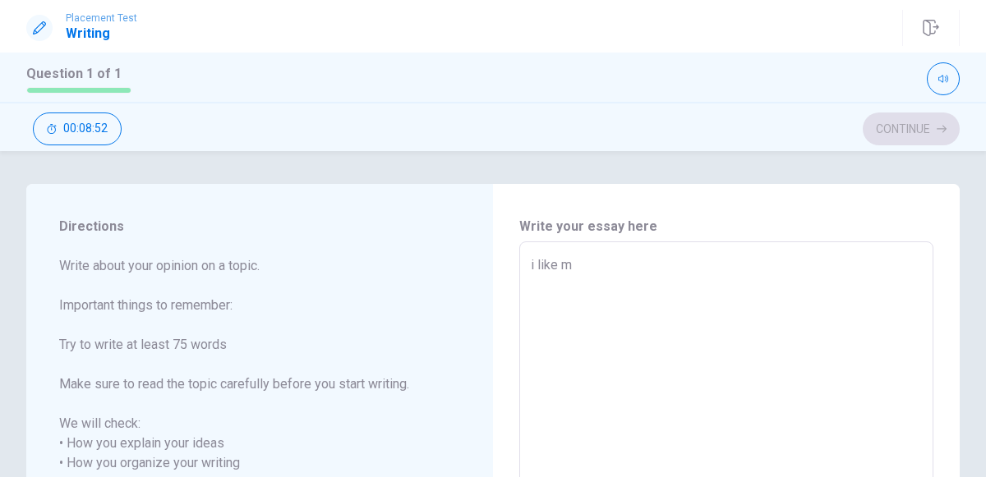
type textarea "x"
type textarea "i like my"
type textarea "x"
type textarea "i like my"
type textarea "x"
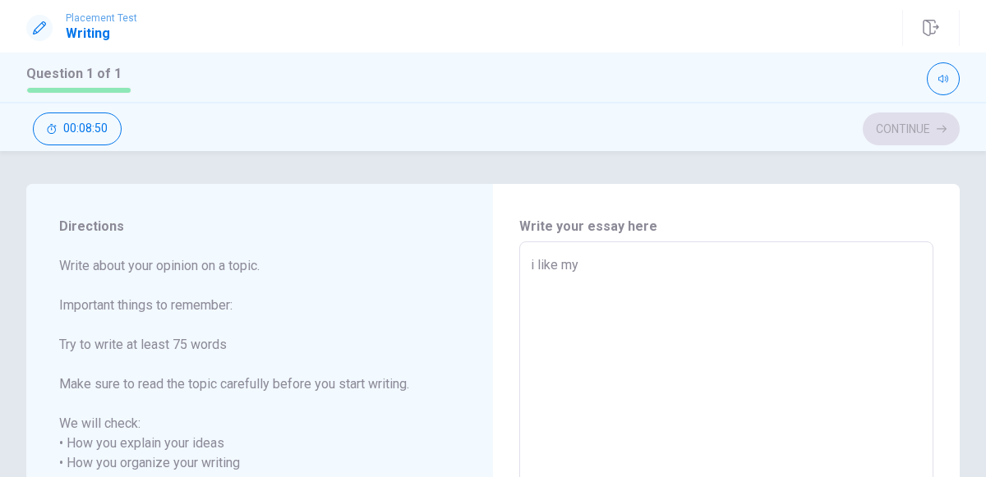
type textarea "i like my m"
type textarea "x"
type textarea "i like my ma"
type textarea "x"
type textarea "i like my mam"
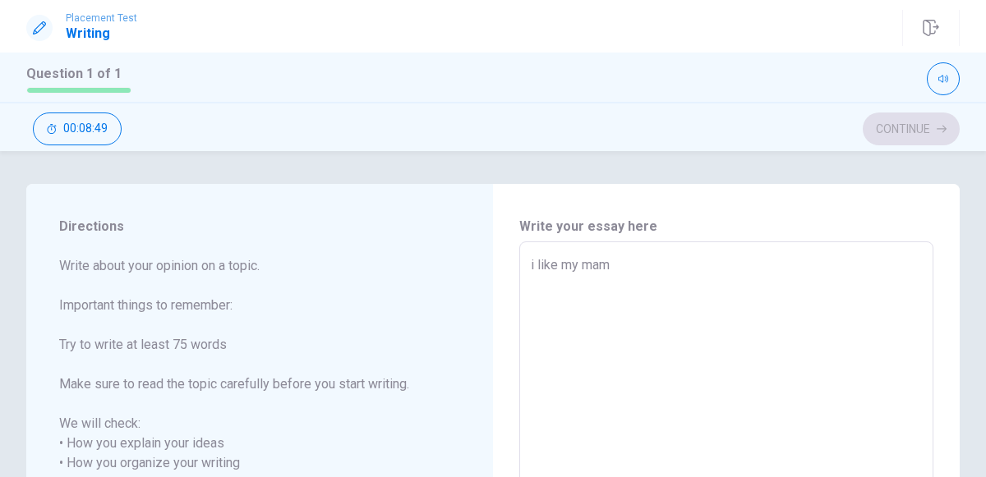
type textarea "x"
type textarea "i like my mam"
type textarea "x"
type textarea "i like my mam a"
type textarea "x"
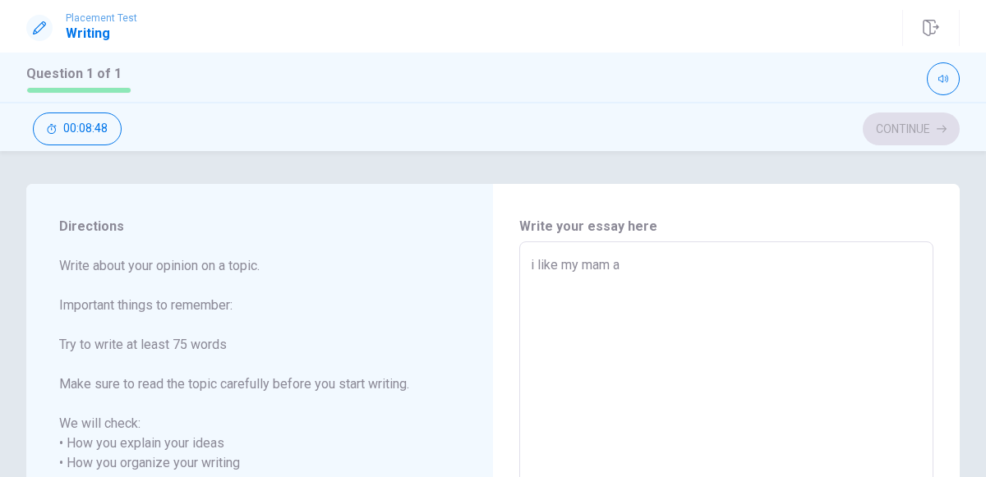
type textarea "i like my mam an"
type textarea "x"
type textarea "i like my mam and"
type textarea "x"
type textarea "i like my mam and"
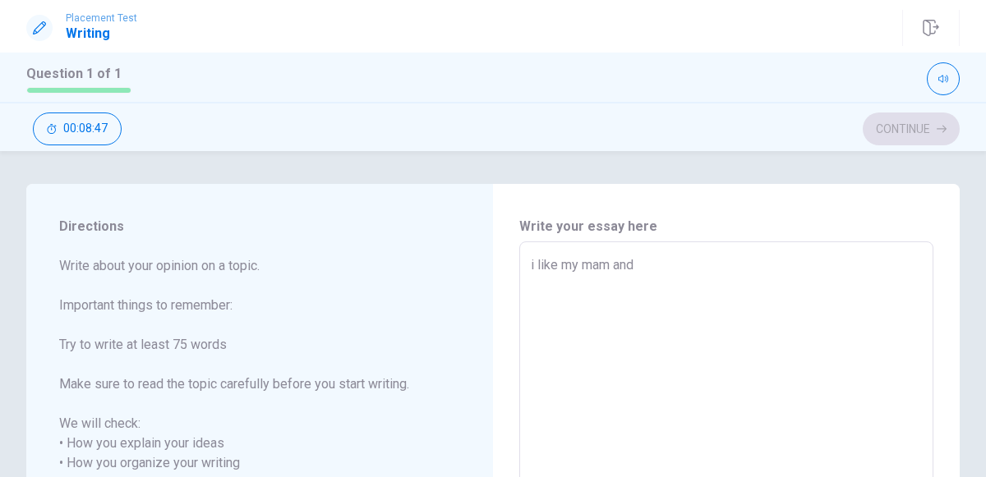
type textarea "x"
type textarea "i like my mam and m"
type textarea "x"
type textarea "i like my mam and my"
type textarea "x"
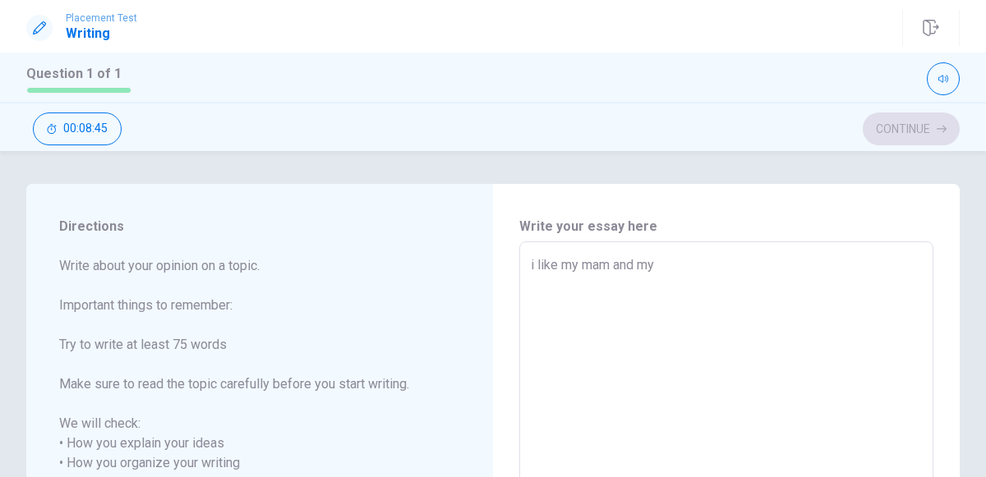
type textarea "i like my mam and my"
type textarea "x"
type textarea "i like my mam and my d"
type textarea "x"
type textarea "i like my mam and my da"
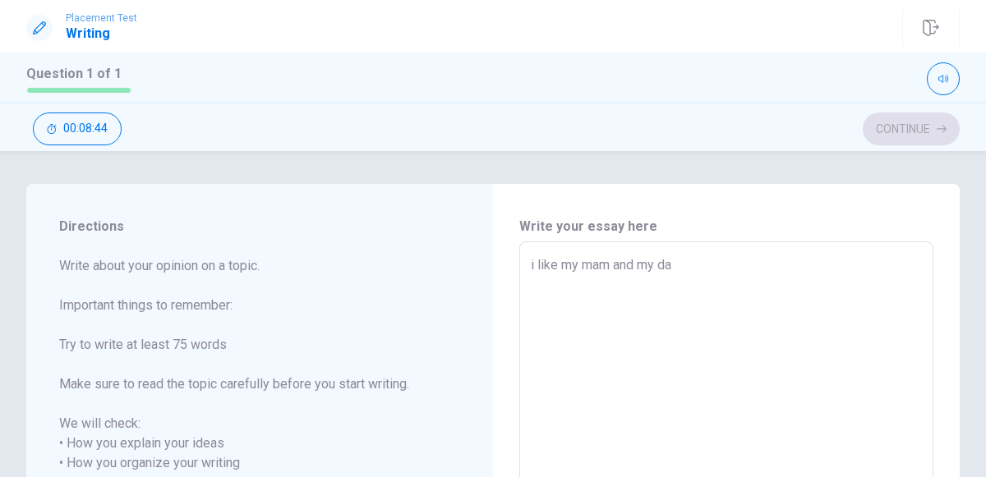
type textarea "x"
type textarea "i like my mam and my dad"
type textarea "x"
type textarea "i like my mam and my dad"
type textarea "x"
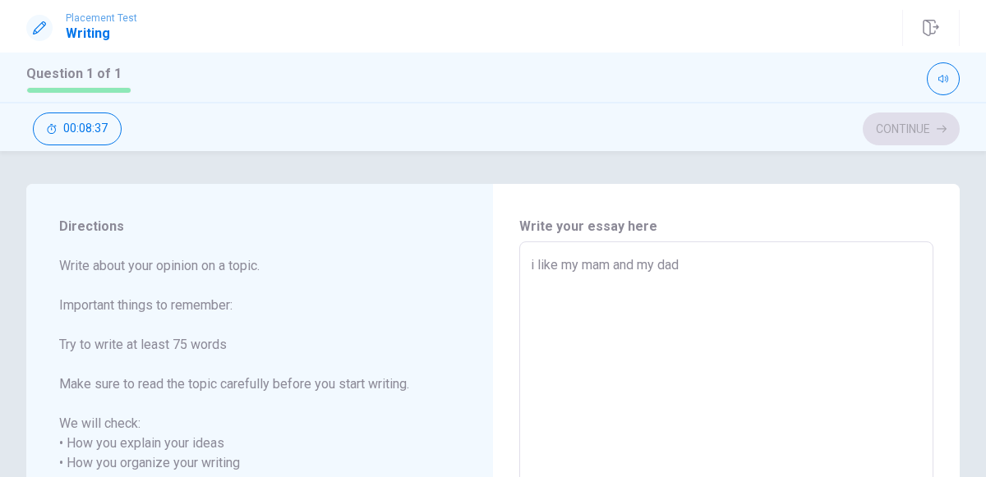
type textarea "i like my mam and my dad t"
type textarea "x"
type textarea "i like my mam and my dad th"
type textarea "x"
type textarea "i like my mam and my dad the"
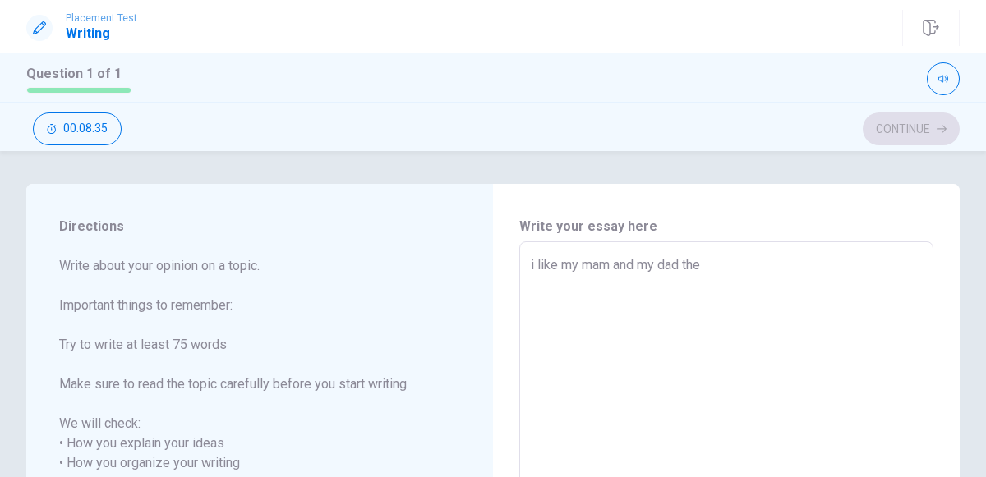
type textarea "x"
type textarea "i like my mam and my dad they"
type textarea "x"
type textarea "i like my mam and my dad they"
type textarea "x"
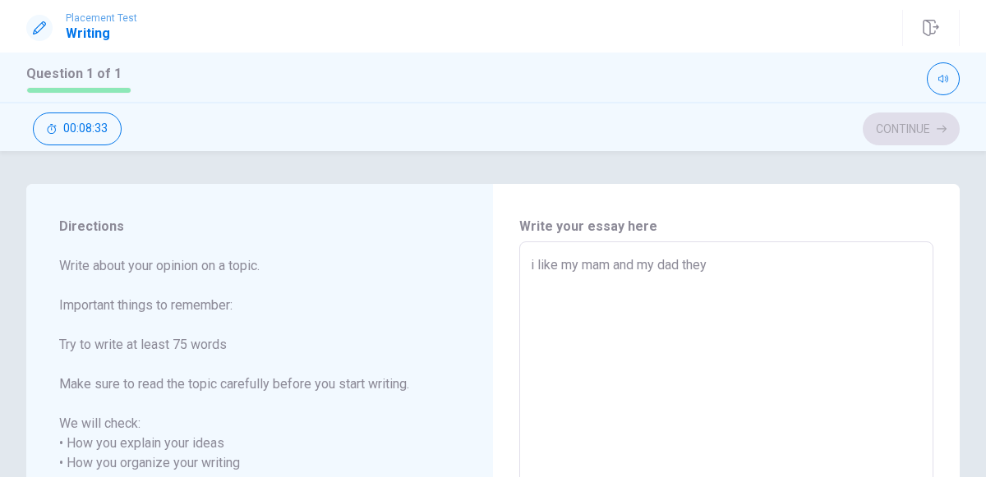
type textarea "i like my mam and my dad they a"
type textarea "x"
type textarea "i like my mam and my dad they ar"
type textarea "x"
type textarea "i like my mam and my dad they are"
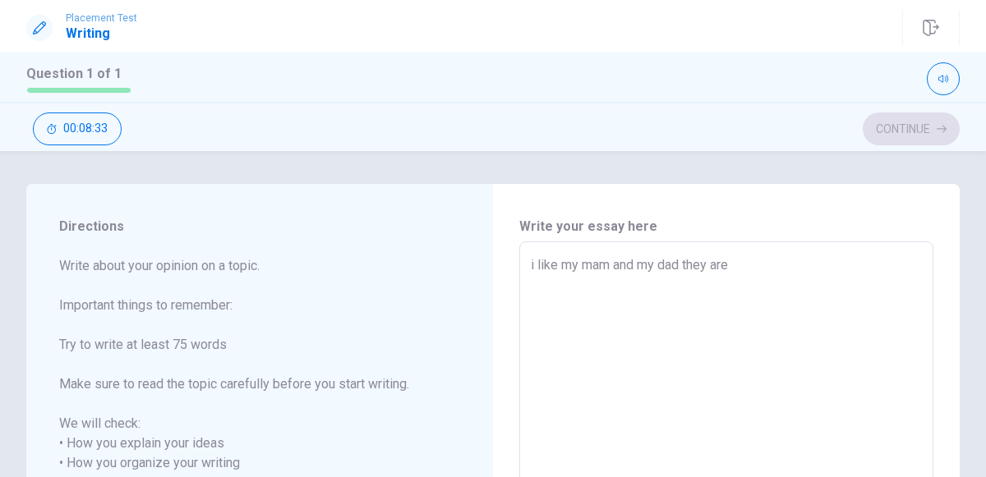
type textarea "x"
type textarea "i like my mam and my dad they are"
type textarea "x"
type textarea "i like my mam and my dad they are j"
type textarea "x"
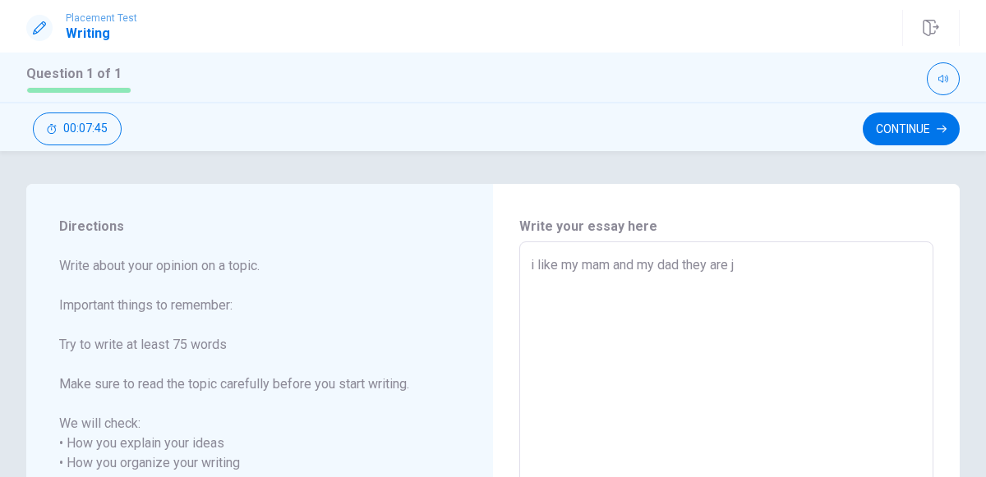
type textarea "i like my mam and my dad they are jo"
type textarea "x"
type textarea "i like my mam and my dad they are joy"
type textarea "x"
type textarea "i like my mam and my dad they are jo"
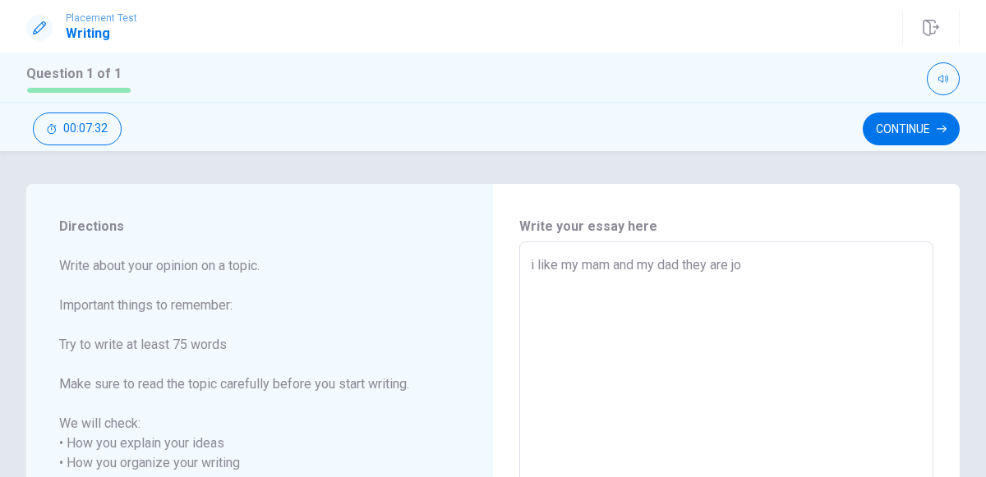
type textarea "x"
type textarea "i like my mam and my dad they are j"
type textarea "x"
type textarea "i like my mam and my dad they are"
type textarea "x"
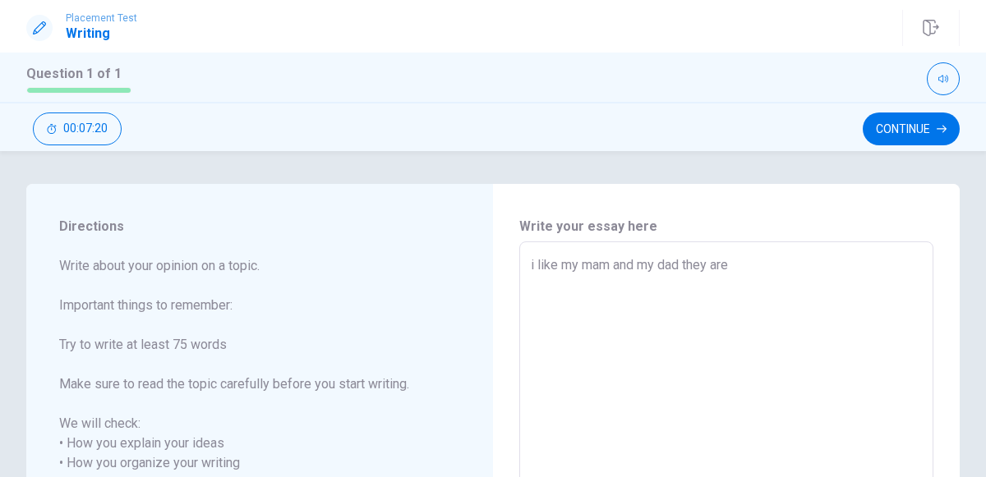
type textarea "i like my mam and my dad they are c"
type textarea "x"
type textarea "i like my mam and my dad they are co"
type textarea "x"
type textarea "i like my mam and my dad they are coo"
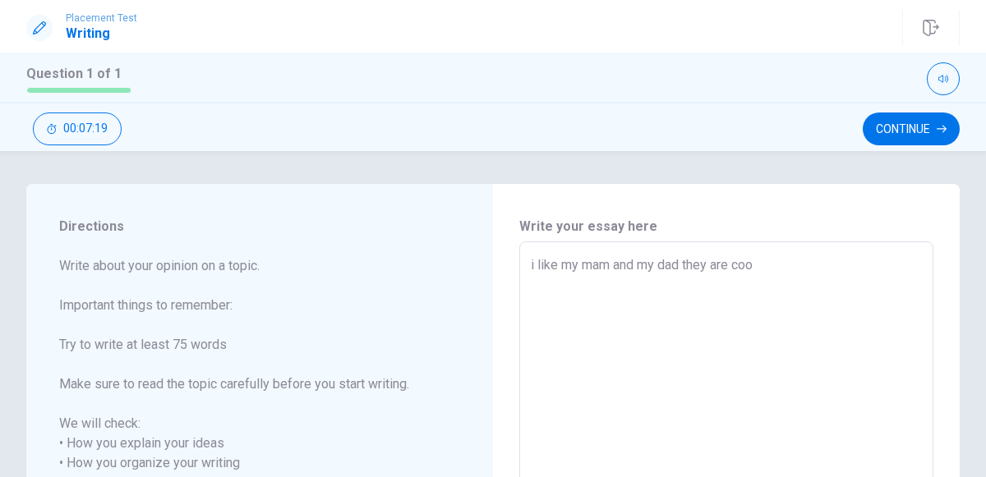
type textarea "x"
type textarea "i like my mam and my dad they are cool"
type textarea "x"
type textarea "i like my mam and my dad they are cool"
type textarea "x"
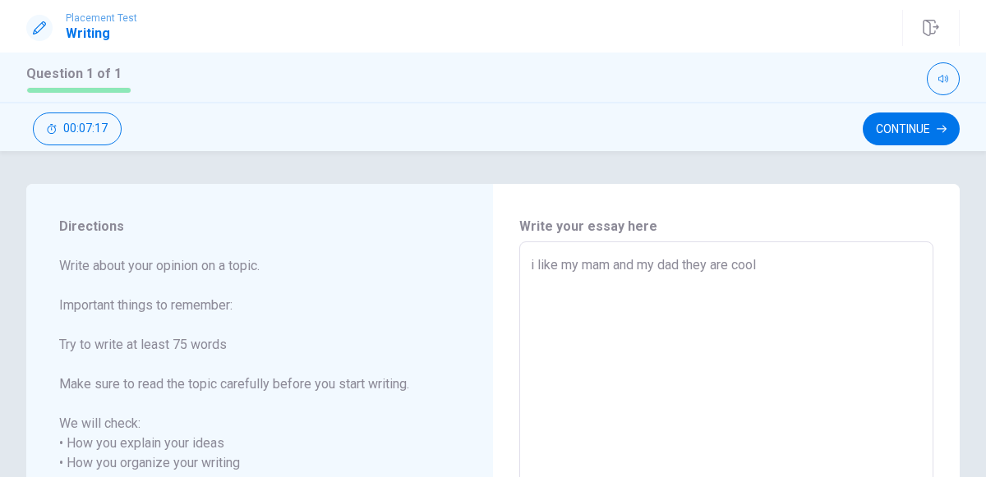
type textarea "i like my mam and my dad they are cool a"
type textarea "x"
type textarea "i like my mam and my dad they are cool an"
type textarea "x"
type textarea "i like my mam and my dad they are cool and"
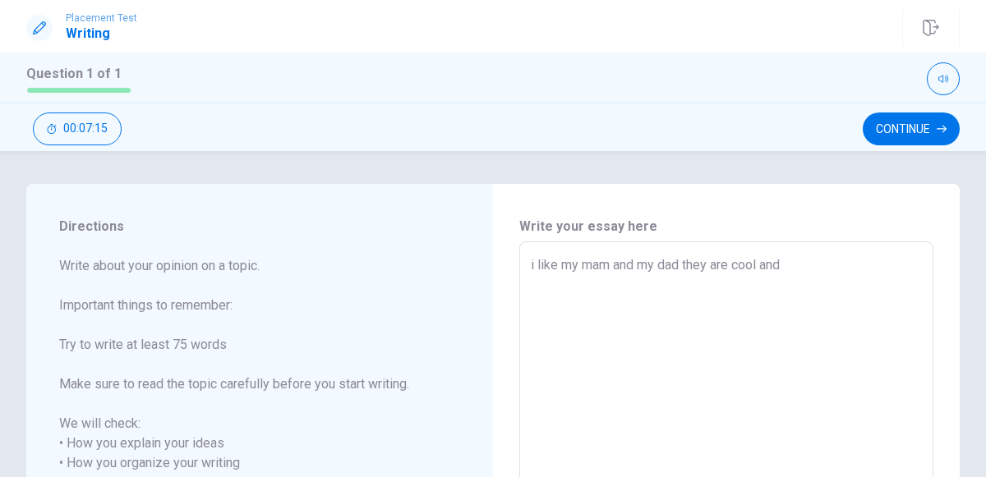
type textarea "x"
type textarea "i like my mam and my dad they are cool and"
type textarea "x"
type textarea "i like my mam and my dad they are cool and b"
type textarea "x"
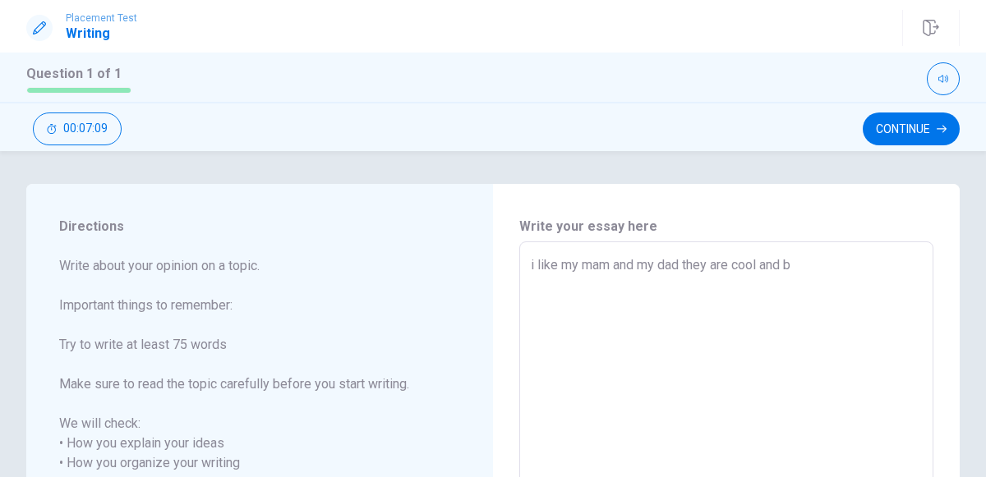
type textarea "i like my mam and my dad they are cool and by"
type textarea "x"
type textarea "i like my mam and my dad they are cool and byl"
type textarea "x"
type textarea "i like my mam and my dad they are cool and by"
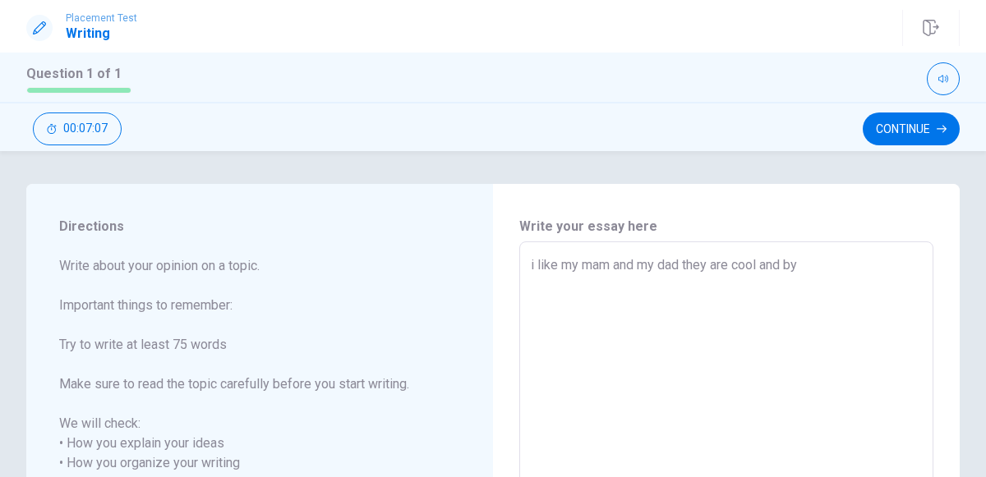
type textarea "x"
type textarea "i like my mam and my dad they are cool and b"
type textarea "x"
type textarea "i like my mam and my dad they are cool and bi"
type textarea "x"
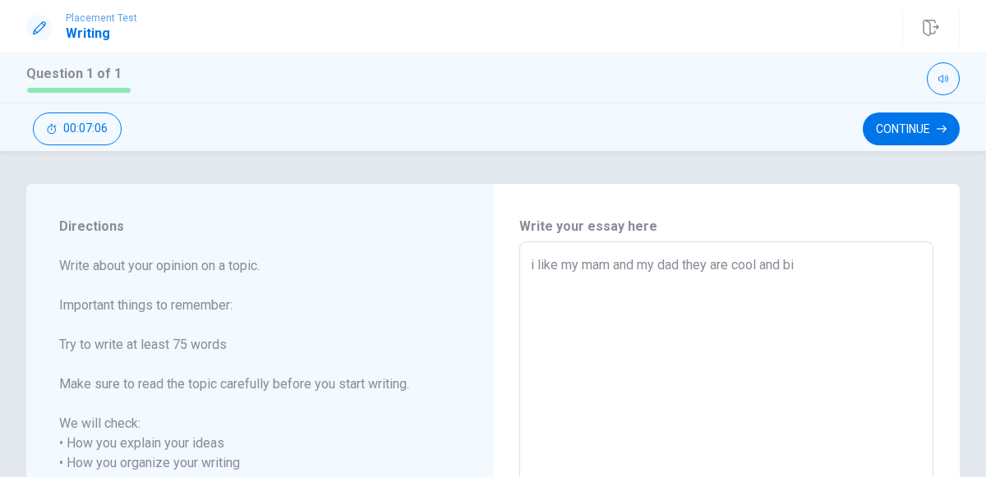
type textarea "i like my mam and my dad they are cool and bil"
type textarea "x"
type textarea "i like my mam and my dad they are cool and bilt"
type textarea "x"
type textarea "i like my mam and my dad they are cool and bilti"
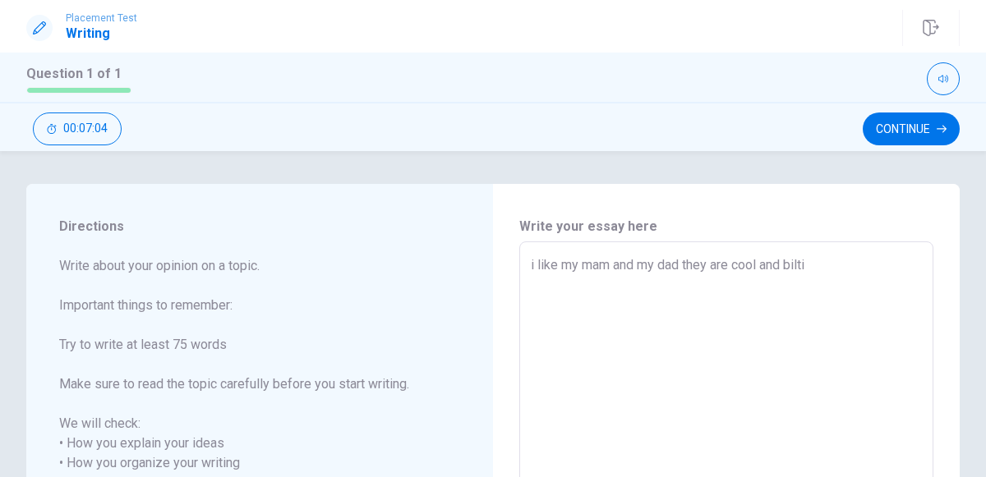
type textarea "x"
type textarea "i like my mam and my dad they are cool and biltif"
type textarea "x"
type textarea "i like my mam and my dad they are cool and biltifo"
type textarea "x"
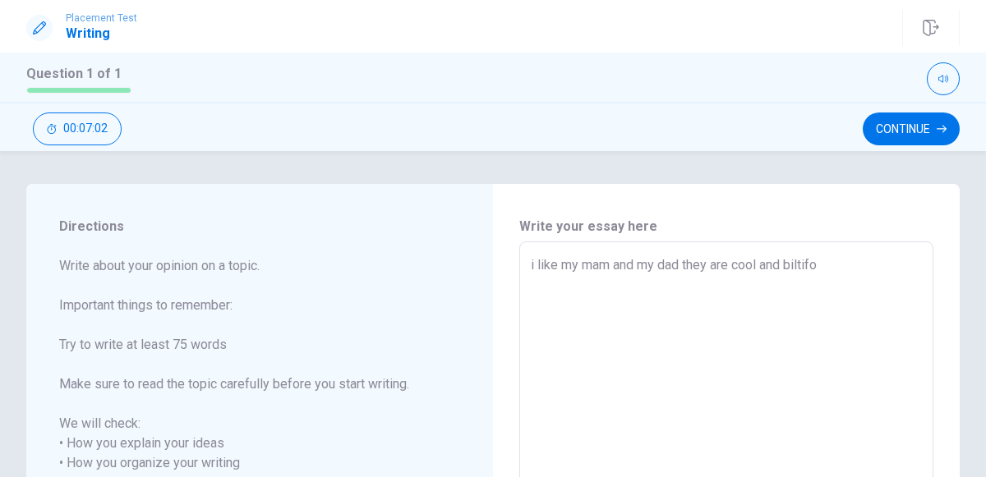
type textarea "i like my mam and my dad they are cool and biltifol"
type textarea "x"
type textarea "i like my mam and my dad they are cool and biltifol"
type textarea "x"
type textarea "i like my mam and my dad they are cool and biltifol"
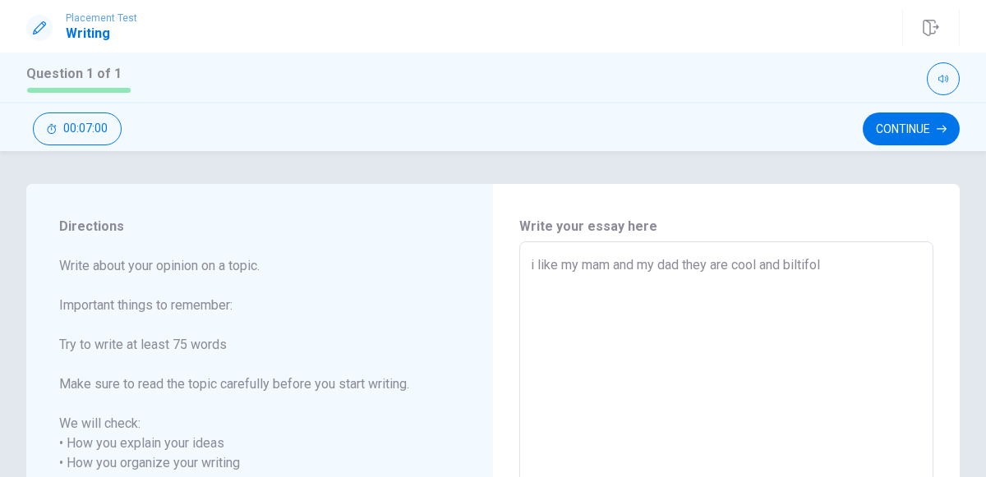
type textarea "x"
type textarea "i like my mam and my dad they are cool and biltifo"
type textarea "x"
type textarea "i like my mam and my dad they are cool and biltif"
type textarea "x"
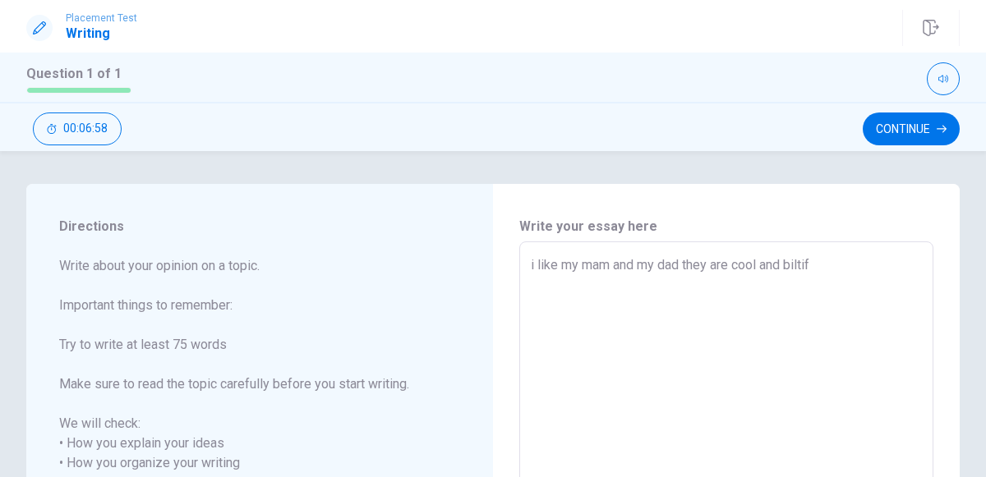
type textarea "i like my mam and my dad they are cool and biltifa"
type textarea "x"
type textarea "i like my mam and my dad they are cool and biltifal"
type textarea "x"
type textarea "i like my mam and my dad they are cool and biltifa"
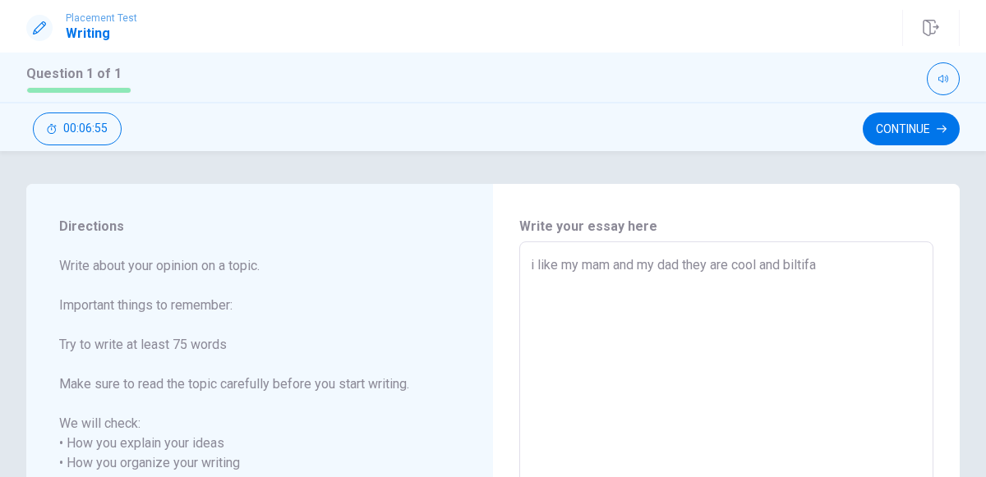
type textarea "x"
type textarea "i like my mam and my dad they are cool and biltif"
type textarea "x"
type textarea "i like my mam and my dad they are cool and biltife"
type textarea "x"
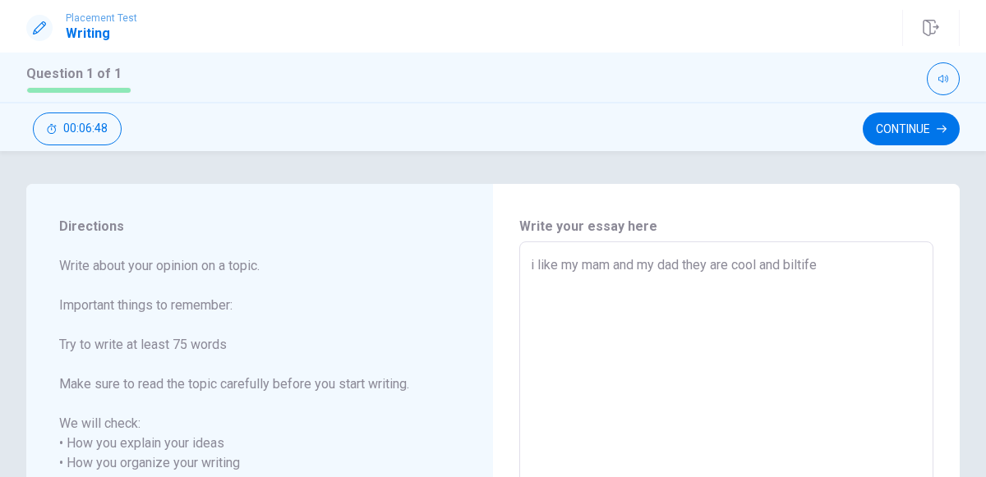
type textarea "i like my mam and my dad they are cool and biltifel"
type textarea "x"
type textarea "i like my mam and my dad they are cool and biltifel"
type textarea "x"
type textarea "i like my mam and my dad they are cool and biltifel f"
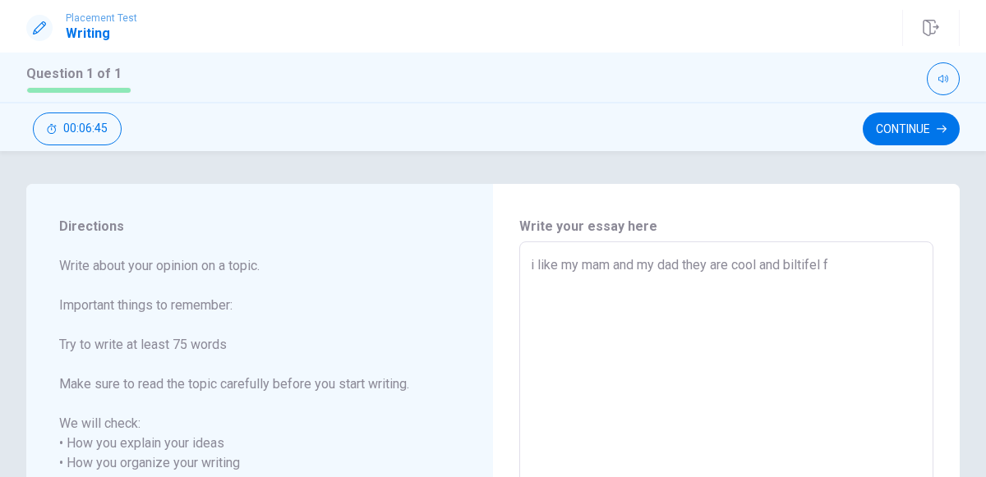
type textarea "x"
type textarea "i like my mam and my dad they are cool and biltifel ff"
type textarea "x"
type textarea "i like my mam and my dad they are cool and biltifel ffty"
type textarea "x"
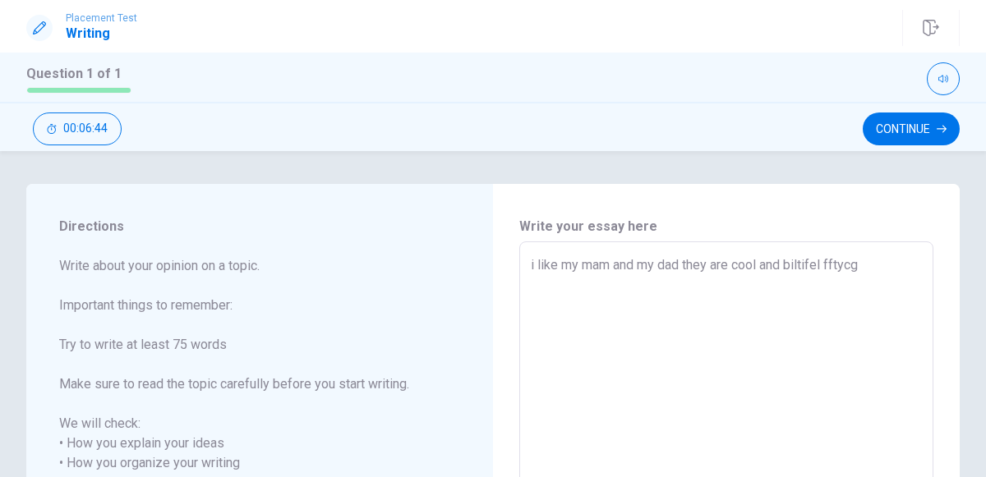
type textarea "i like my mam and my dad they are cool and biltifel fftycgh"
type textarea "x"
type textarea "i like my mam and my dad they are cool and biltifel fftycghf"
type textarea "x"
type textarea "i like my mam and my dad they are cool and biltifel fftycghft"
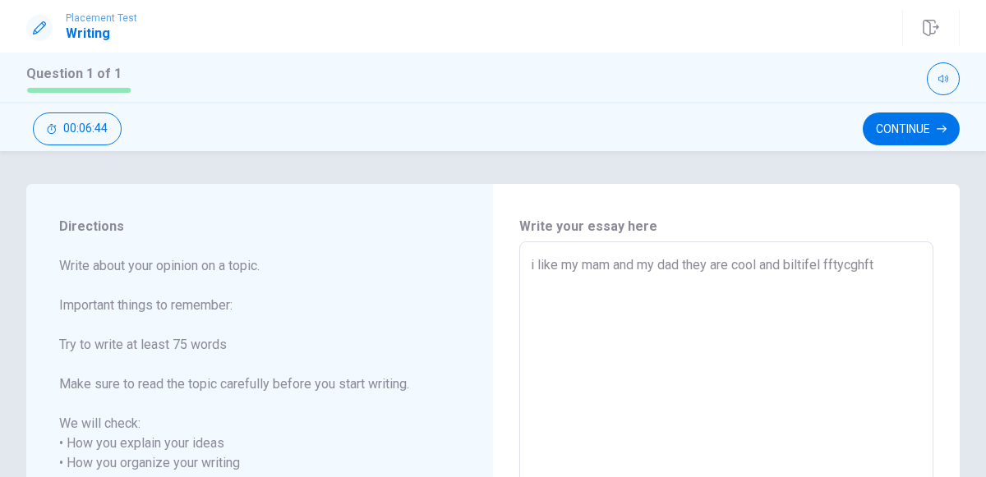
type textarea "x"
type textarea "i like my mam and my dad they are cool and biltifel fftycghftd"
type textarea "x"
type textarea "i like my mam and my dad they are cool and biltifel fftycghftdg"
type textarea "x"
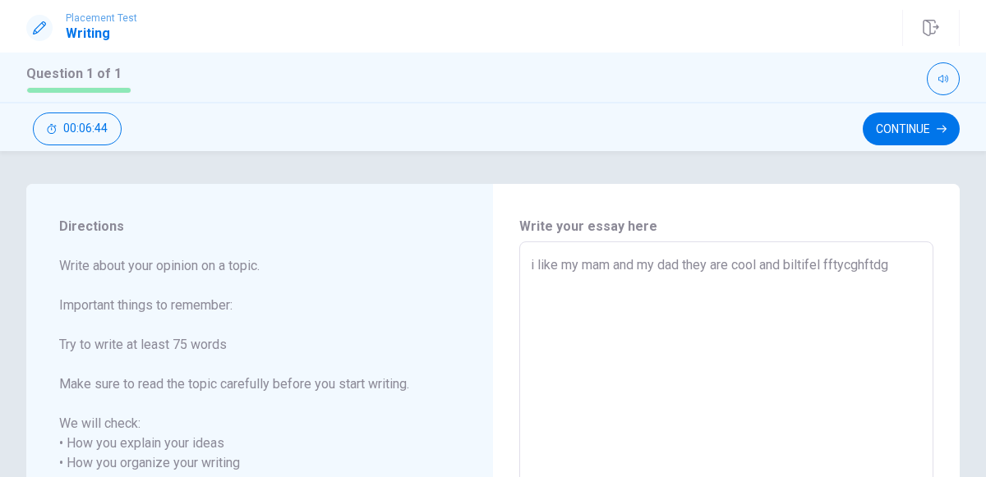
type textarea "i like my mam and my dad they are cool and biltifel fftycghftdgh"
type textarea "x"
type textarea "i like my mam and my dad they are cool and biltifel fftycghftdghj"
type textarea "x"
type textarea "i like my mam and my dad they are cool and biltifel fftycghftdgh"
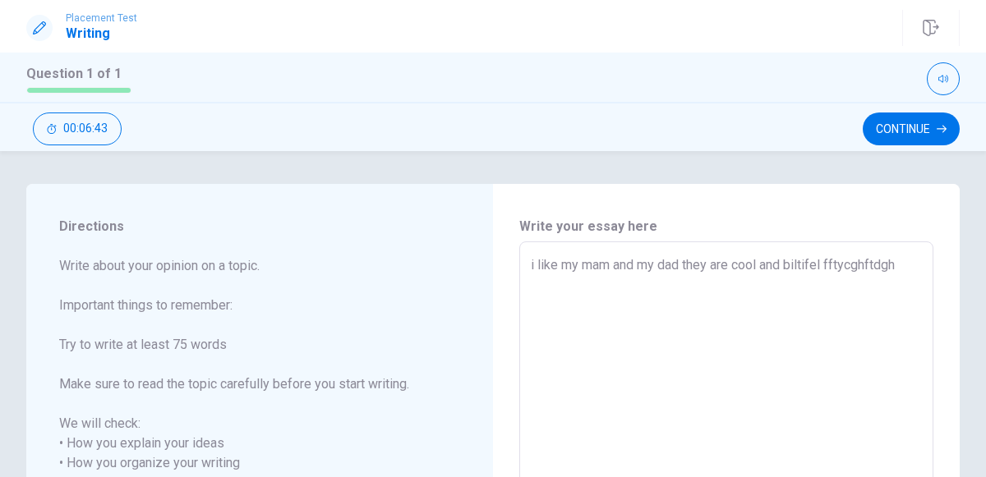
type textarea "x"
type textarea "i like my mam and my dad they are cool and biltifel fftycghftdg"
type textarea "x"
type textarea "i like my mam and my dad they are cool and biltifel fftycghftd"
type textarea "x"
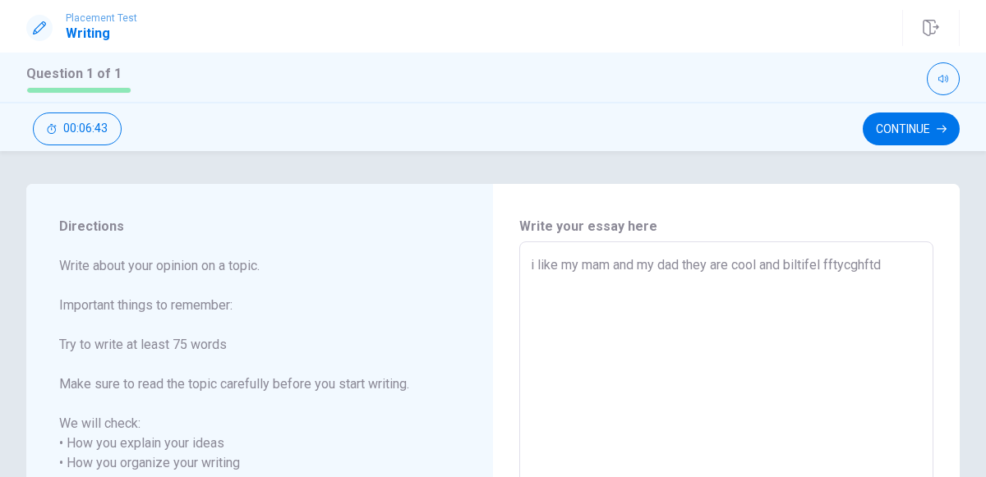
type textarea "i like my mam and my dad they are cool and biltifel fftycghft"
type textarea "x"
type textarea "i like my mam and my dad they are cool and biltifel fftycghf"
type textarea "x"
type textarea "i like my mam and my dad they are cool and biltifel fftycgh"
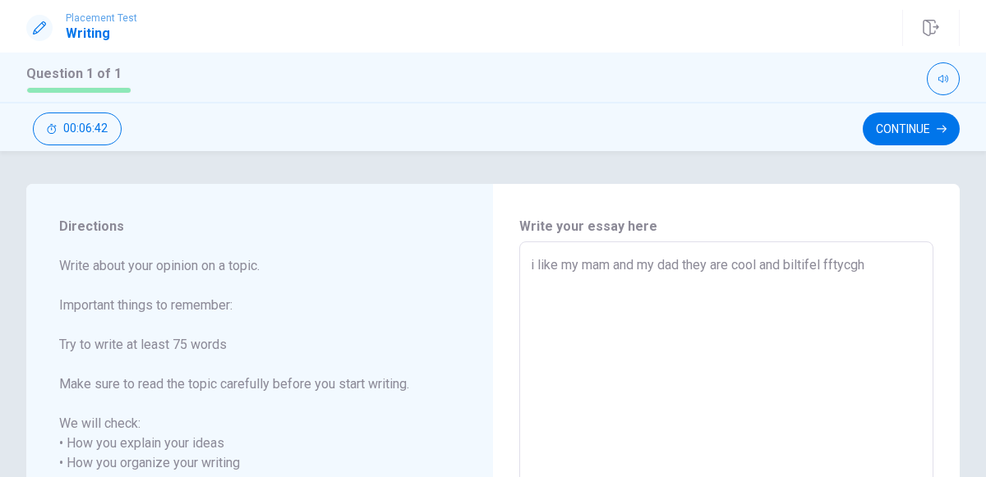
type textarea "x"
type textarea "i like my mam and my dad they are cool and biltifel fftycg"
type textarea "x"
type textarea "i like my mam and my dad they are cool and biltifel fftycgj"
type textarea "x"
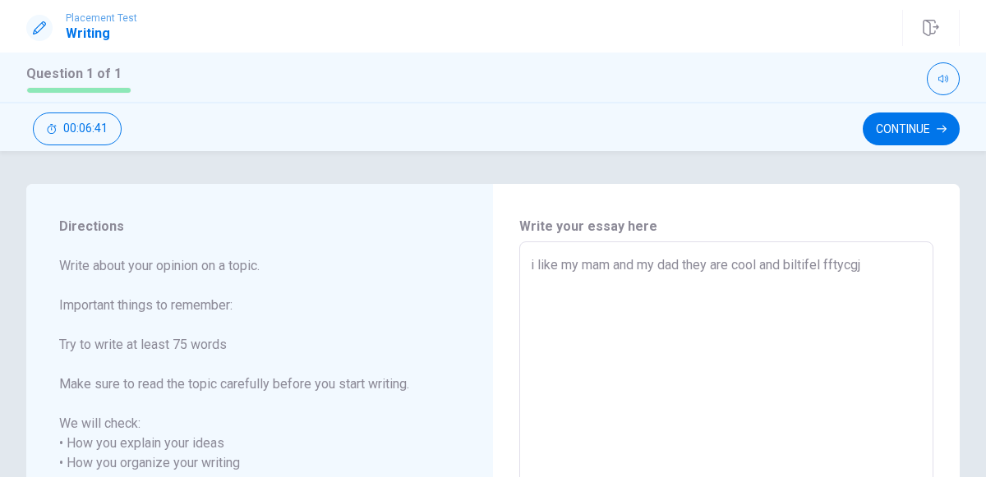
type textarea "i like my mam and my dad they are cool and biltifel fftycgji"
type textarea "x"
type textarea "i like my mam and my dad they are cool and biltifel fftycgjii"
type textarea "x"
type textarea "i like my mam and my dad they are cool and biltifel fftycgjiih"
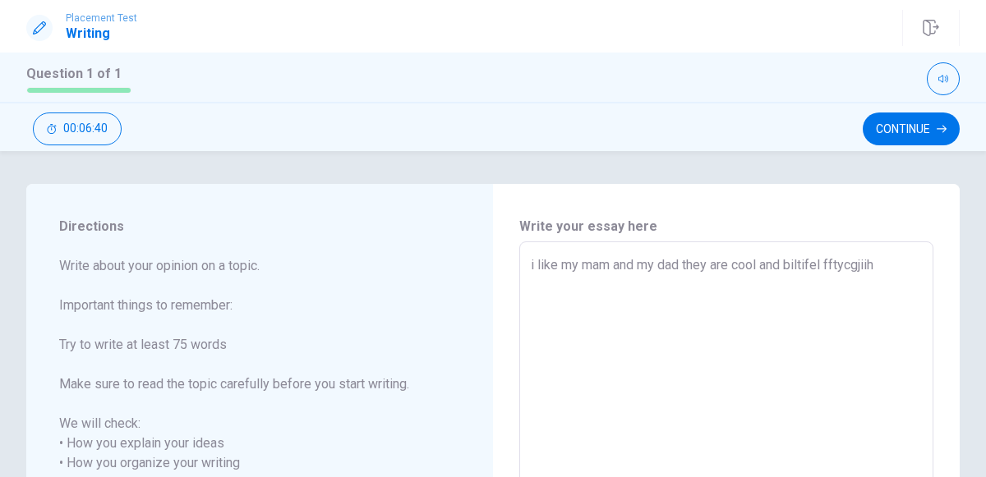
type textarea "x"
type textarea "i like my mam and my dad they are cool and biltifel fftycgjiihh"
type textarea "x"
type textarea "i like my mam and my dad they are cool and biltifel fftycgjiihhh"
type textarea "x"
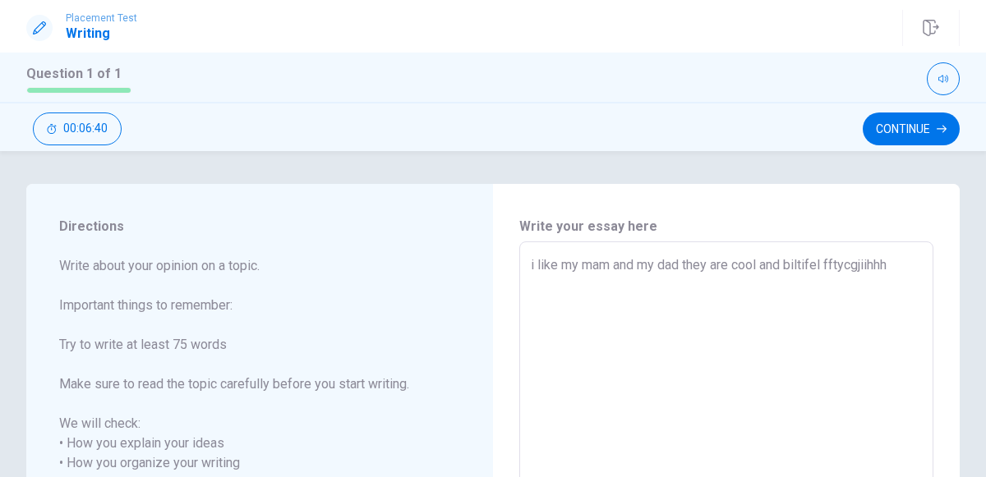
type textarea "i like my mam and my dad they are cool and biltifel fftycgjiihhhb"
type textarea "x"
type textarea "i like my mam and my dad they are cool and biltifel fftycgjiihhhbh"
type textarea "x"
type textarea "i like my mam and my dad they are cool and biltifel fftycgjiihhhbhn"
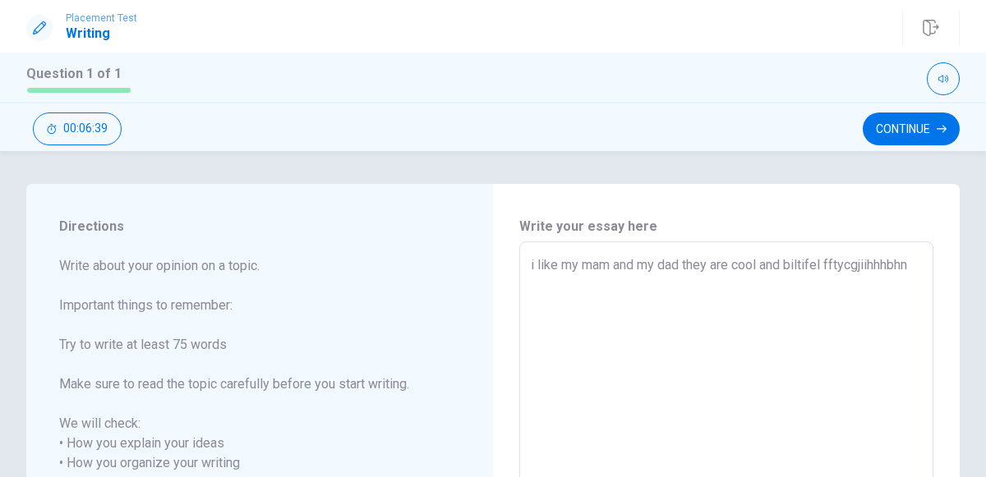
type textarea "x"
drag, startPoint x: 790, startPoint y: 268, endPoint x: 819, endPoint y: 268, distance: 28.7
click at [819, 268] on textarea "i like my mam and my dad they are cool and sool mach" at bounding box center [726, 483] width 391 height 456
click at [833, 267] on textarea "i like my mam and my dad they are cool and mach" at bounding box center [726, 483] width 391 height 456
drag, startPoint x: 760, startPoint y: 267, endPoint x: 734, endPoint y: 274, distance: 26.3
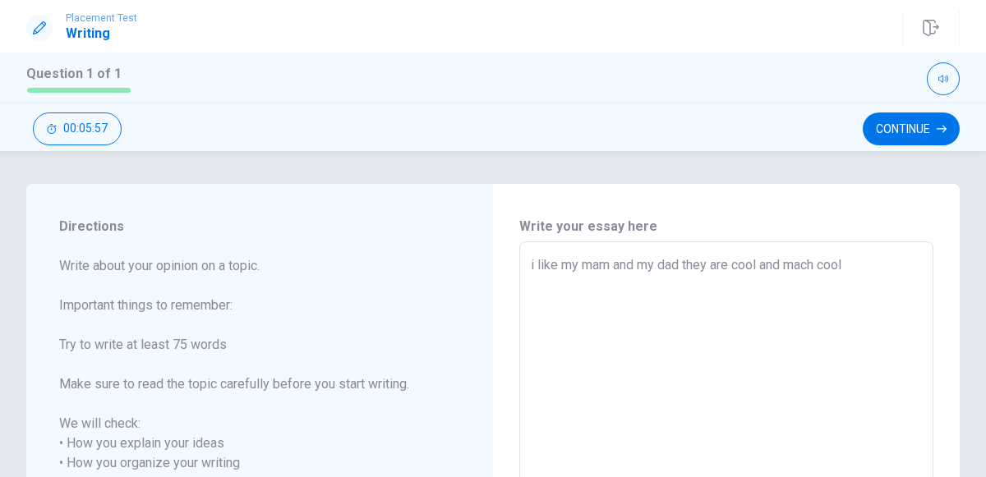
click at [734, 274] on textarea "i like my mam and my dad they are cool and mach cool" at bounding box center [726, 483] width 391 height 456
drag, startPoint x: 757, startPoint y: 264, endPoint x: 734, endPoint y: 270, distance: 23.9
click at [734, 270] on textarea "i like my mam and my dad they are and mach cool" at bounding box center [726, 483] width 391 height 456
click at [811, 262] on textarea "i like my mam and my dad they are mach cool" at bounding box center [726, 483] width 391 height 456
click at [393, 439] on span "Write about your opinion on a topic. Important things to remember: Try to write…" at bounding box center [259, 423] width 401 height 335
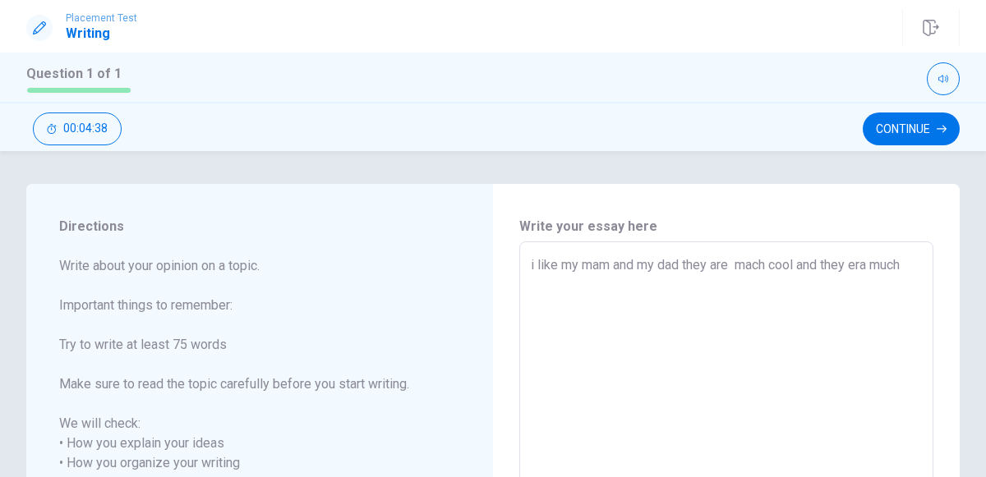
drag, startPoint x: 910, startPoint y: 263, endPoint x: 853, endPoint y: 261, distance: 57.5
click at [853, 261] on textarea "i like my mam and my dad they are mach cool and they era much" at bounding box center [726, 483] width 391 height 456
drag, startPoint x: 878, startPoint y: 265, endPoint x: 802, endPoint y: 283, distance: 78.3
click at [802, 283] on textarea "i like my mam and my dad they are mach cool and they" at bounding box center [726, 483] width 391 height 456
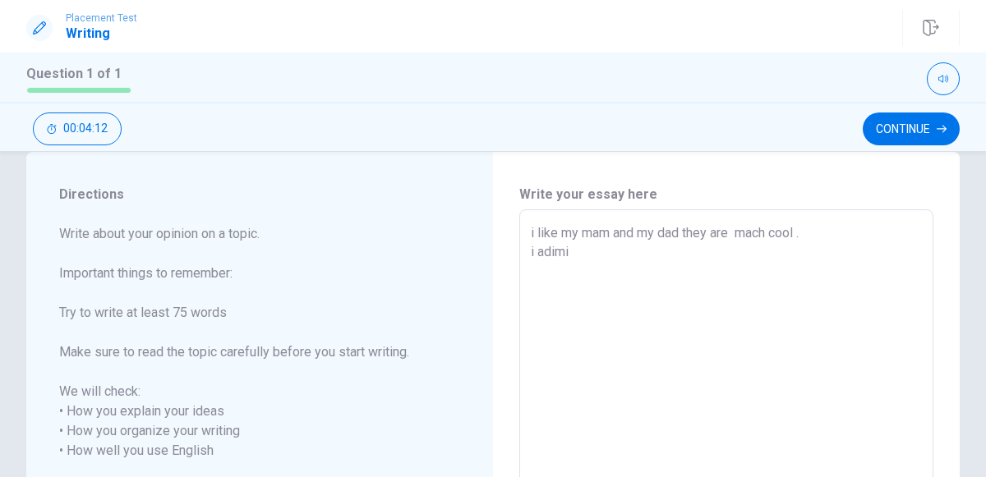
scroll to position [34, 0]
click at [552, 250] on textarea "i like my mam and my dad they are mach cool . i adimi" at bounding box center [726, 450] width 391 height 456
click at [545, 250] on textarea "i like my mam and my dad they are mach cool . i aimi" at bounding box center [726, 450] width 391 height 456
click at [542, 250] on textarea "i like my mam and my dad they are mach cool . i imi" at bounding box center [726, 450] width 391 height 456
click at [535, 247] on textarea "i like my mam and my dad they are mach cool . i admi" at bounding box center [726, 450] width 391 height 456
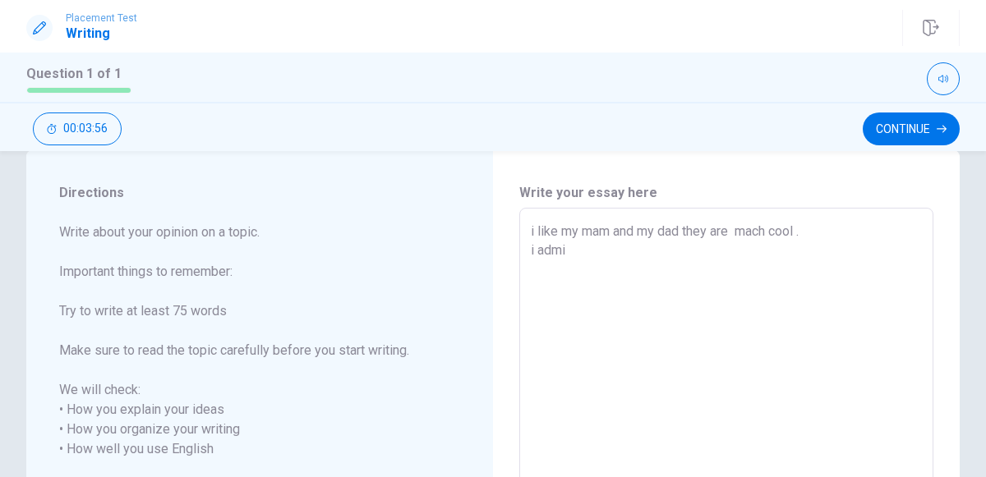
click at [461, 316] on div "Directions Write about your opinion on a topic. Important things to remember: T…" at bounding box center [259, 450] width 467 height 600
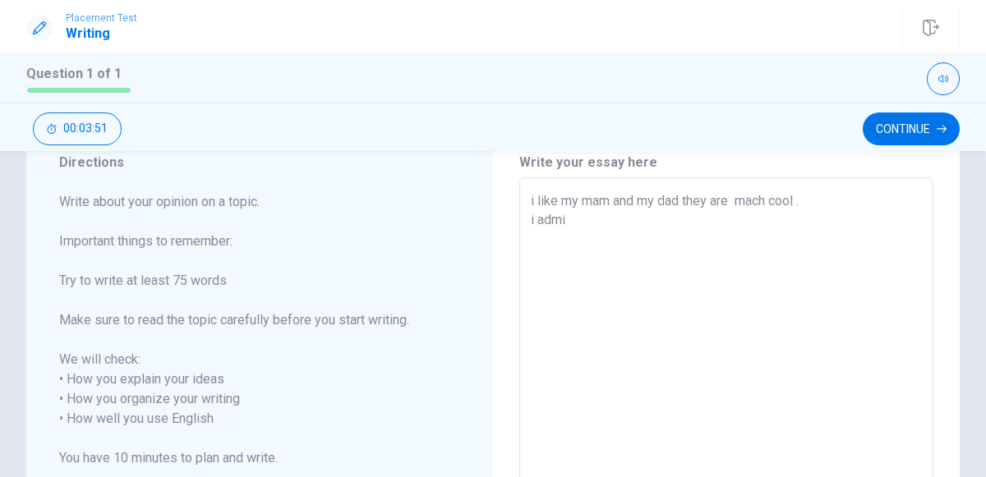
scroll to position [60, 0]
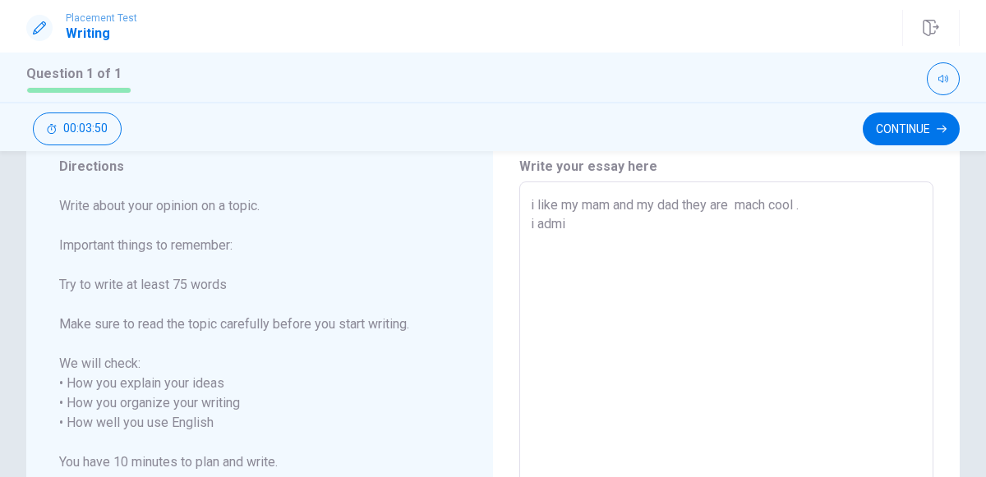
click at [567, 226] on textarea "i like my mam and my dad they are mach cool . i admi" at bounding box center [726, 423] width 391 height 456
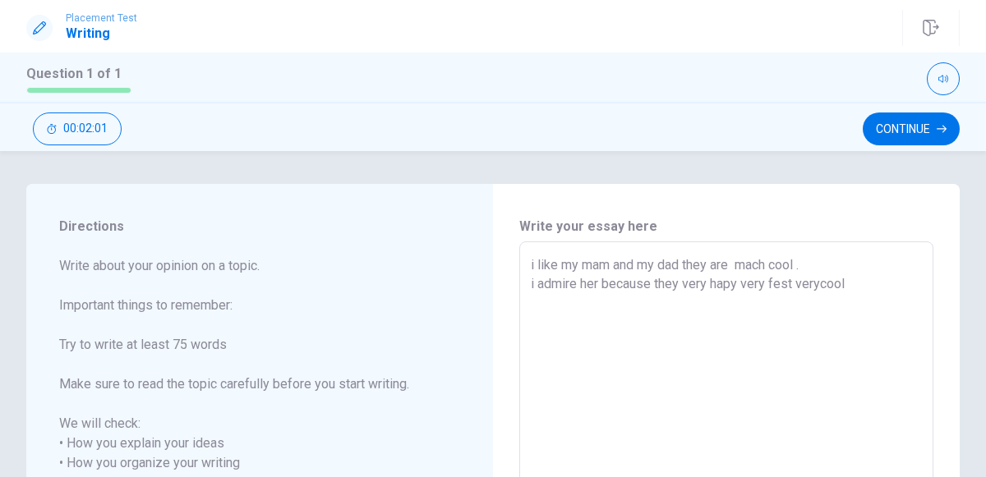
click at [818, 283] on textarea "i like my mam and my dad they are mach cool . i admire her because they very ha…" at bounding box center [726, 483] width 391 height 456
click at [876, 284] on textarea "i like my mam and my dad they are mach cool . i admire her because they very ha…" at bounding box center [726, 483] width 391 height 456
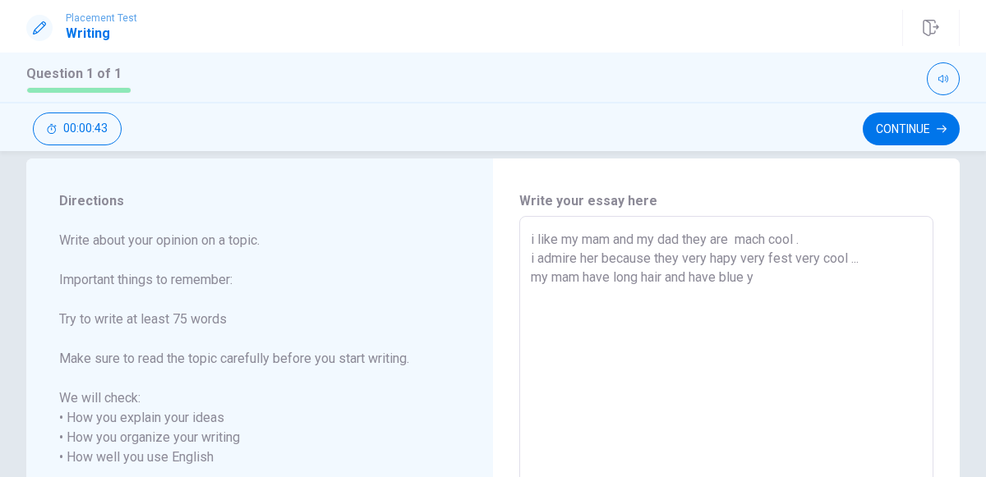
scroll to position [63, 0]
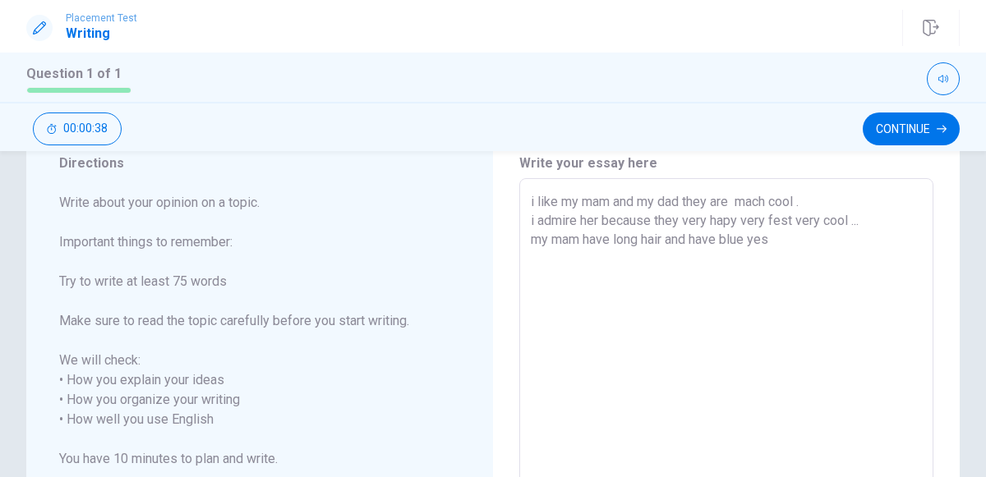
click at [766, 241] on textarea "i like my mam and my dad they are mach cool . i admire her because they very ha…" at bounding box center [726, 420] width 391 height 456
click at [798, 238] on textarea "i like my mam and my dad they are mach cool . i admire her because they very ha…" at bounding box center [726, 420] width 391 height 456
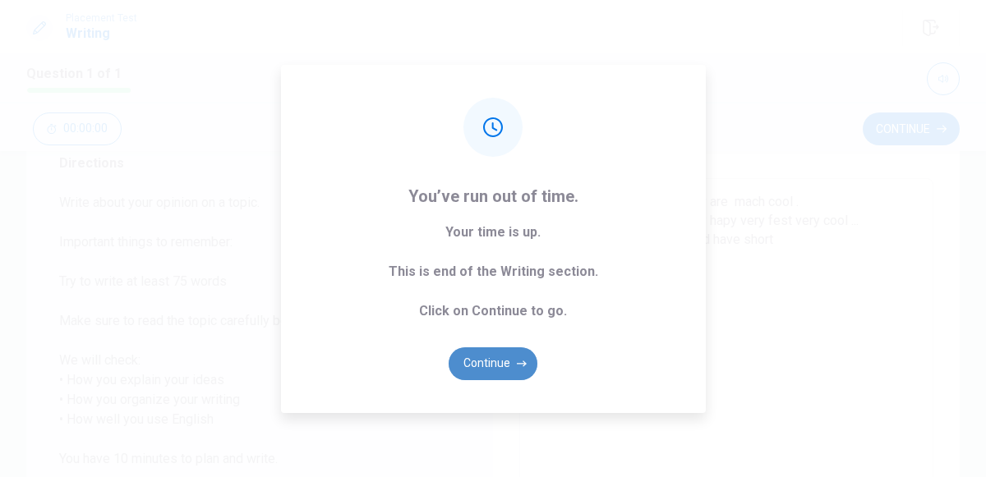
click at [501, 361] on button "Continue" at bounding box center [492, 363] width 89 height 33
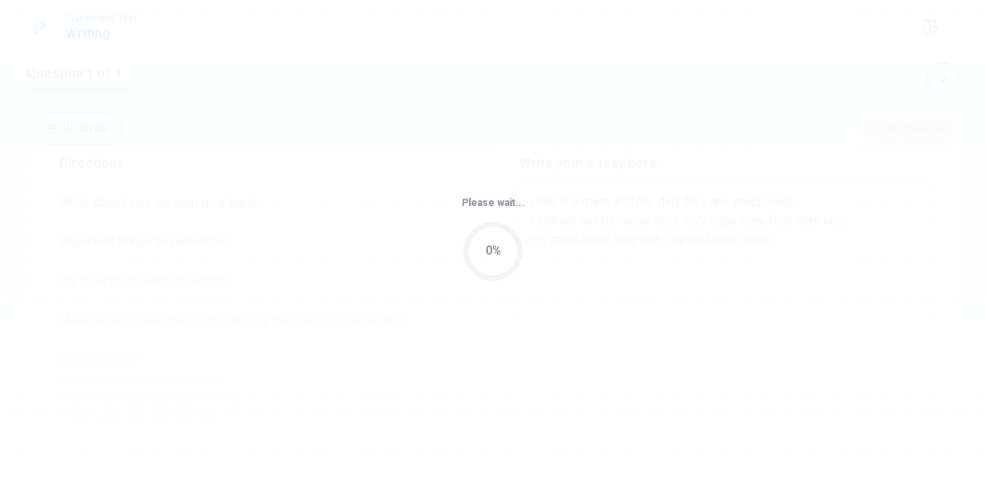
scroll to position [0, 0]
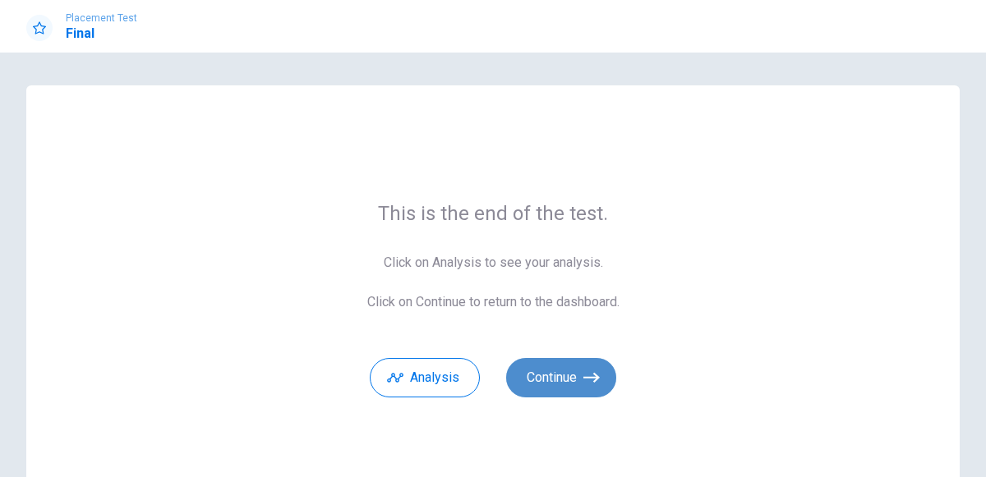
click at [517, 375] on button "Continue" at bounding box center [561, 377] width 110 height 39
